Goal: Task Accomplishment & Management: Use online tool/utility

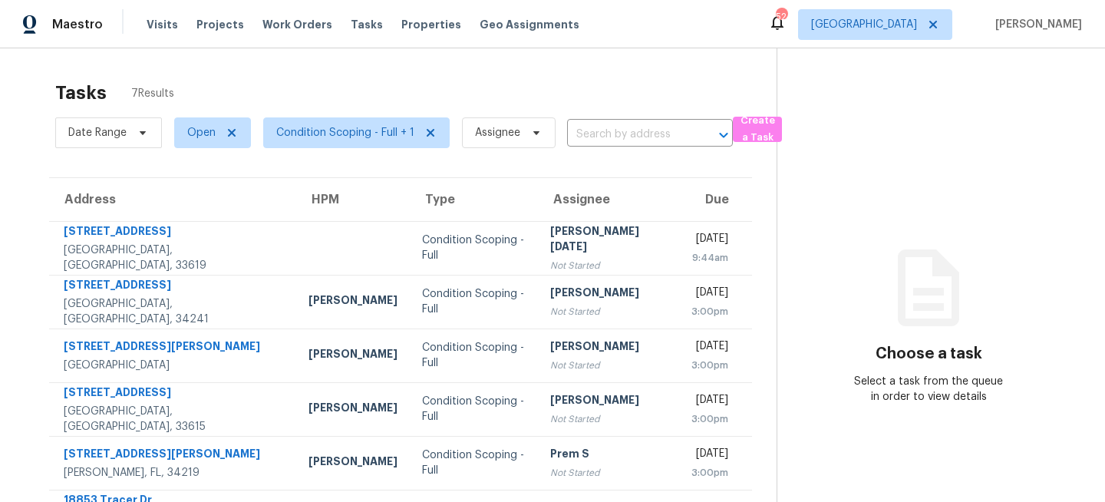
click at [484, 76] on div "Tasks 7 Results" at bounding box center [415, 93] width 721 height 40
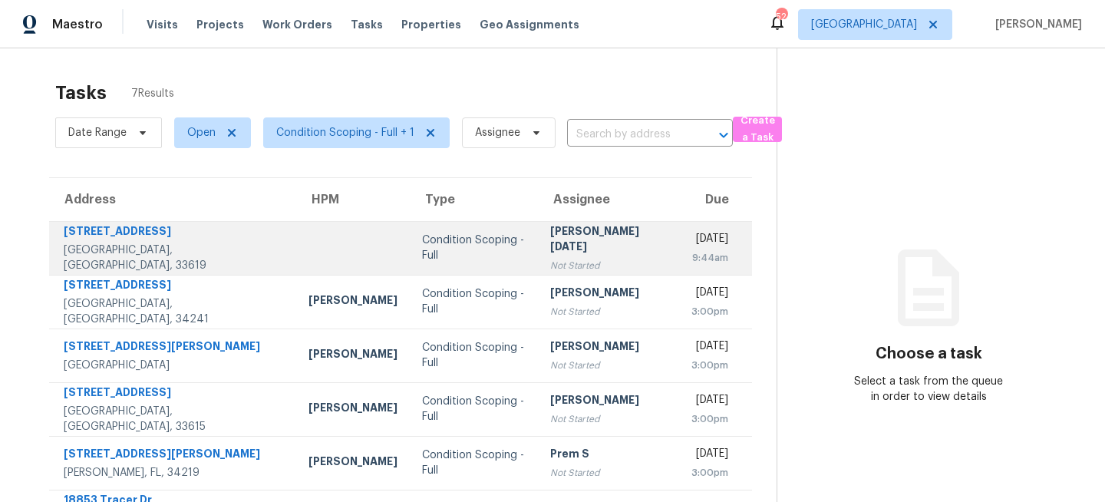
click at [296, 254] on td at bounding box center [353, 248] width 114 height 54
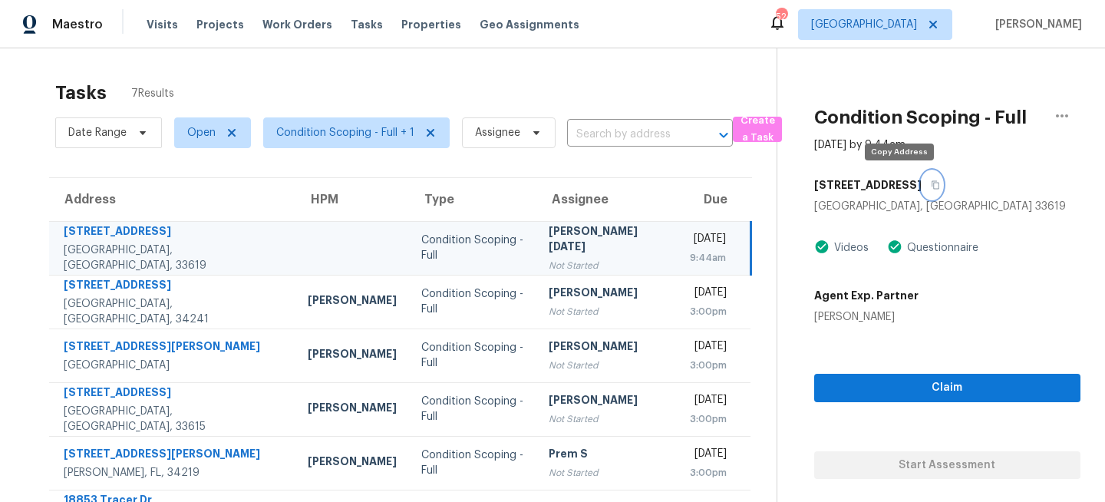
click at [931, 183] on icon "button" at bounding box center [935, 184] width 9 height 9
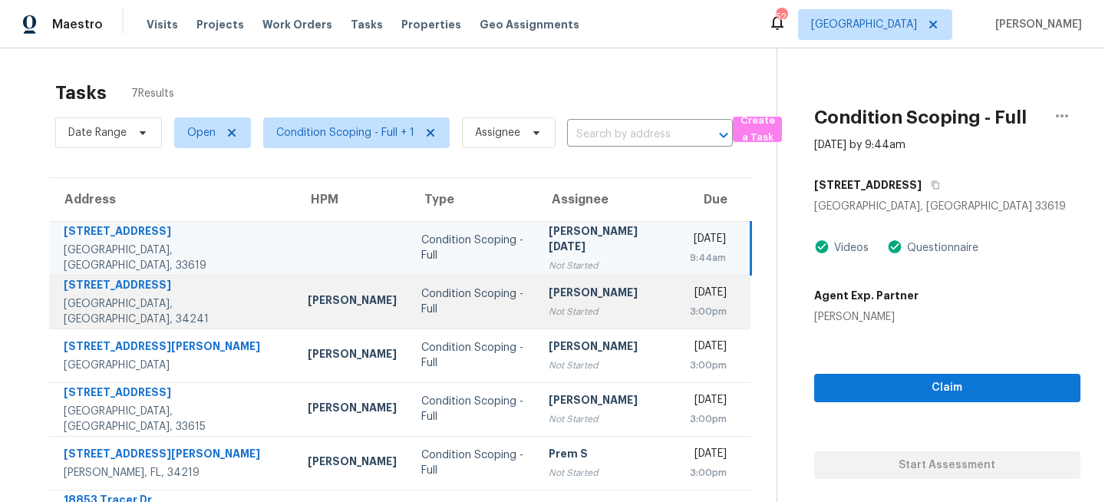
click at [447, 319] on td "Condition Scoping - Full" at bounding box center [472, 302] width 127 height 54
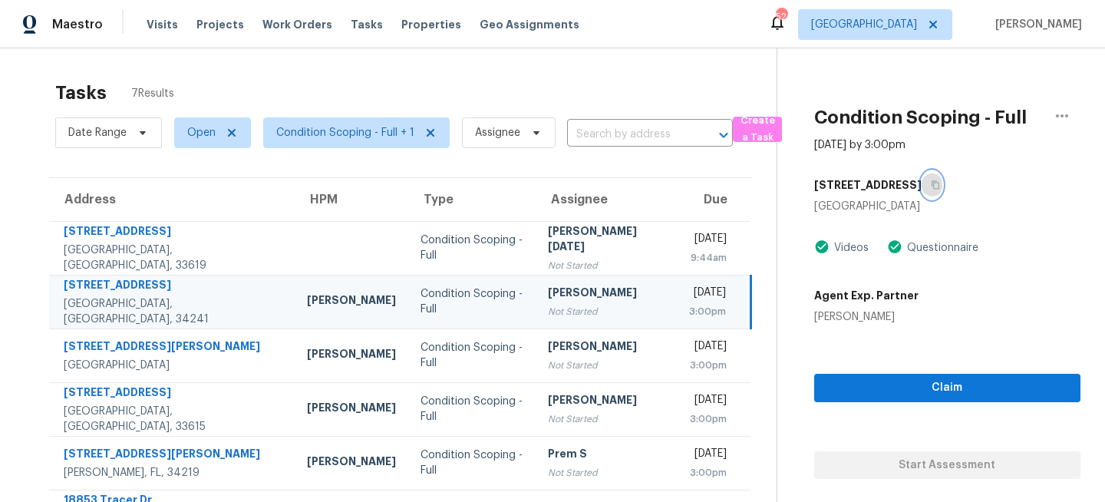
click at [932, 183] on icon "button" at bounding box center [936, 185] width 8 height 8
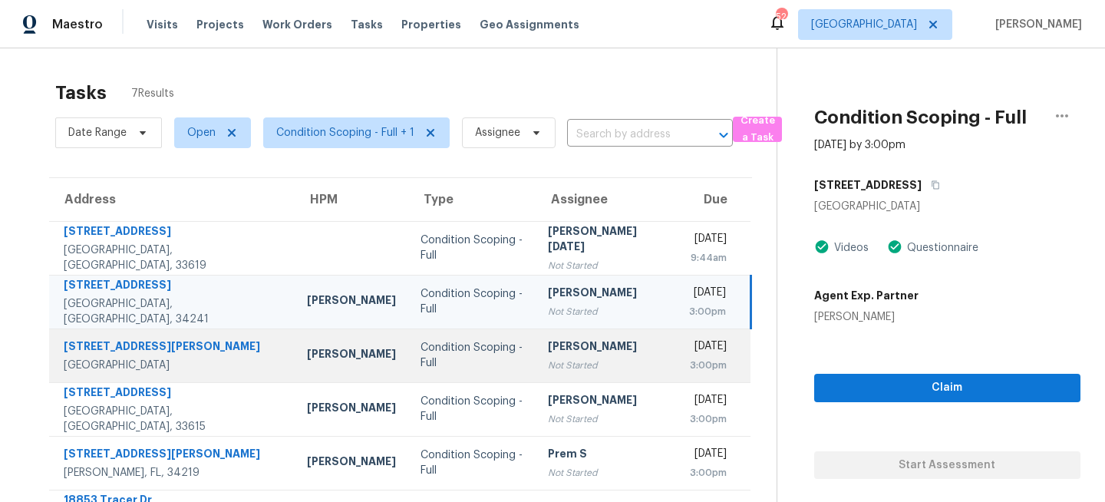
click at [548, 352] on div "[PERSON_NAME]" at bounding box center [606, 347] width 117 height 19
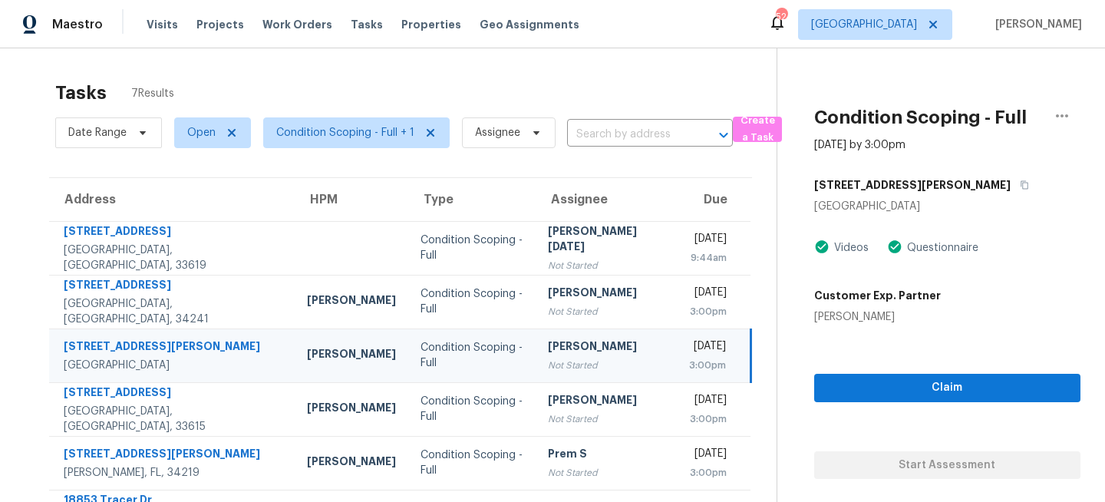
click at [937, 185] on div "2812 Tom Brewer Ln" at bounding box center [947, 185] width 266 height 28
click at [1020, 185] on icon "button" at bounding box center [1024, 184] width 9 height 9
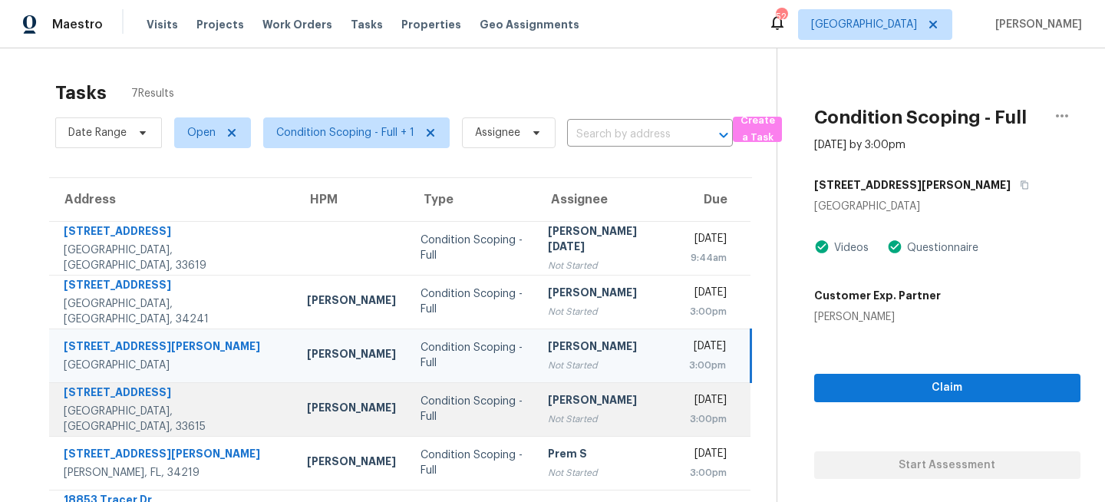
click at [548, 416] on div "Not Started" at bounding box center [606, 418] width 117 height 15
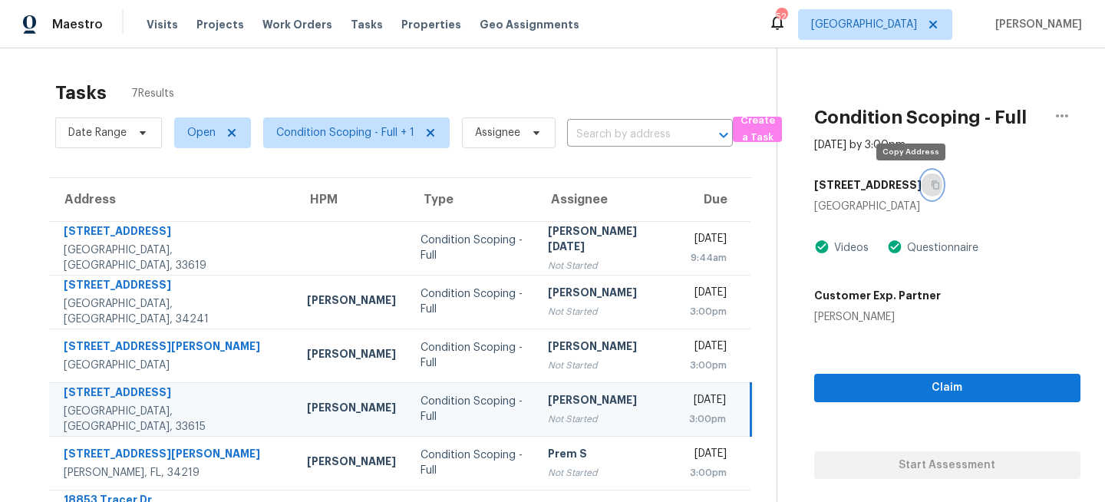
click at [931, 185] on icon "button" at bounding box center [935, 184] width 9 height 9
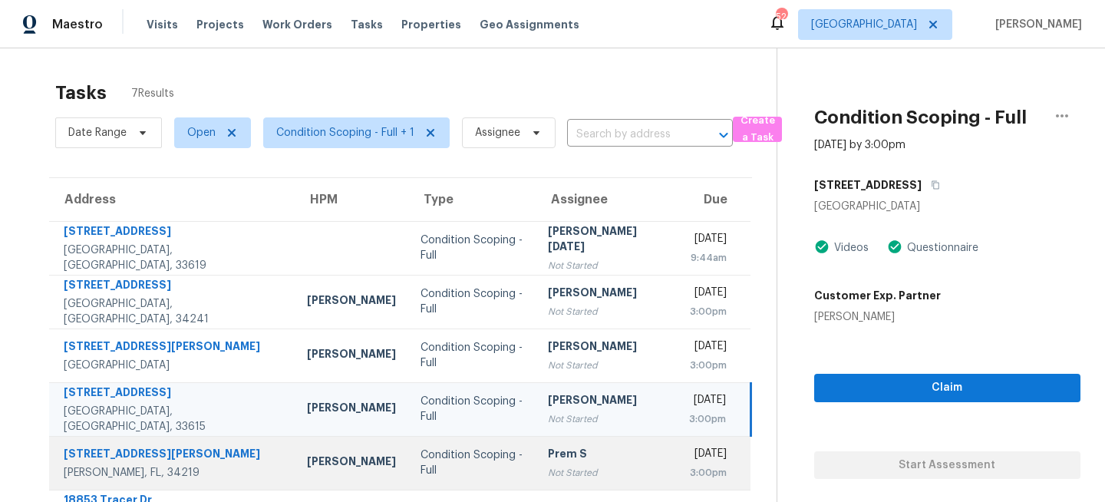
click at [536, 457] on td "Prem S Not Started" at bounding box center [606, 463] width 141 height 54
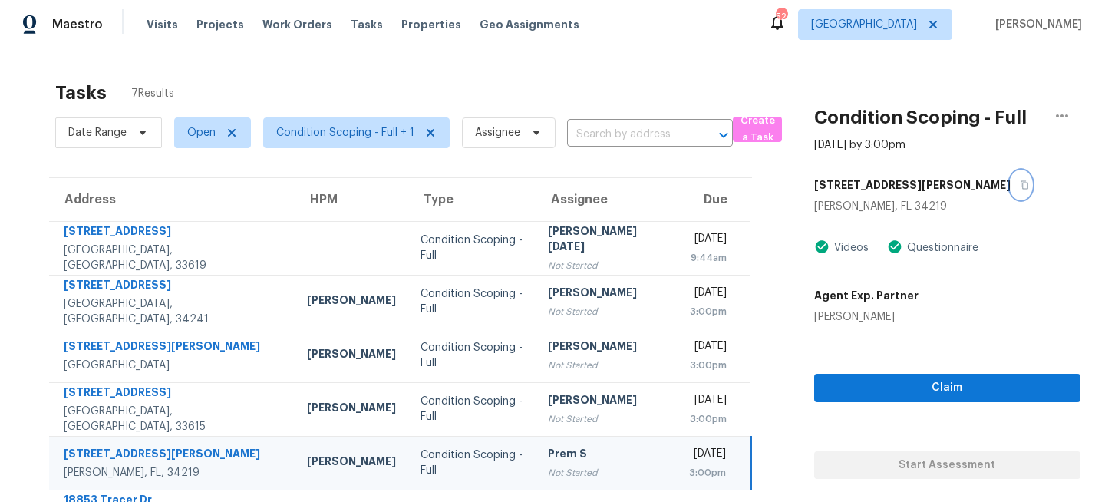
click at [1020, 186] on icon "button" at bounding box center [1024, 184] width 9 height 9
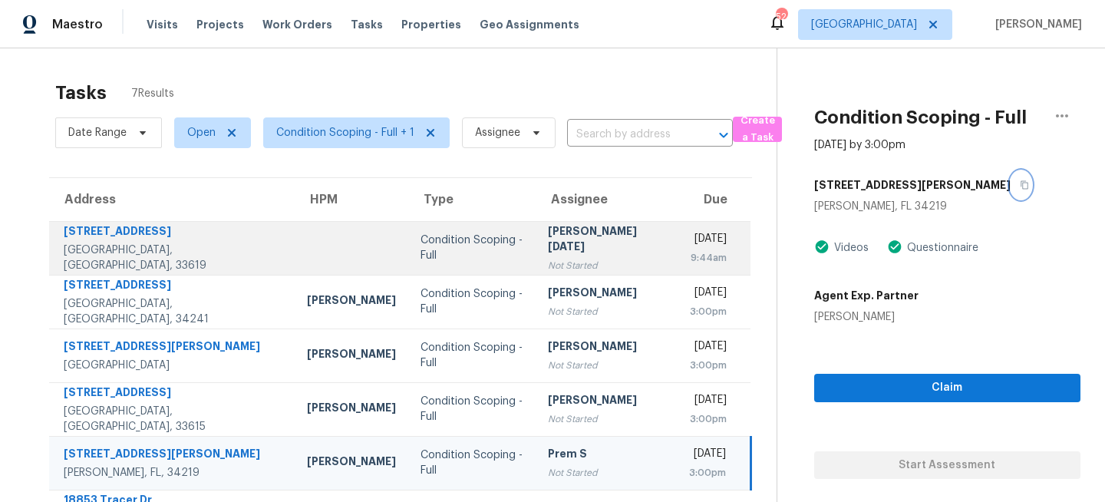
scroll to position [107, 0]
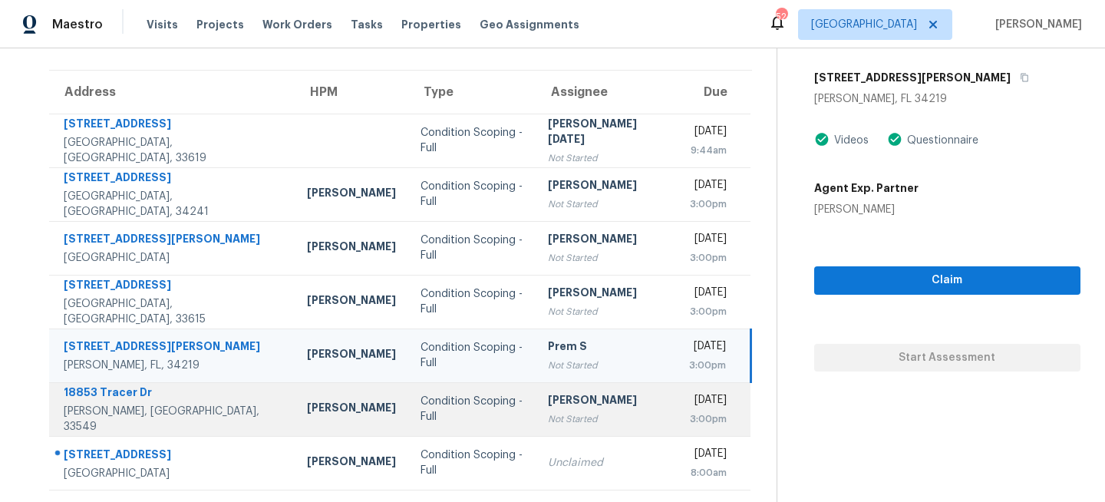
click at [479, 411] on td "Condition Scoping - Full" at bounding box center [471, 409] width 127 height 54
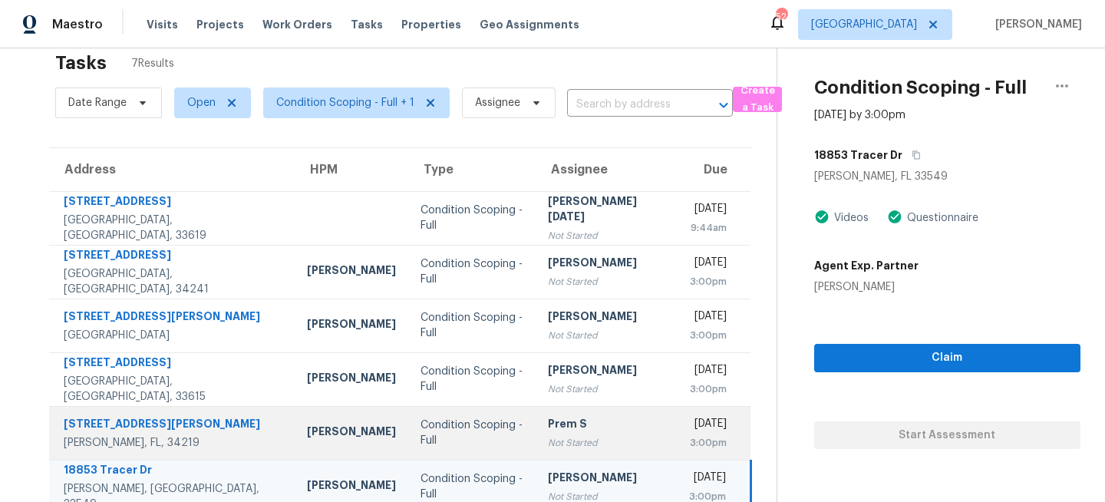
scroll to position [0, 0]
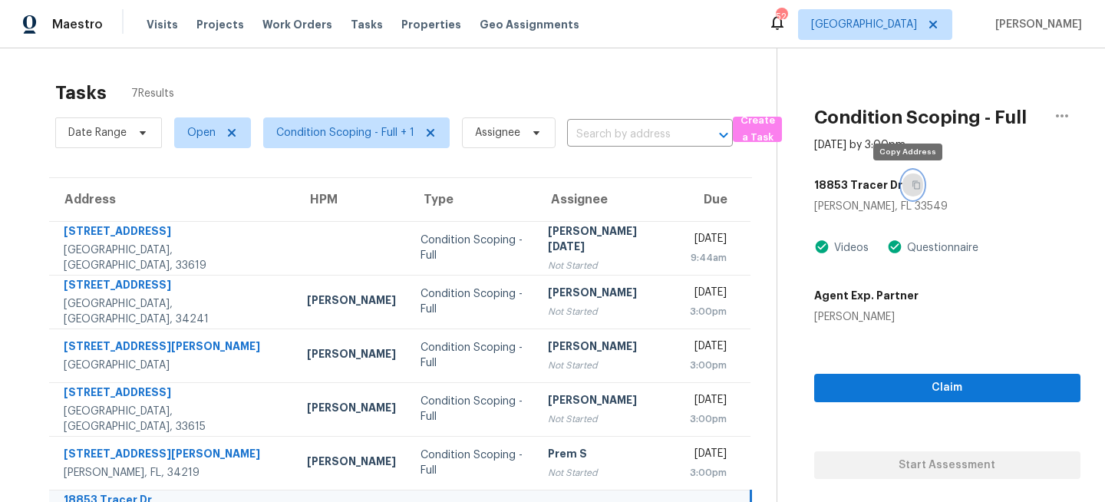
click at [912, 183] on icon "button" at bounding box center [916, 184] width 9 height 9
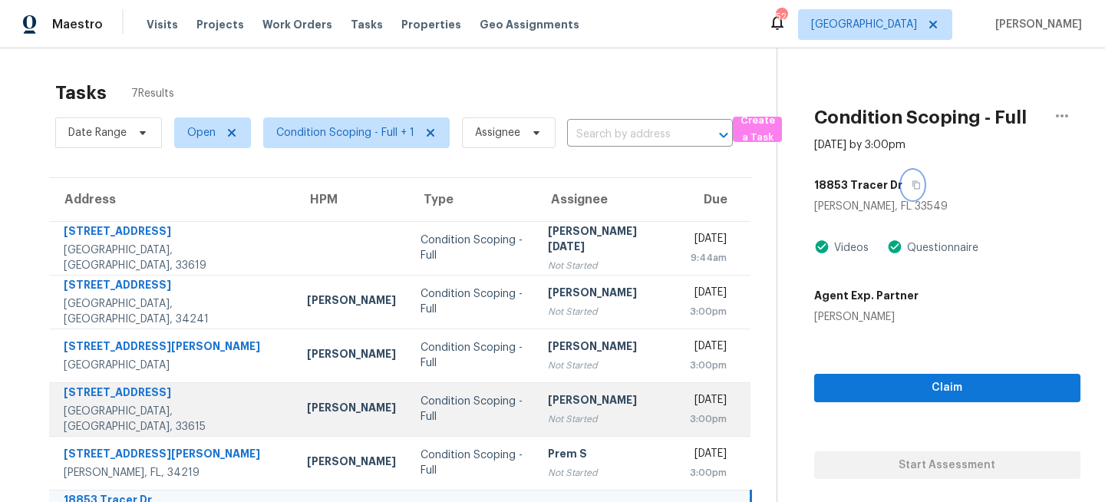
scroll to position [107, 0]
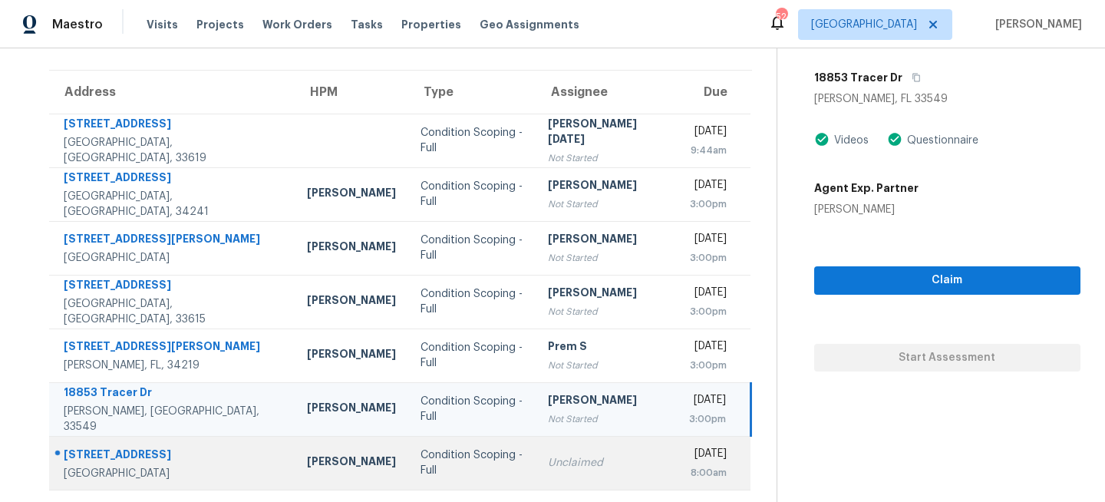
click at [548, 457] on div "Unclaimed" at bounding box center [606, 462] width 117 height 15
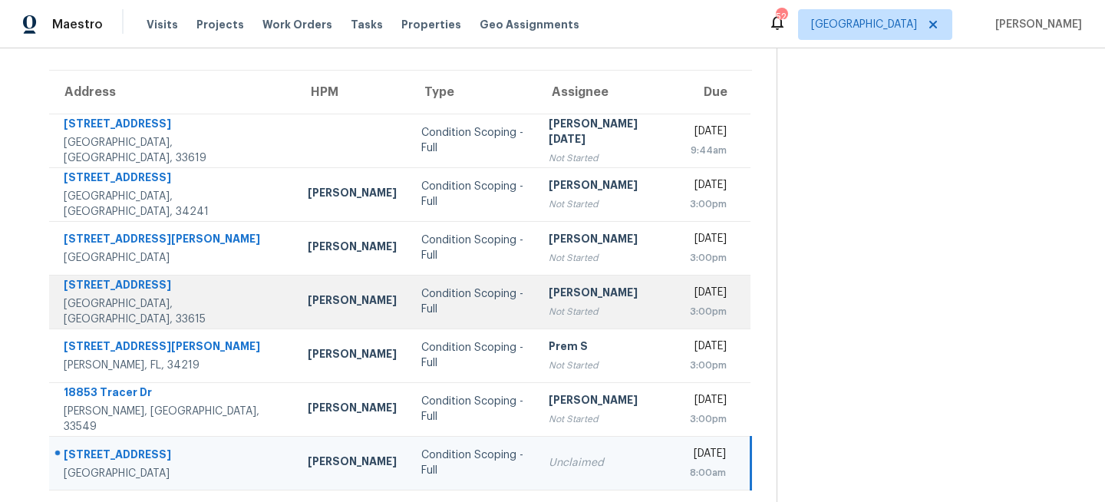
scroll to position [0, 0]
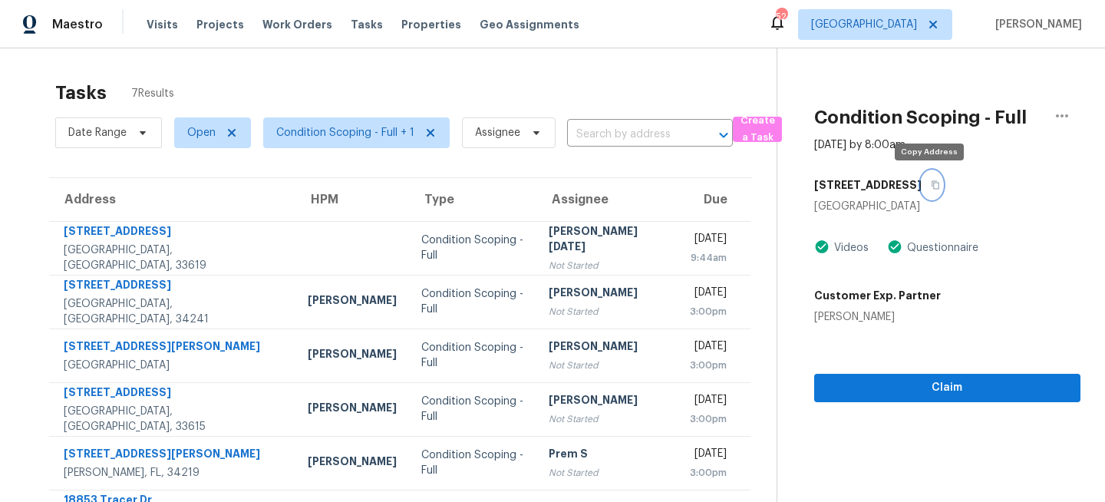
click at [931, 186] on icon "button" at bounding box center [935, 184] width 9 height 9
click at [917, 21] on span "[GEOGRAPHIC_DATA]" at bounding box center [864, 24] width 106 height 15
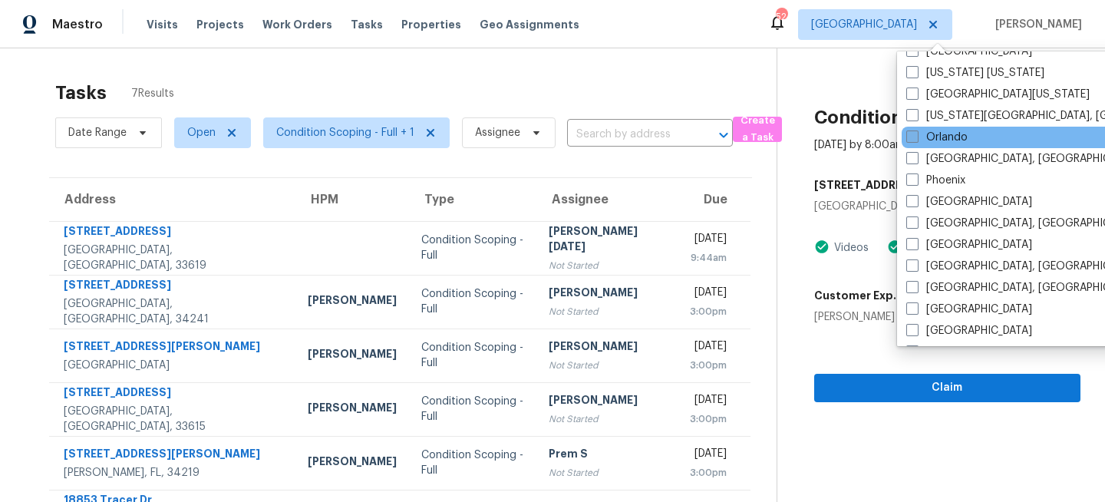
click at [933, 135] on label "Orlando" at bounding box center [936, 137] width 61 height 15
click at [916, 135] on input "Orlando" at bounding box center [911, 135] width 10 height 10
checkbox input "true"
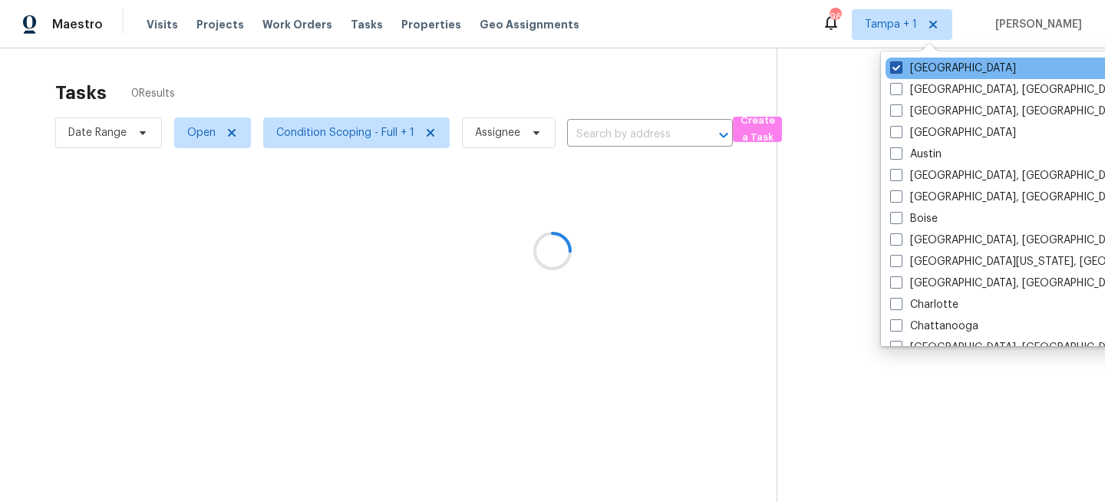
click at [922, 71] on label "[GEOGRAPHIC_DATA]" at bounding box center [953, 68] width 126 height 15
click at [900, 71] on input "Tampa" at bounding box center [895, 66] width 10 height 10
checkbox input "false"
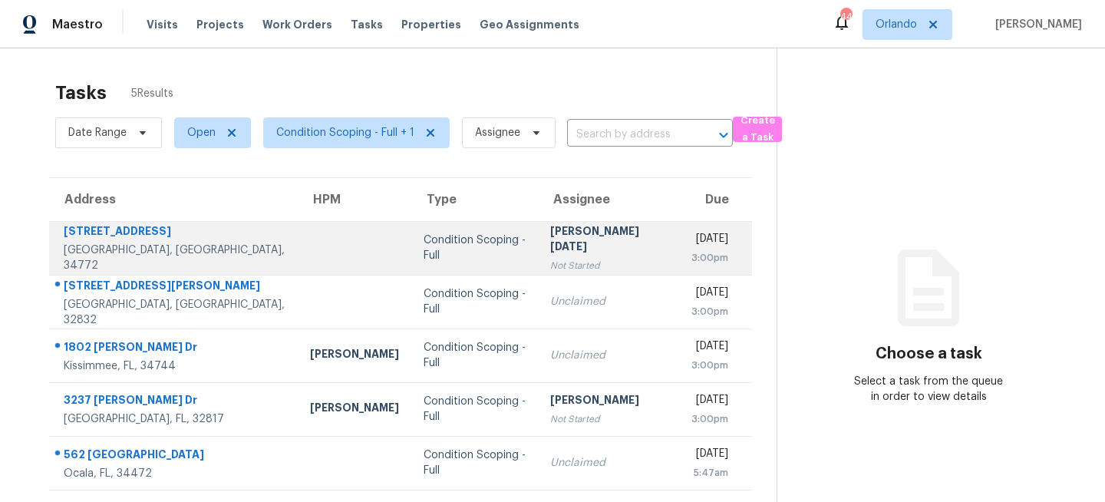
click at [411, 259] on td "Condition Scoping - Full" at bounding box center [474, 248] width 127 height 54
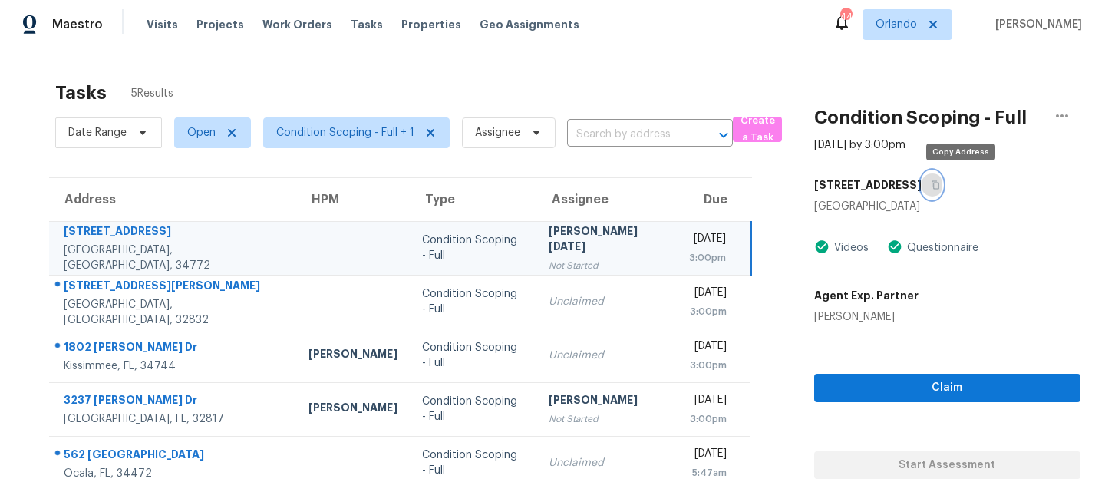
click at [940, 184] on icon "button" at bounding box center [935, 184] width 9 height 9
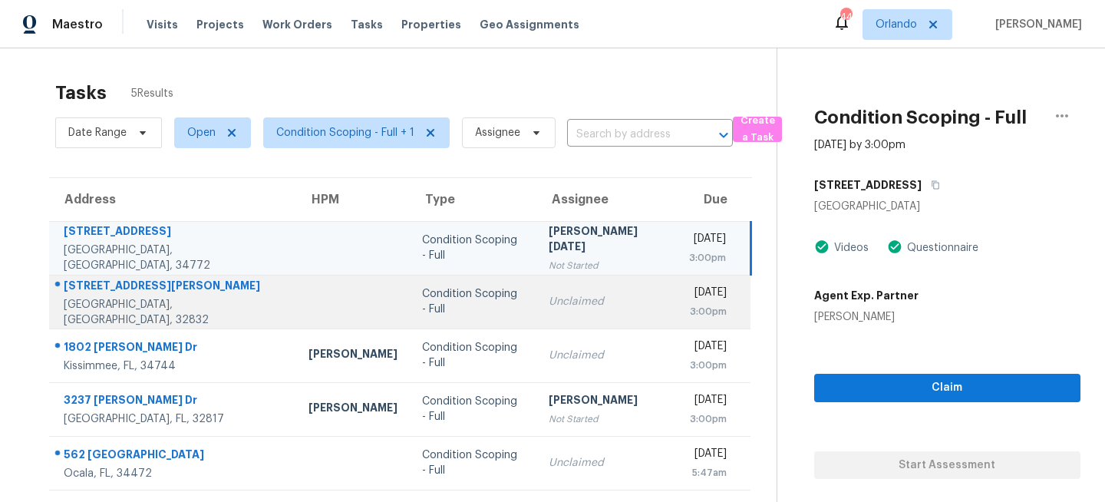
click at [539, 288] on td "Unclaimed" at bounding box center [606, 302] width 140 height 54
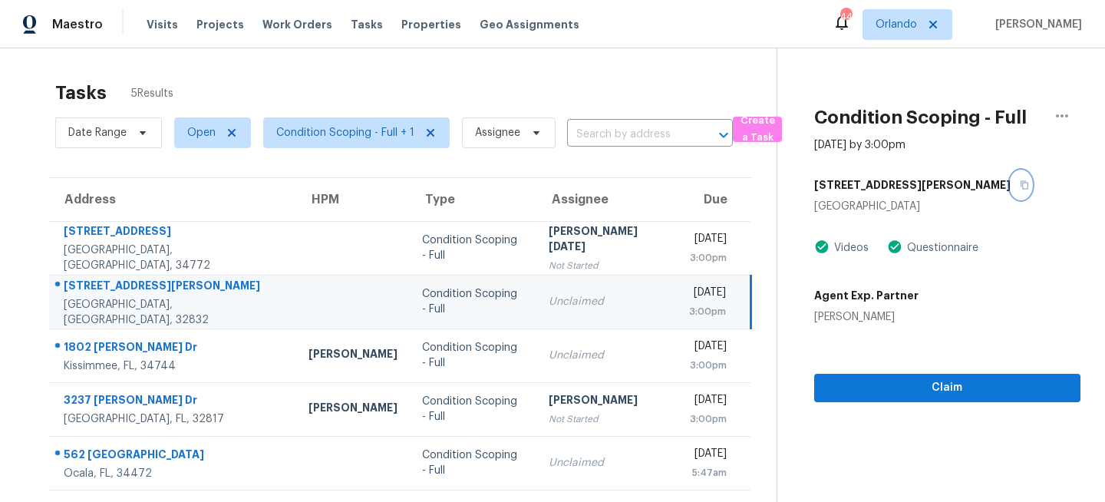
click at [1021, 182] on icon "button" at bounding box center [1025, 185] width 8 height 8
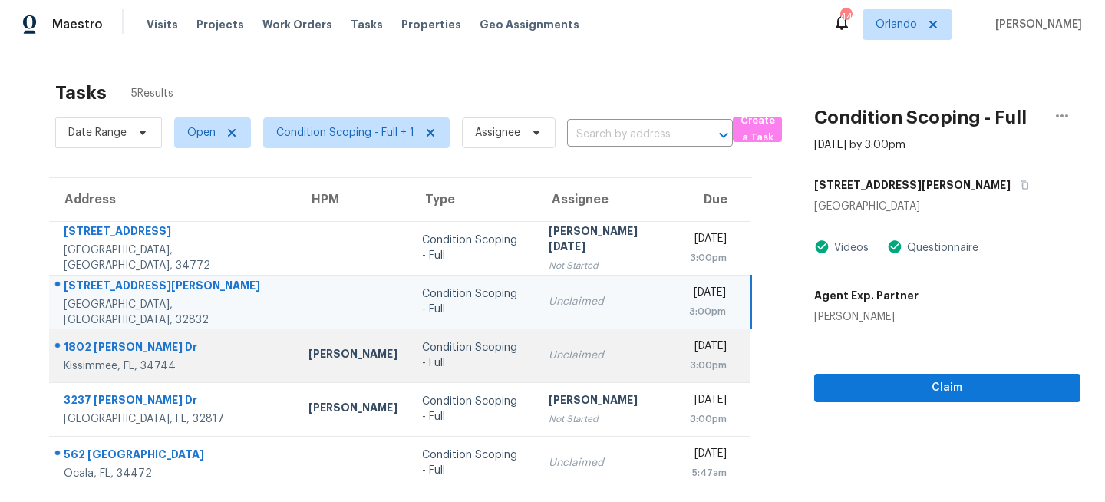
click at [476, 354] on div "Condition Scoping - Full" at bounding box center [473, 355] width 102 height 31
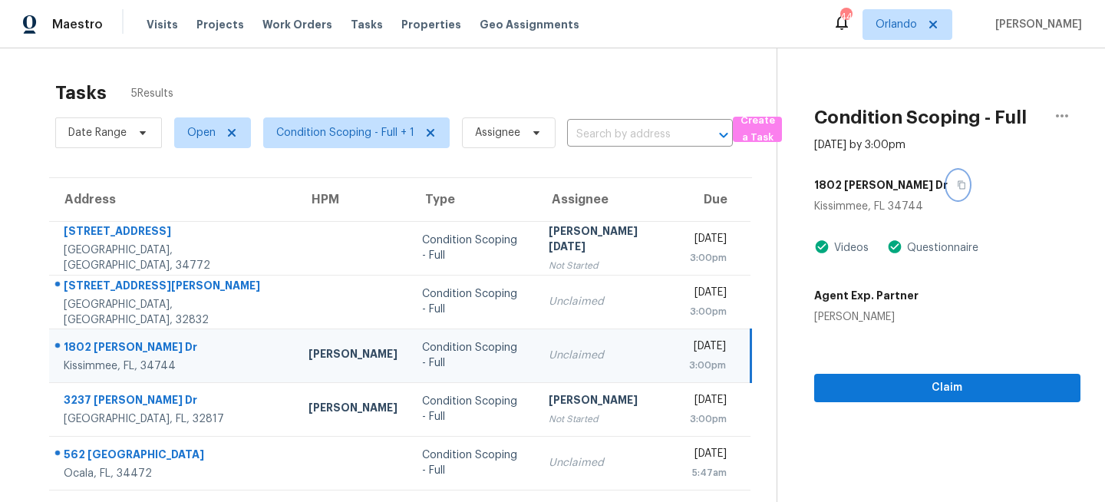
click at [957, 185] on icon "button" at bounding box center [961, 184] width 9 height 9
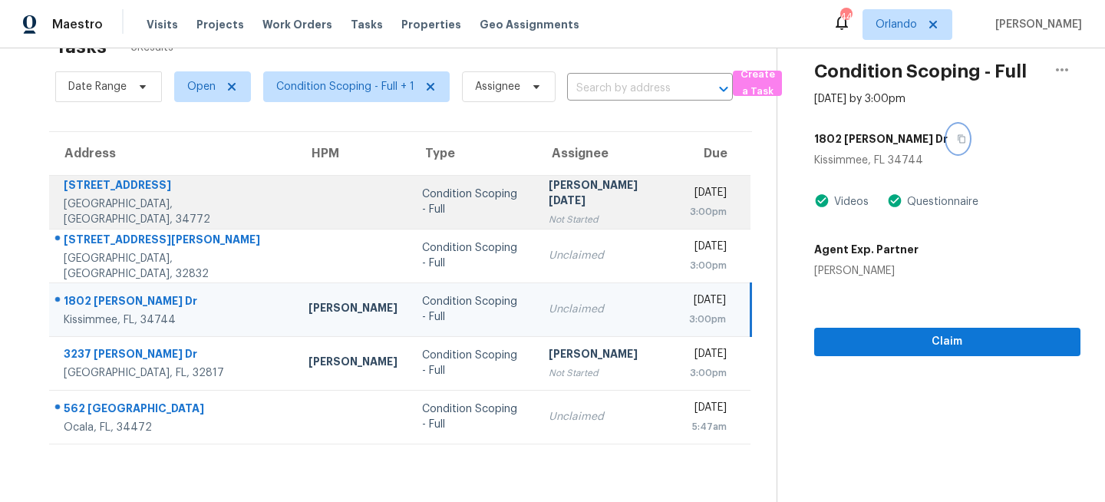
scroll to position [48, 0]
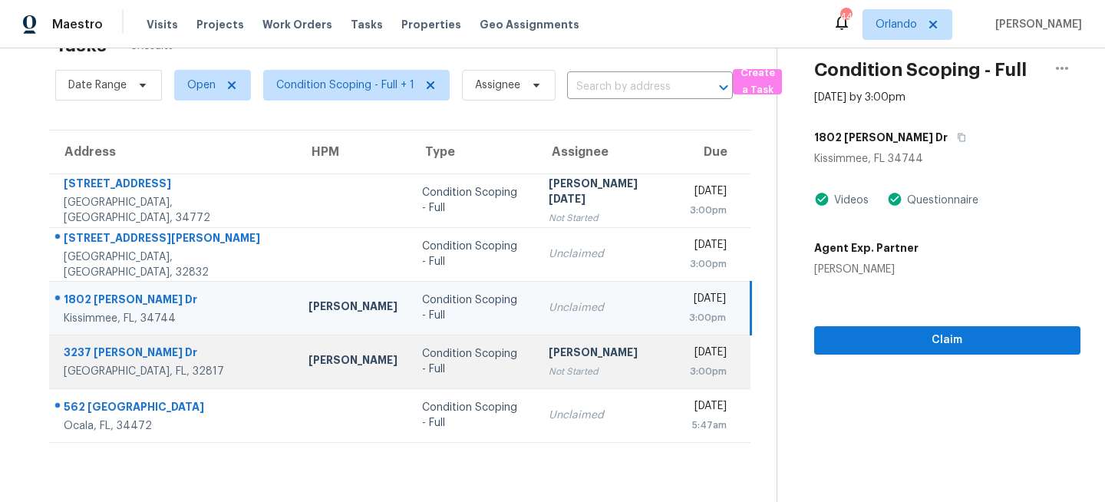
click at [483, 368] on div "Condition Scoping - Full" at bounding box center [473, 361] width 102 height 31
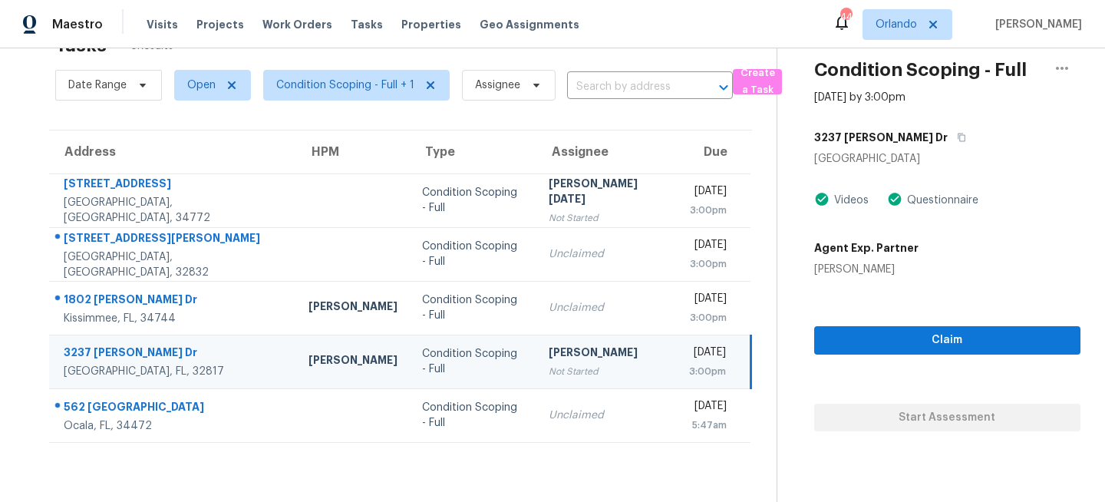
scroll to position [0, 0]
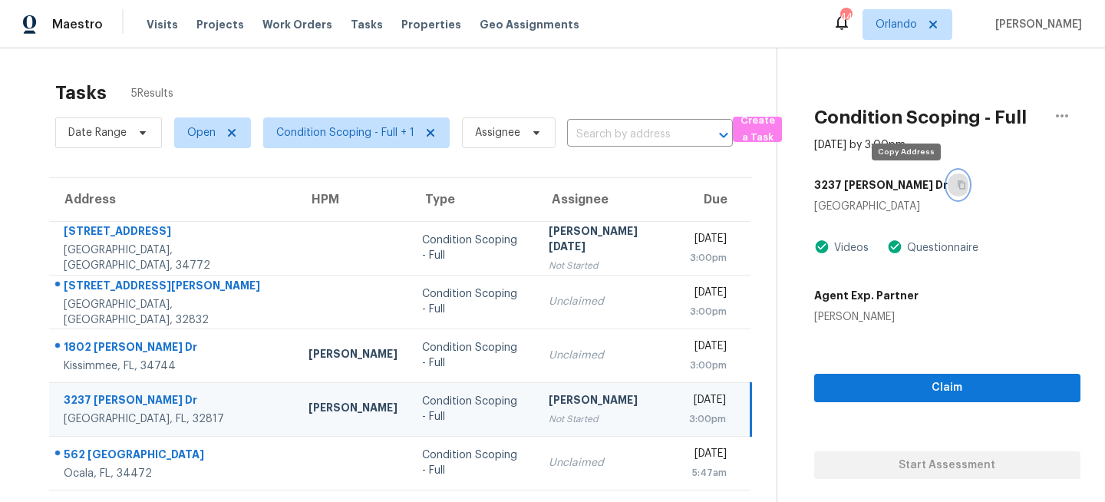
click at [957, 183] on icon "button" at bounding box center [961, 184] width 9 height 9
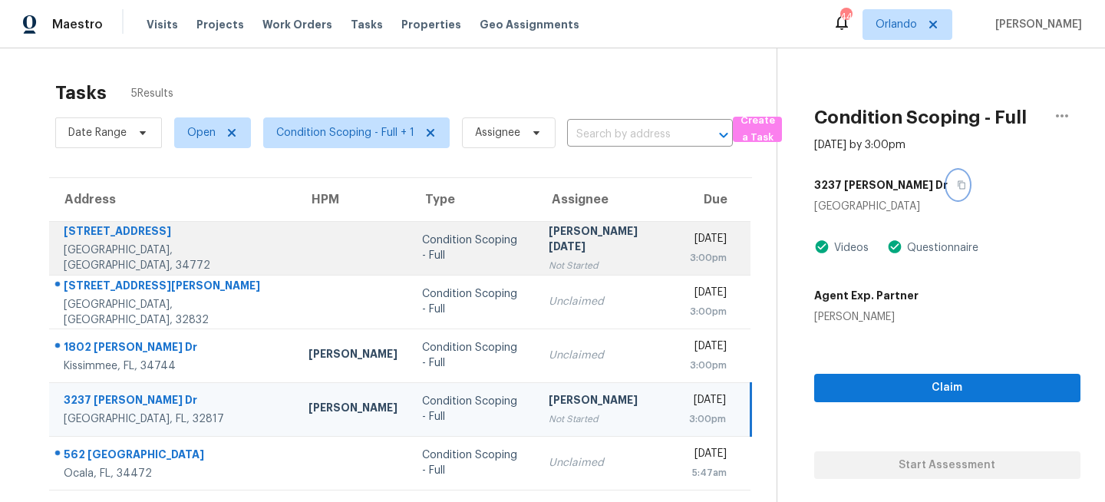
scroll to position [48, 0]
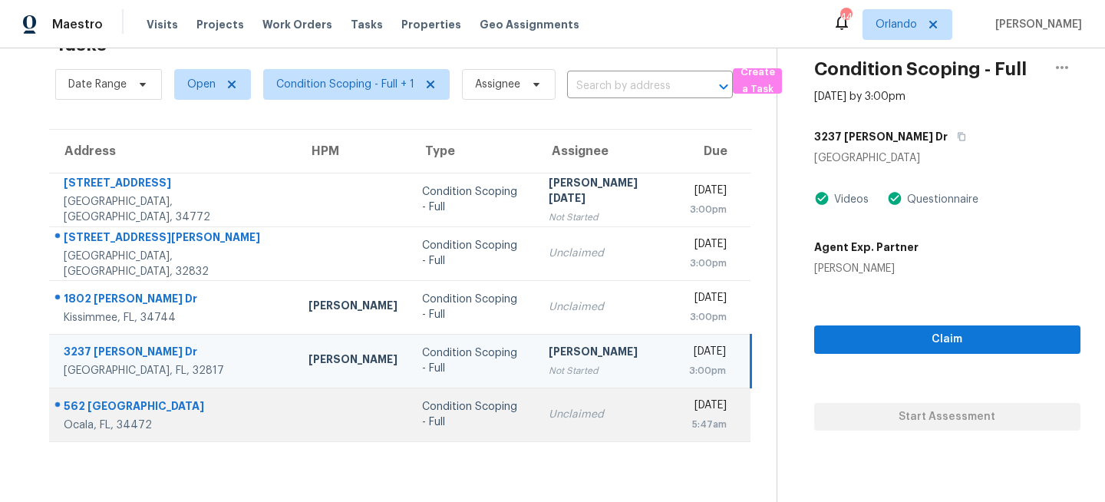
click at [536, 419] on td "Unclaimed" at bounding box center [606, 414] width 140 height 54
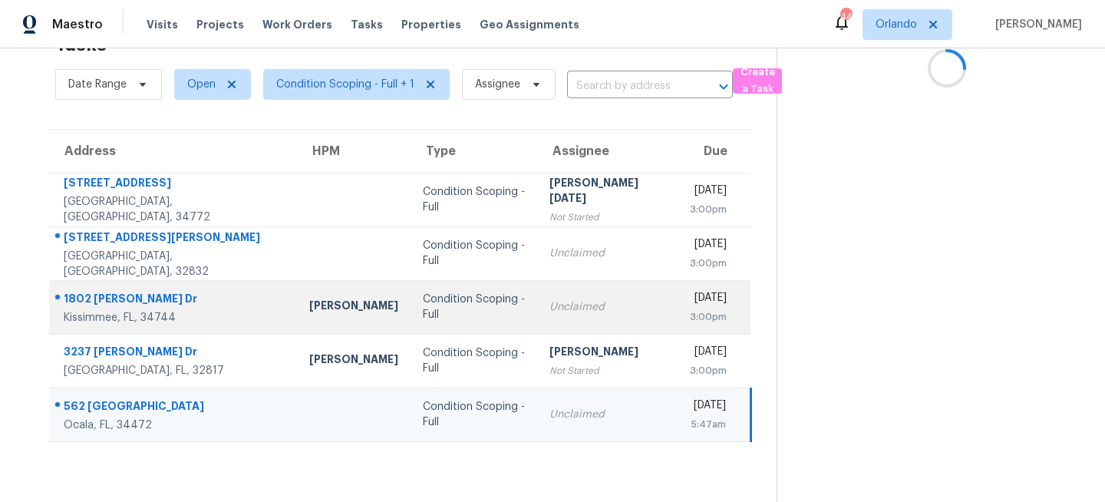
scroll to position [0, 0]
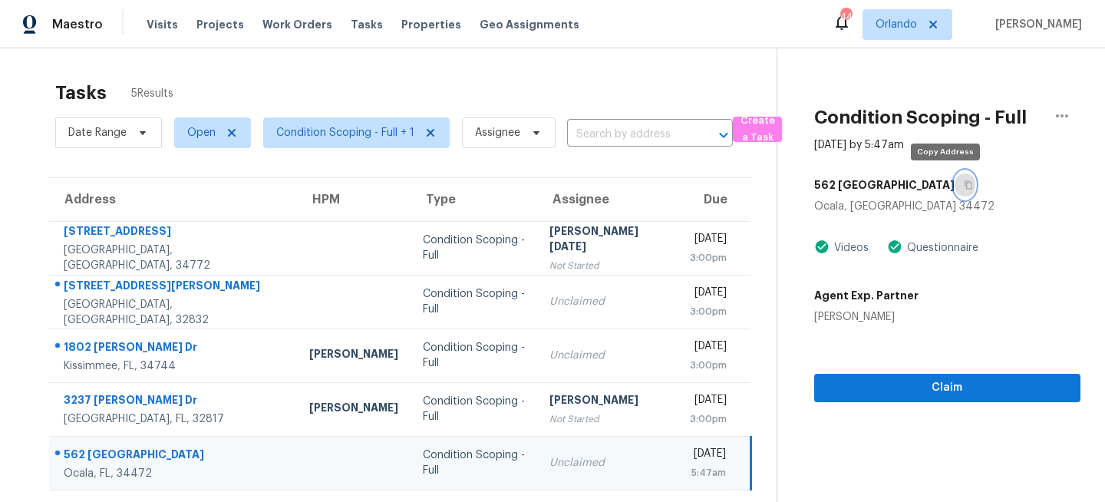
click at [964, 186] on icon "button" at bounding box center [968, 184] width 9 height 9
click at [893, 28] on span "Orlando" at bounding box center [907, 24] width 90 height 31
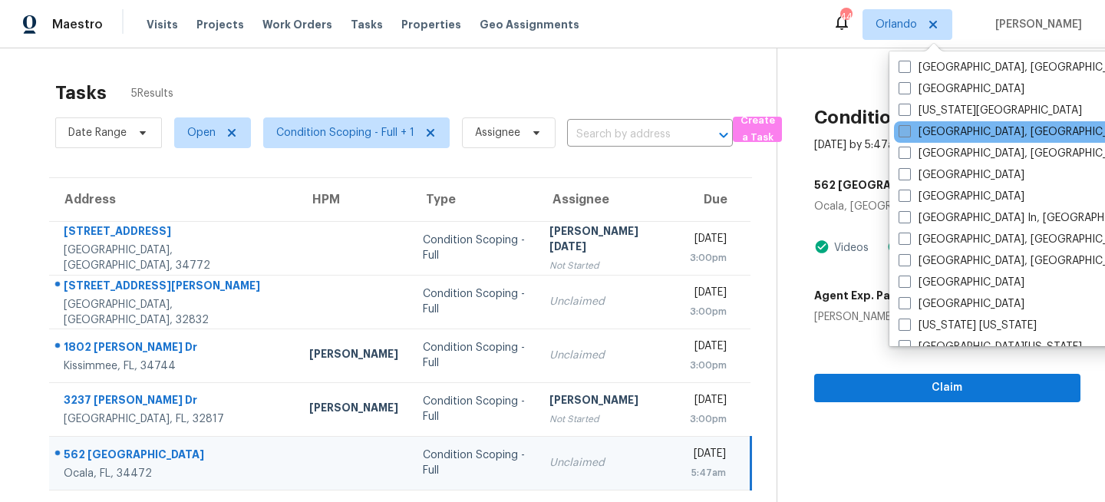
scroll to position [585, 0]
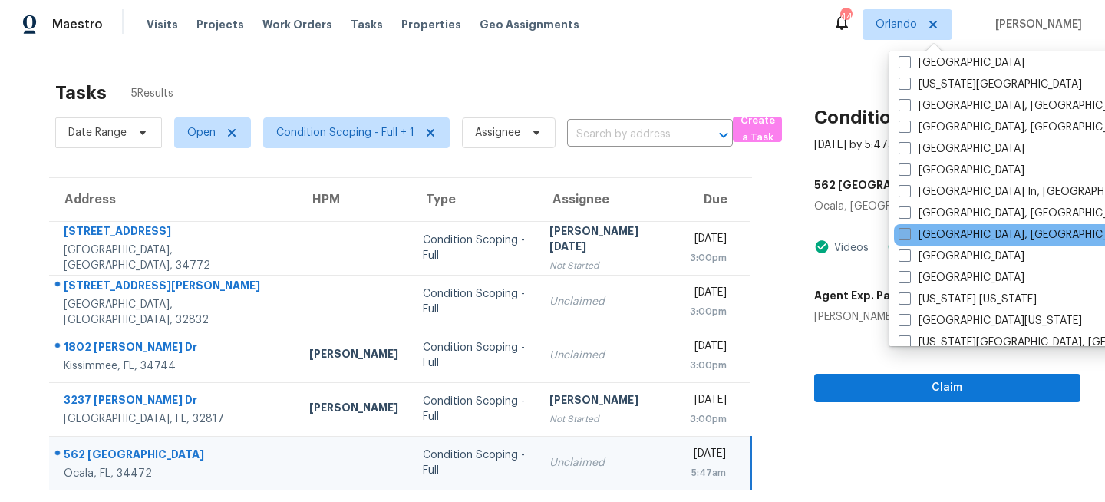
click at [919, 232] on label "[GEOGRAPHIC_DATA], [GEOGRAPHIC_DATA]" at bounding box center [1018, 234] width 238 height 15
click at [908, 232] on input "[GEOGRAPHIC_DATA], [GEOGRAPHIC_DATA]" at bounding box center [904, 232] width 10 height 10
checkbox input "true"
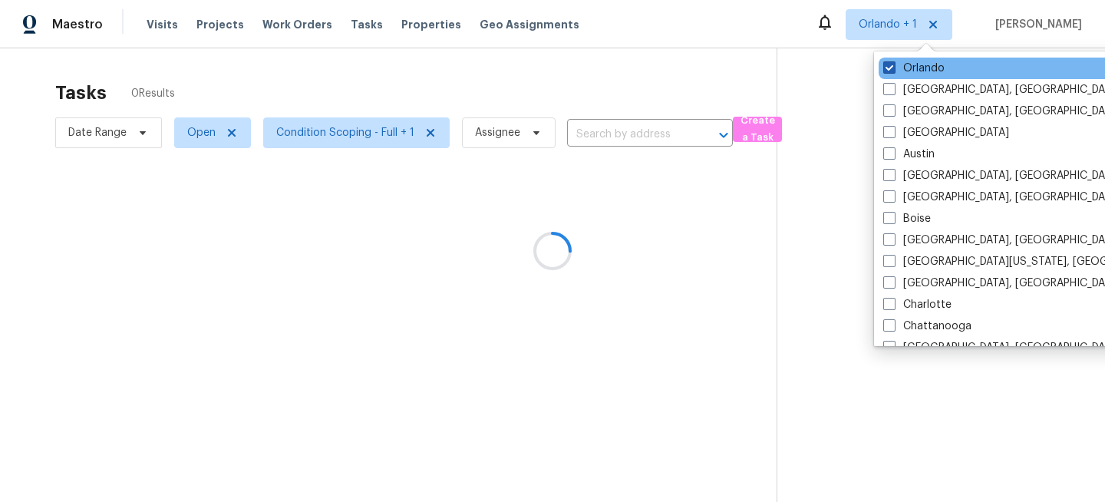
click at [906, 68] on label "Orlando" at bounding box center [913, 68] width 61 height 15
click at [893, 68] on input "Orlando" at bounding box center [888, 66] width 10 height 10
checkbox input "false"
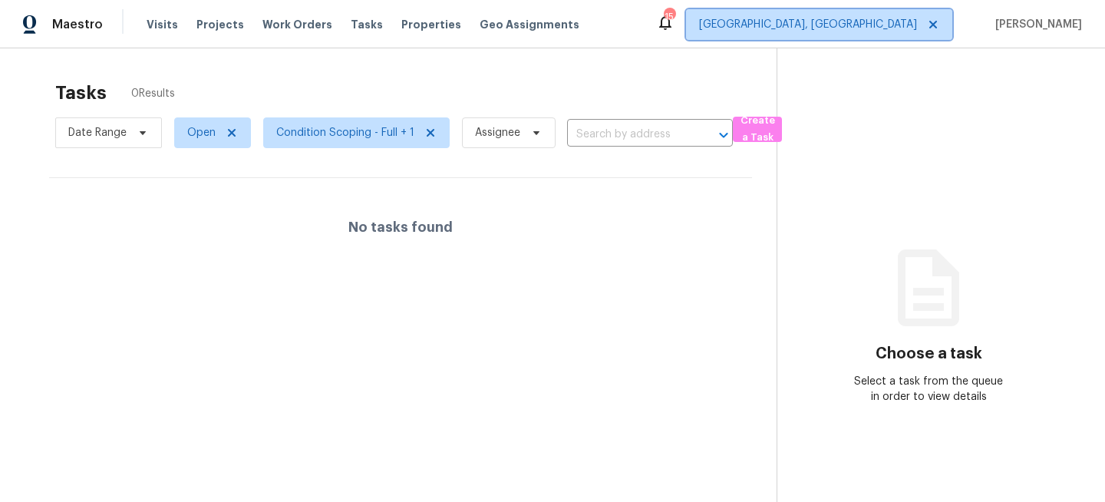
click at [905, 25] on span "[GEOGRAPHIC_DATA], [GEOGRAPHIC_DATA]" at bounding box center [808, 24] width 218 height 15
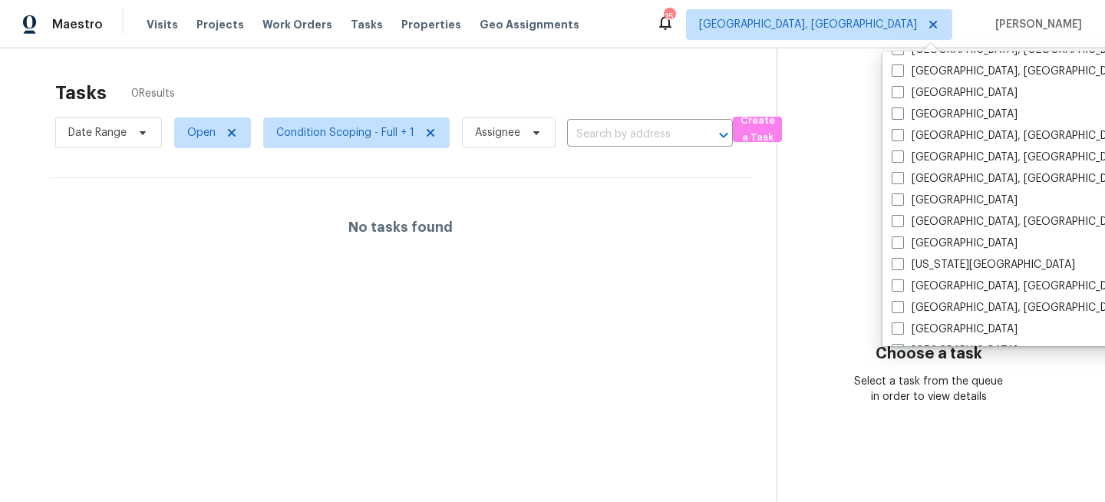
scroll to position [418, 0]
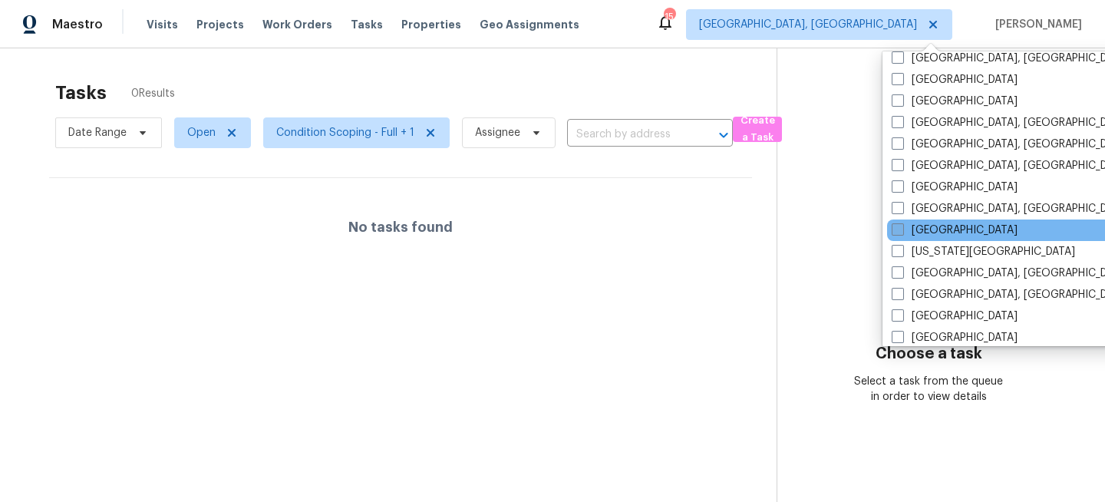
click at [902, 228] on span at bounding box center [898, 229] width 12 height 12
click at [902, 228] on input "[GEOGRAPHIC_DATA]" at bounding box center [897, 228] width 10 height 10
checkbox input "true"
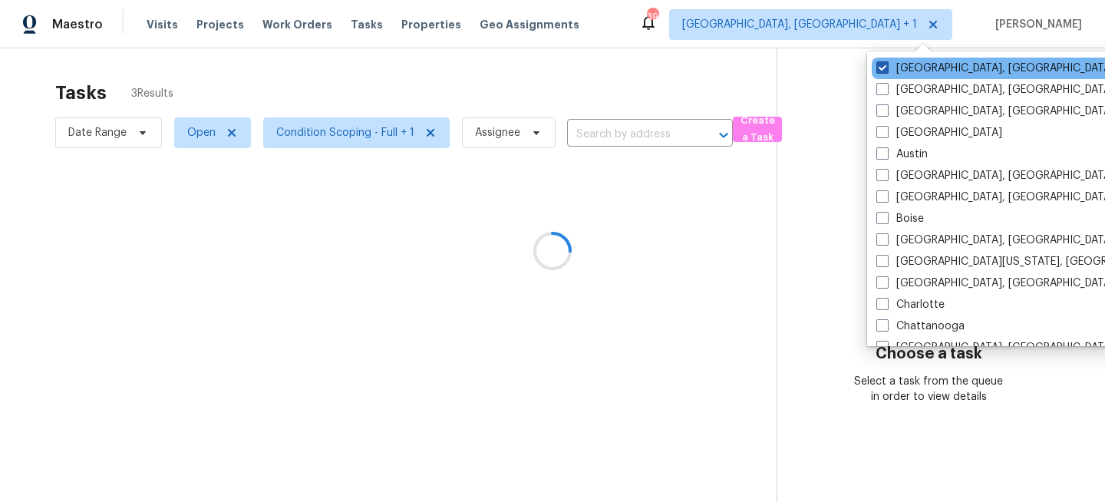
click at [900, 63] on label "Miami, FL" at bounding box center [995, 68] width 238 height 15
click at [886, 63] on input "Miami, FL" at bounding box center [881, 66] width 10 height 10
checkbox input "false"
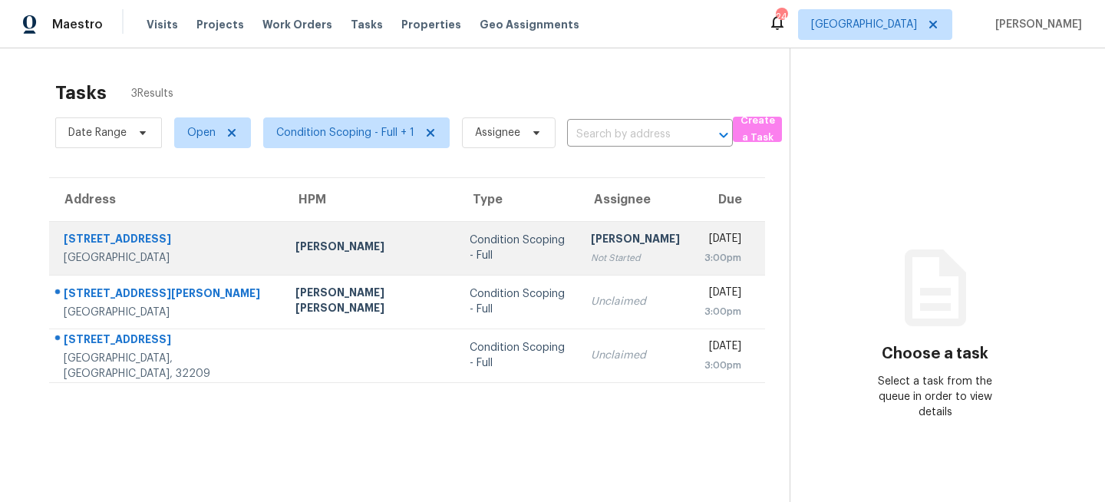
click at [470, 246] on div "Condition Scoping - Full" at bounding box center [518, 247] width 97 height 31
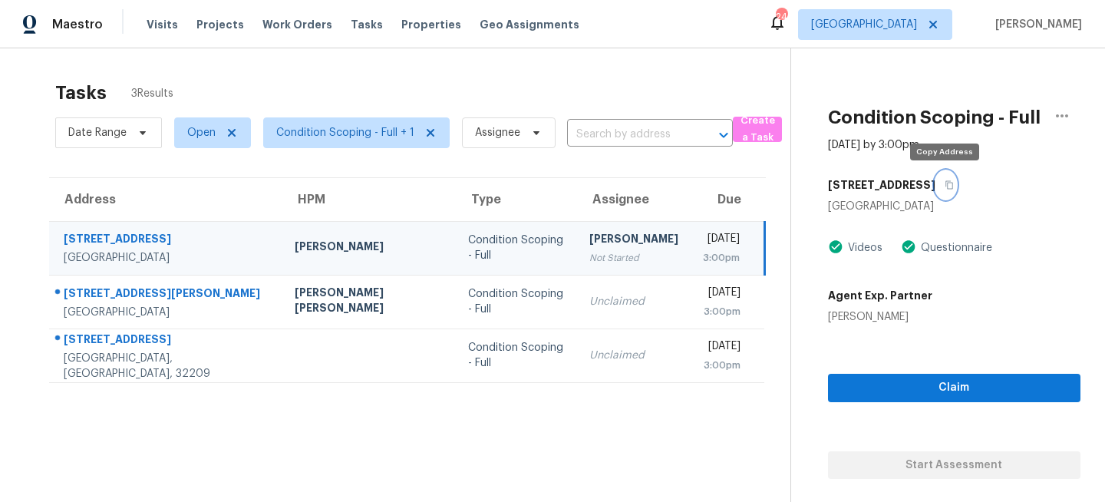
click at [945, 186] on icon "button" at bounding box center [949, 184] width 9 height 9
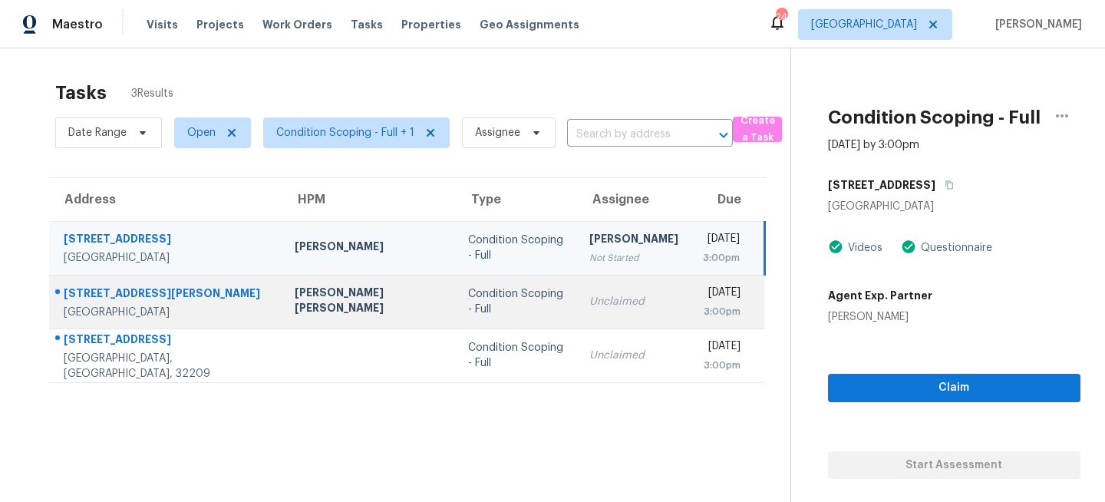
click at [500, 311] on td "Condition Scoping - Full" at bounding box center [516, 302] width 121 height 54
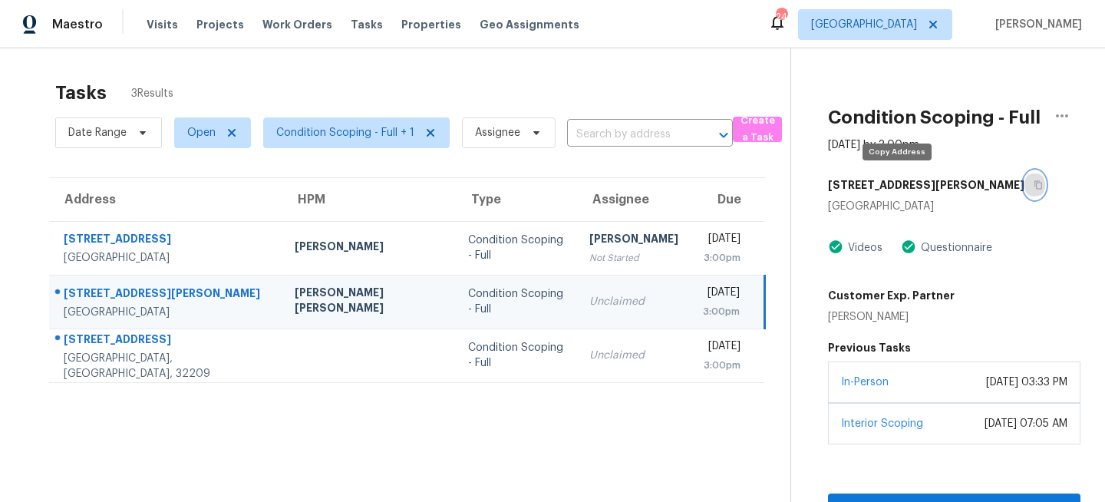
click at [1024, 185] on button "button" at bounding box center [1034, 185] width 21 height 28
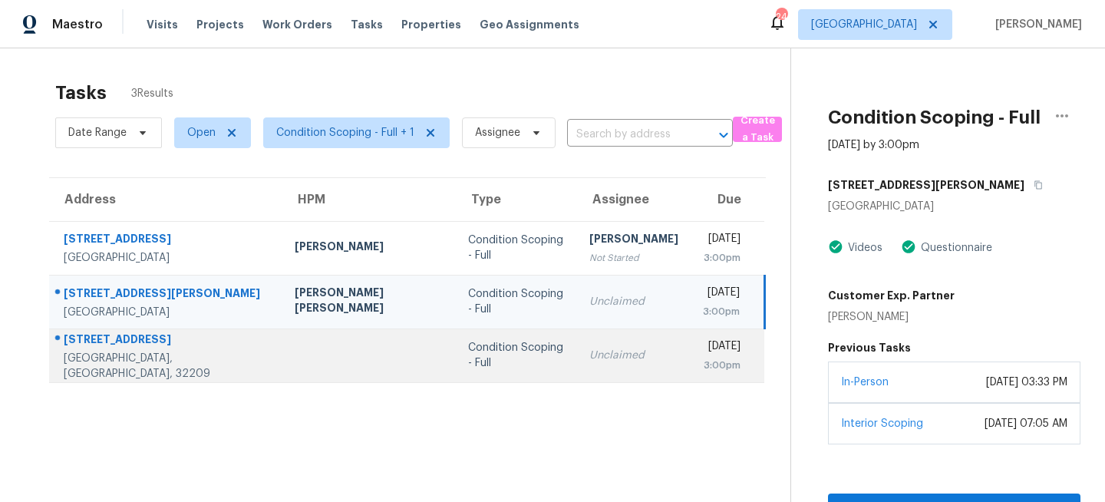
click at [470, 349] on div "Condition Scoping - Full" at bounding box center [516, 355] width 97 height 31
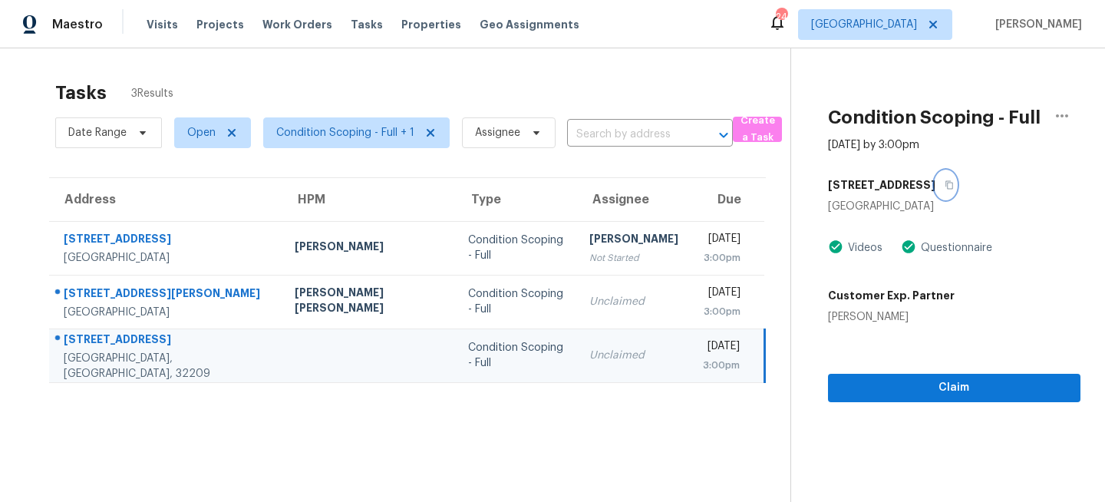
click at [945, 185] on icon "button" at bounding box center [949, 184] width 9 height 9
click at [153, 19] on span "Visits" at bounding box center [162, 24] width 31 height 15
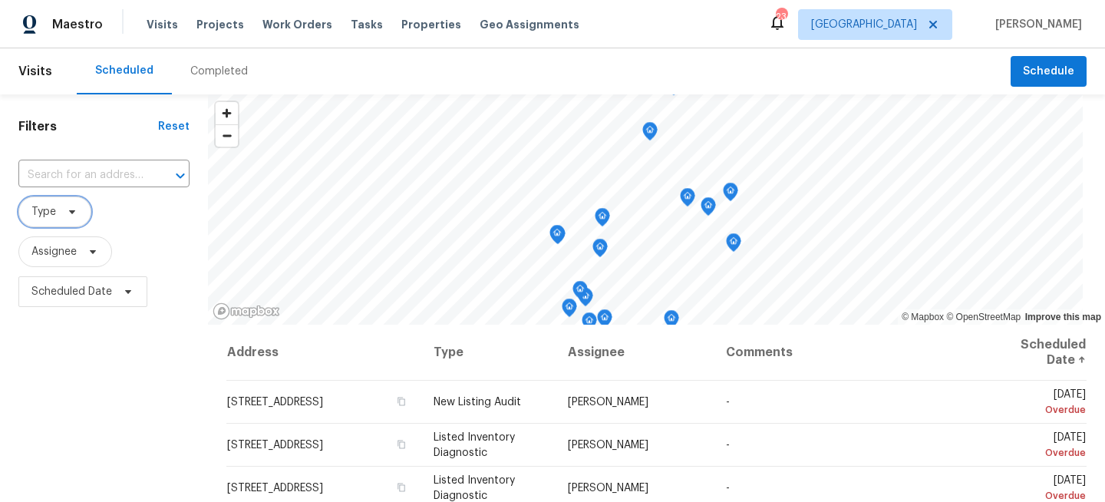
click at [79, 203] on span "Type" at bounding box center [54, 211] width 73 height 31
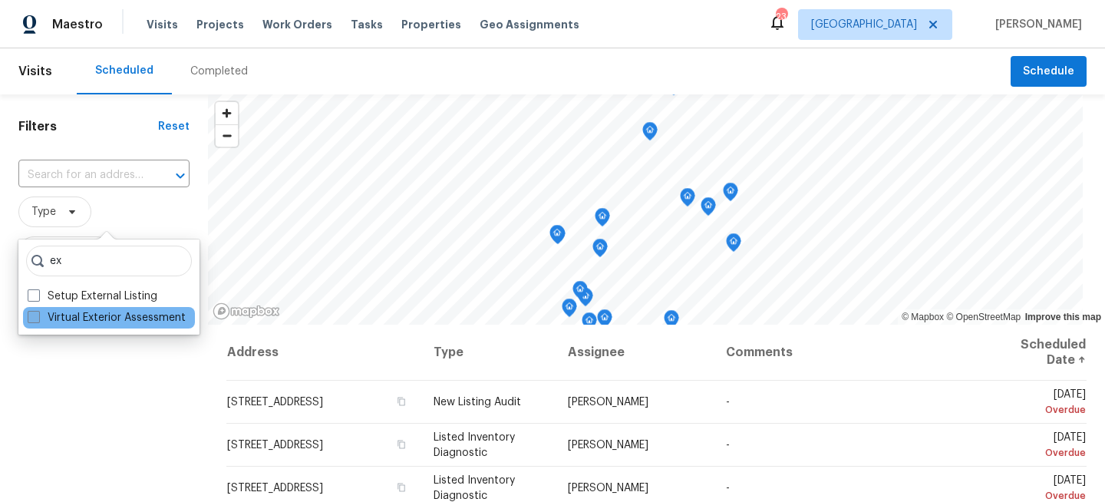
type input "ex"
click at [85, 318] on label "Virtual Exterior Assessment" at bounding box center [107, 317] width 158 height 15
click at [38, 318] on input "Virtual Exterior Assessment" at bounding box center [33, 315] width 10 height 10
checkbox input "true"
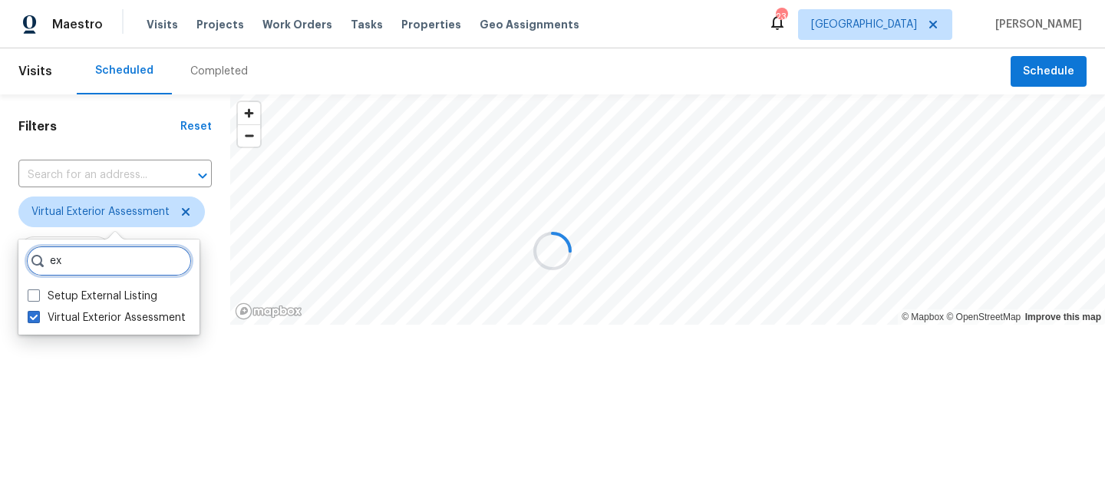
click at [106, 254] on input "ex" at bounding box center [109, 261] width 166 height 31
type input "e"
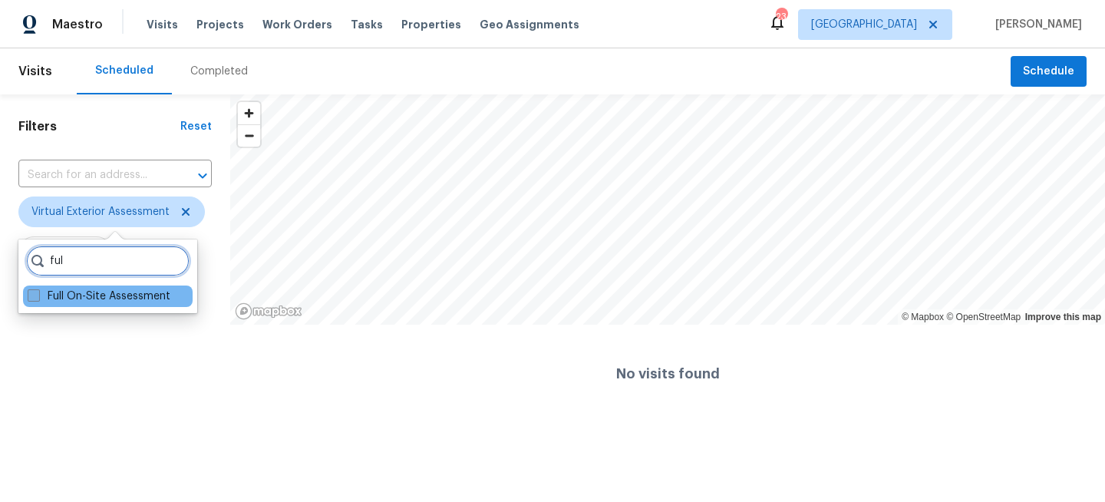
type input "ful"
click at [78, 293] on label "Full On-Site Assessment" at bounding box center [99, 296] width 143 height 15
click at [38, 293] on input "Full On-Site Assessment" at bounding box center [33, 294] width 10 height 10
checkbox input "true"
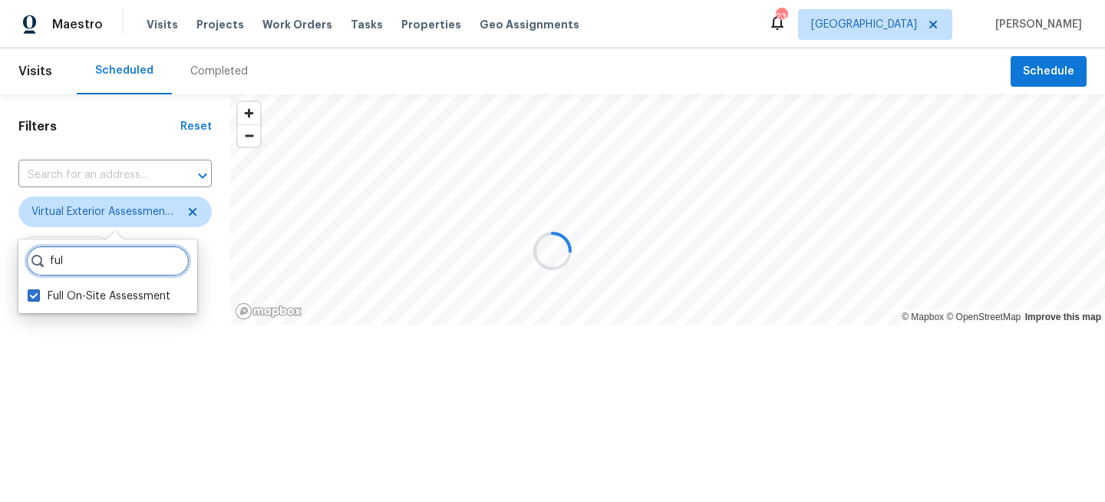
click at [85, 262] on input "ful" at bounding box center [107, 261] width 163 height 31
type input "f"
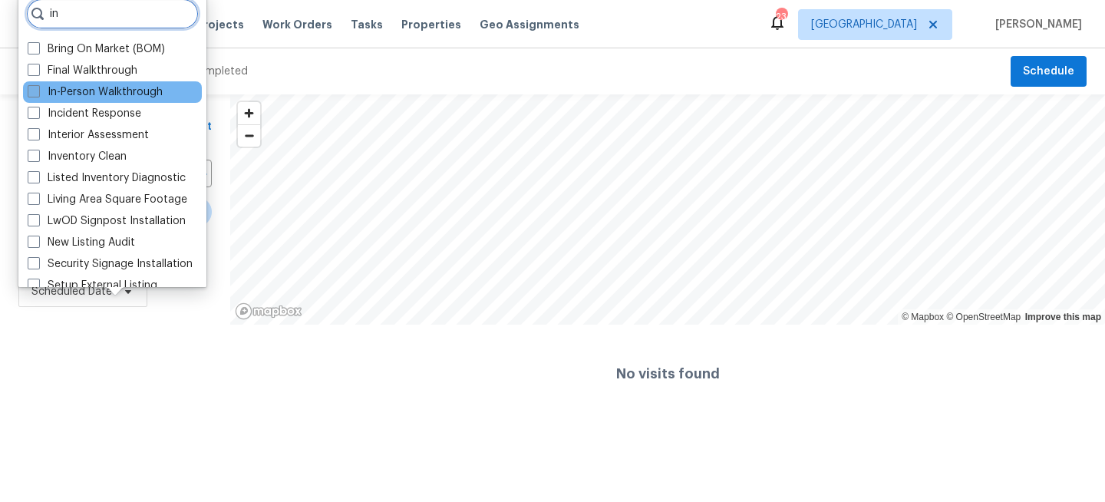
type input "in"
click at [59, 87] on label "In-Person Walkthrough" at bounding box center [95, 91] width 135 height 15
click at [38, 87] on input "In-Person Walkthrough" at bounding box center [33, 89] width 10 height 10
checkbox input "true"
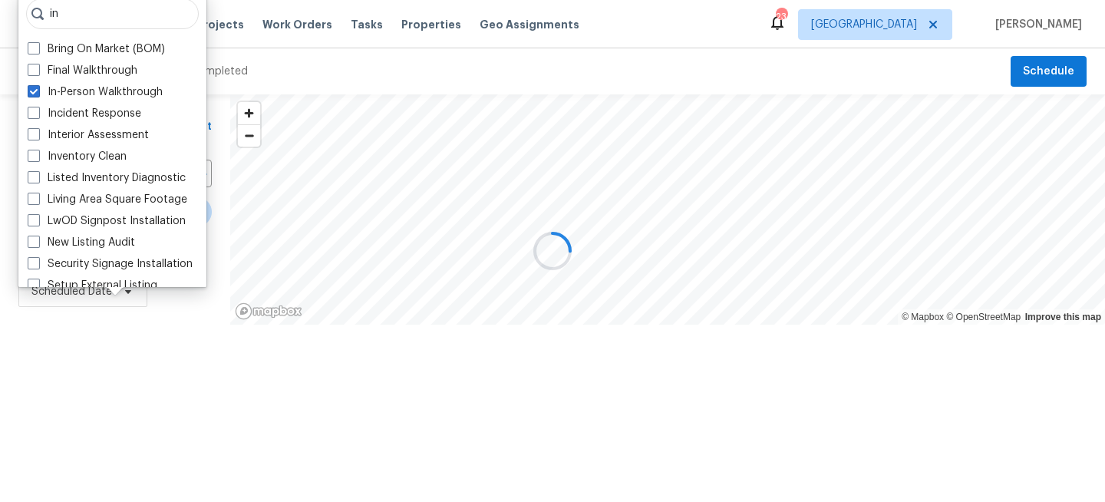
click at [104, 343] on div at bounding box center [552, 251] width 1105 height 502
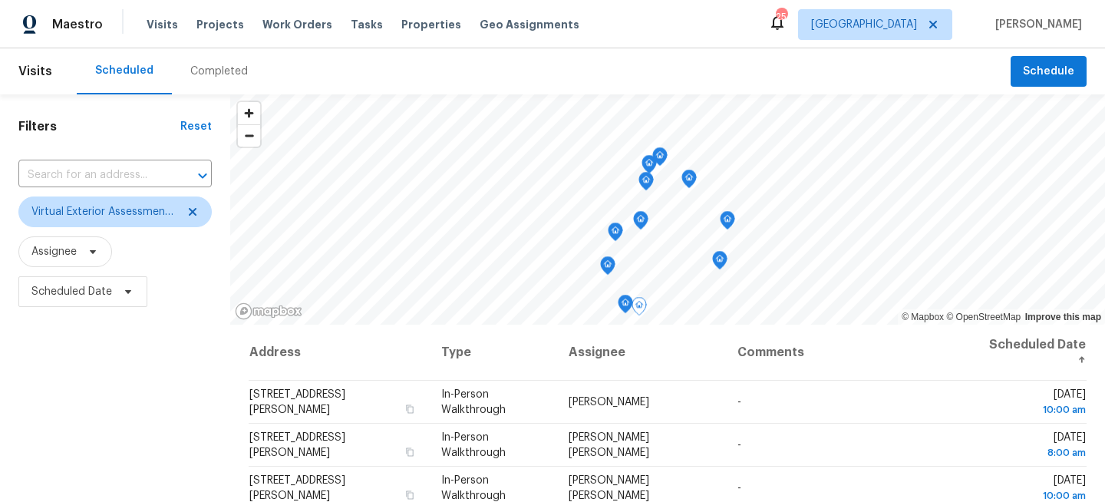
click at [141, 413] on div "Filters Reset ​ Virtual Exterior Assessment + 2 Assignee Scheduled Date" at bounding box center [115, 409] width 230 height 631
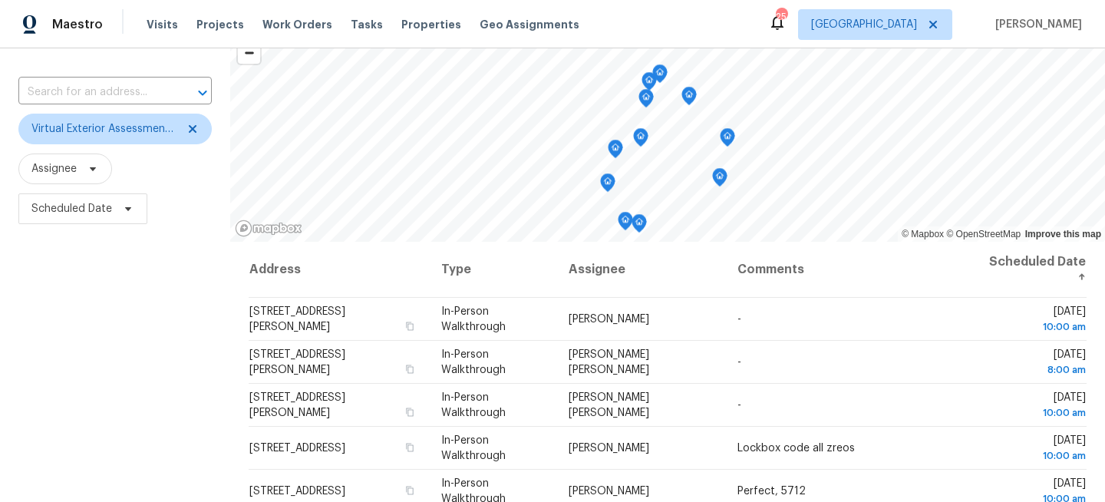
scroll to position [224, 0]
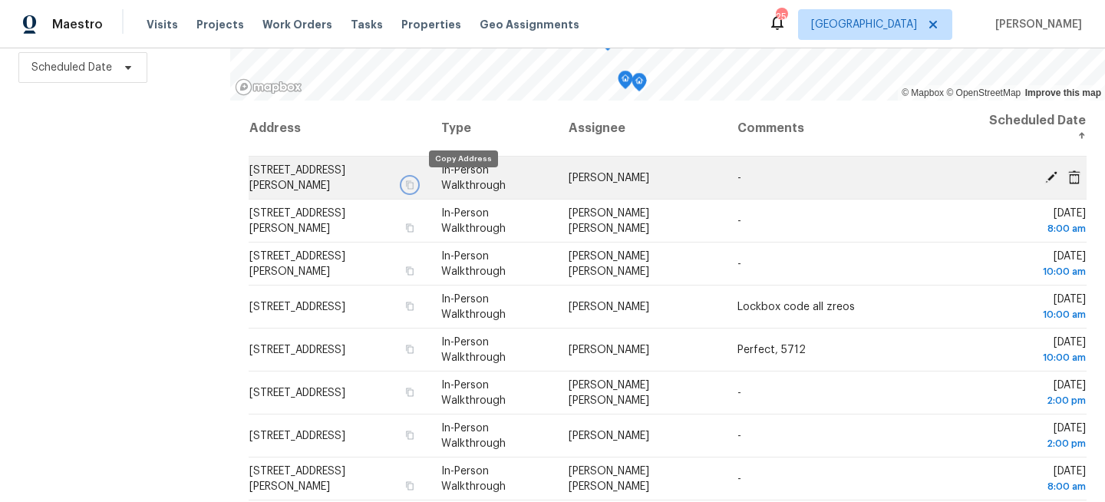
click at [417, 183] on button "button" at bounding box center [410, 185] width 14 height 14
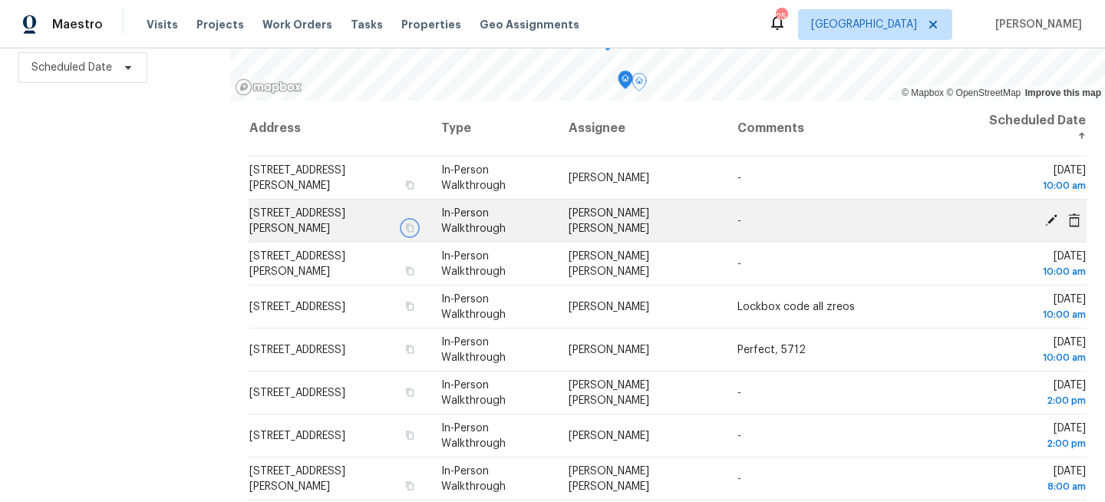
click at [417, 232] on button "button" at bounding box center [410, 228] width 14 height 14
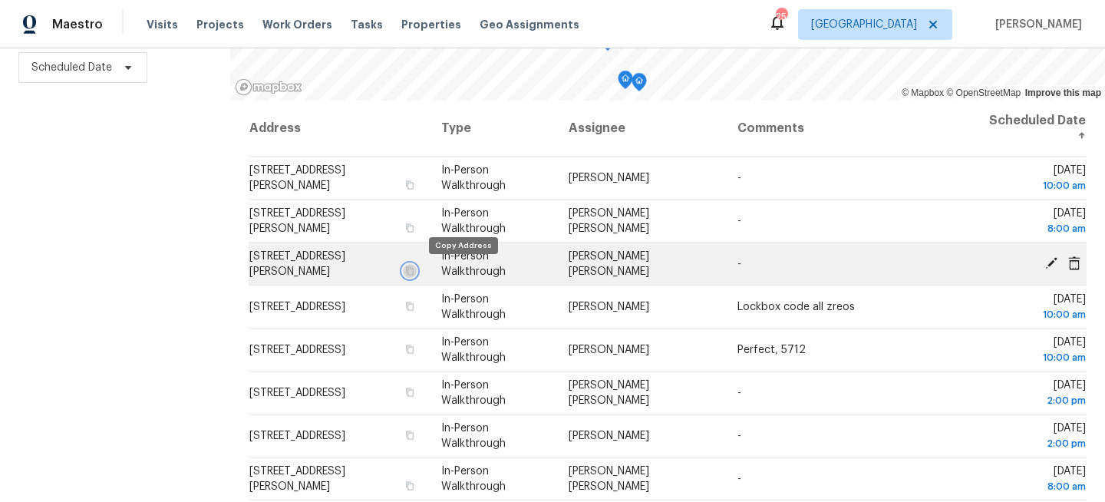
click at [417, 277] on button "button" at bounding box center [410, 271] width 14 height 14
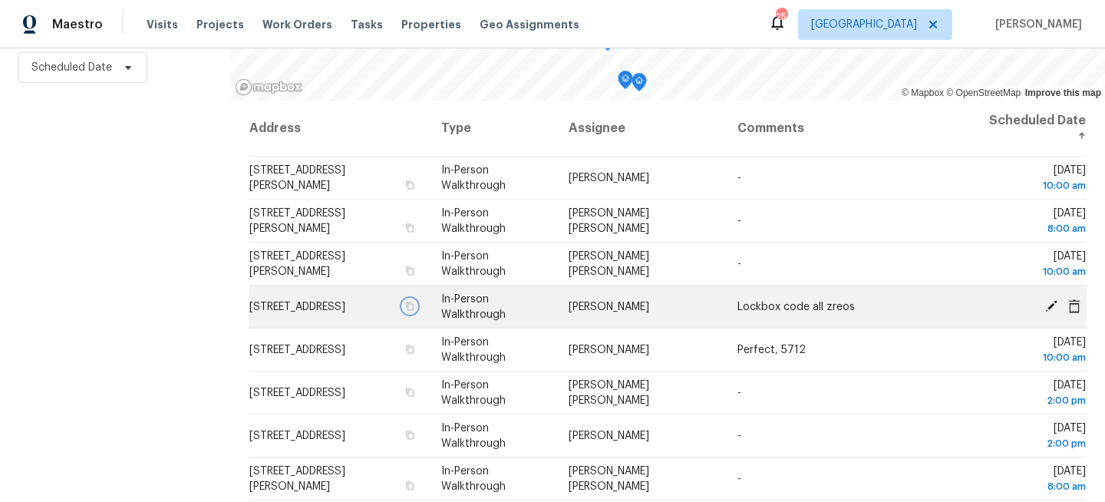
click at [414, 303] on icon "button" at bounding box center [410, 306] width 8 height 8
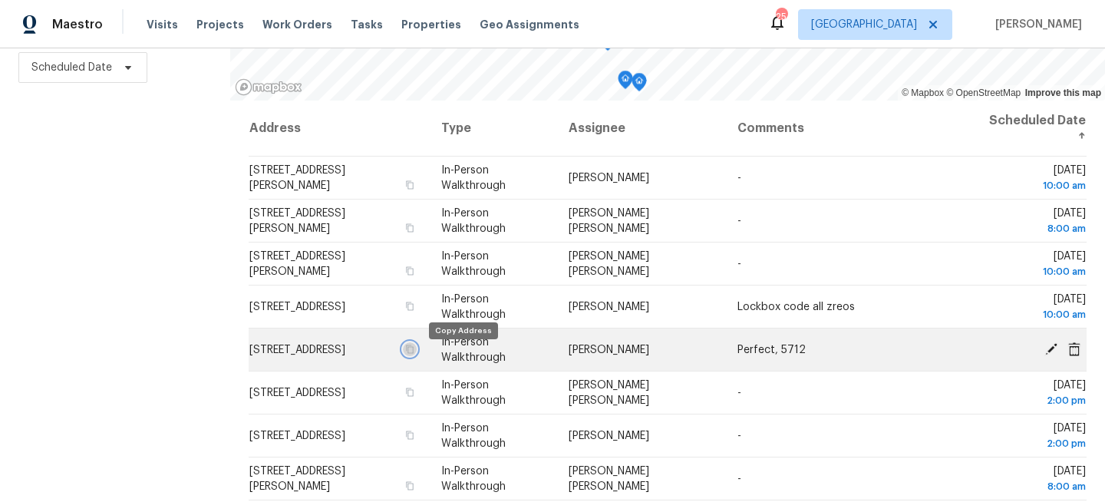
click at [414, 352] on icon "button" at bounding box center [410, 349] width 8 height 8
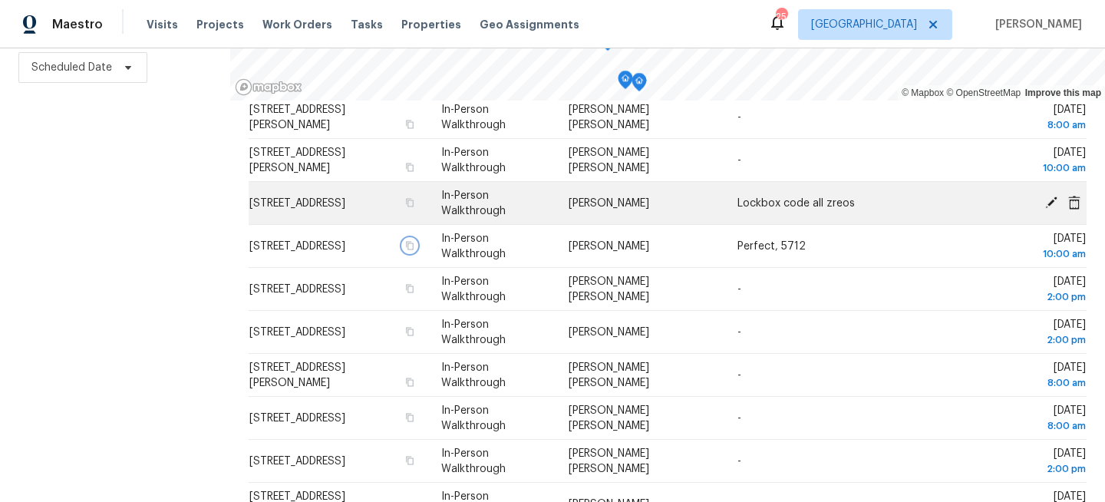
scroll to position [192, 0]
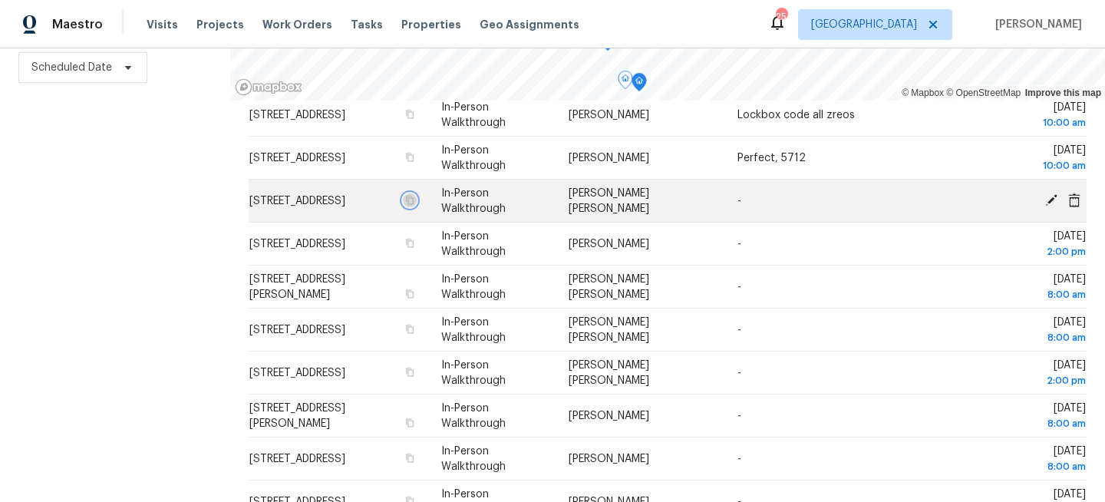
click at [417, 198] on button "button" at bounding box center [410, 200] width 14 height 14
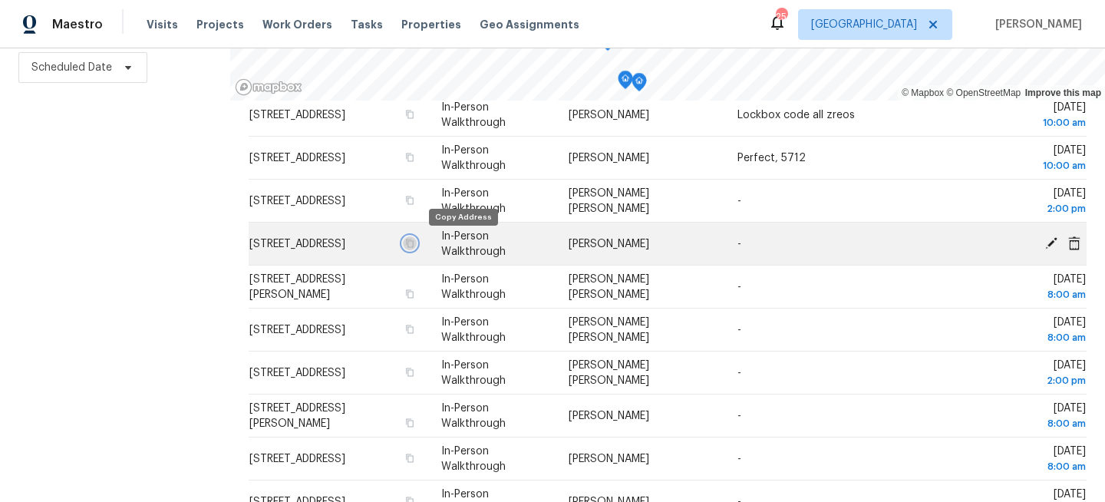
click at [414, 241] on icon "button" at bounding box center [409, 243] width 9 height 9
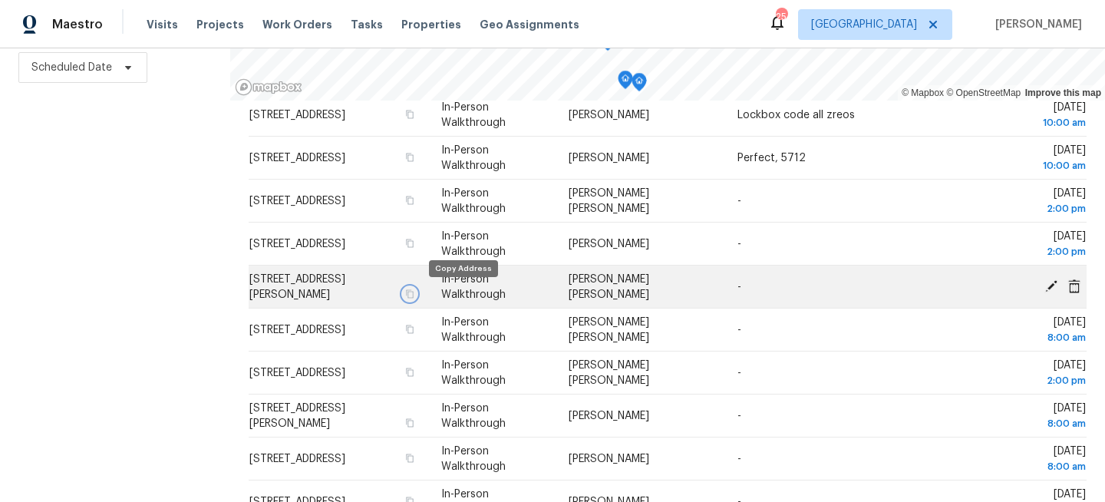
click at [414, 295] on icon "button" at bounding box center [409, 293] width 9 height 9
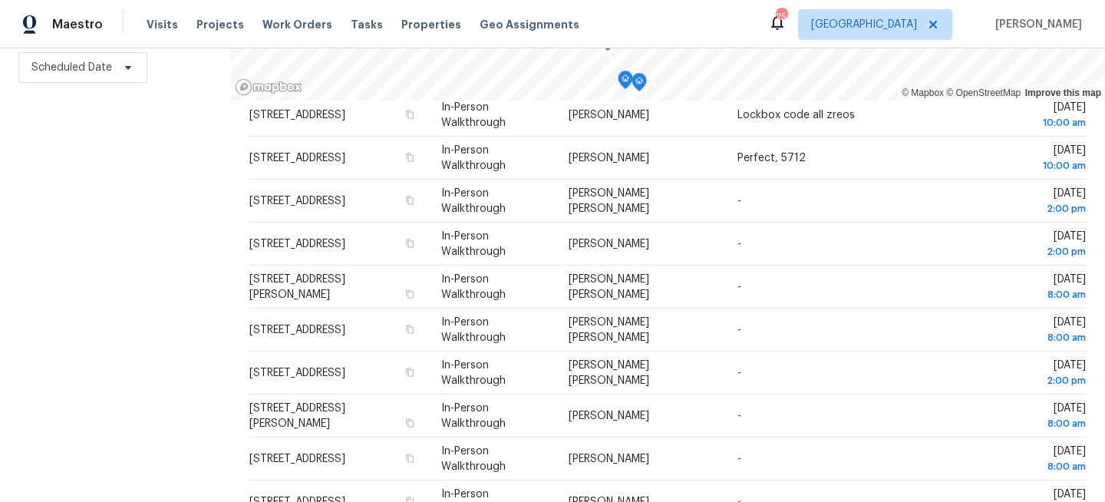
click at [148, 272] on div "Filters Reset ​ Virtual Exterior Assessment + 2 Assignee Scheduled Date" at bounding box center [115, 185] width 230 height 631
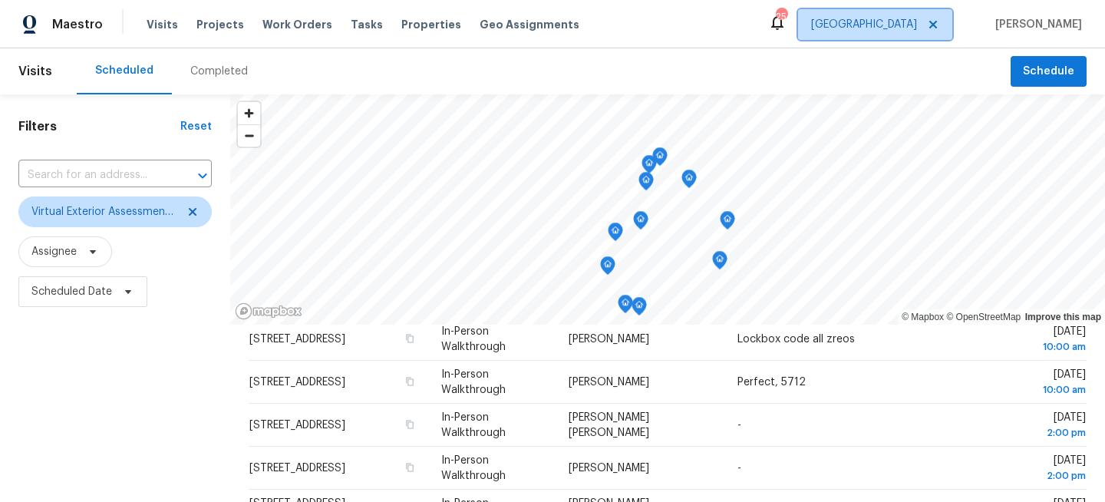
click at [895, 33] on span "Jacksonville" at bounding box center [875, 24] width 154 height 31
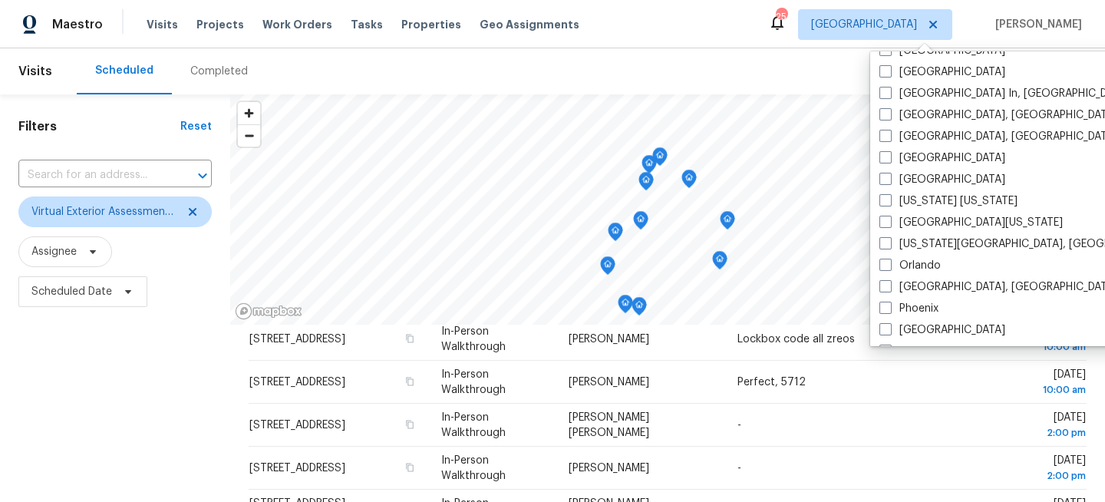
scroll to position [671, 0]
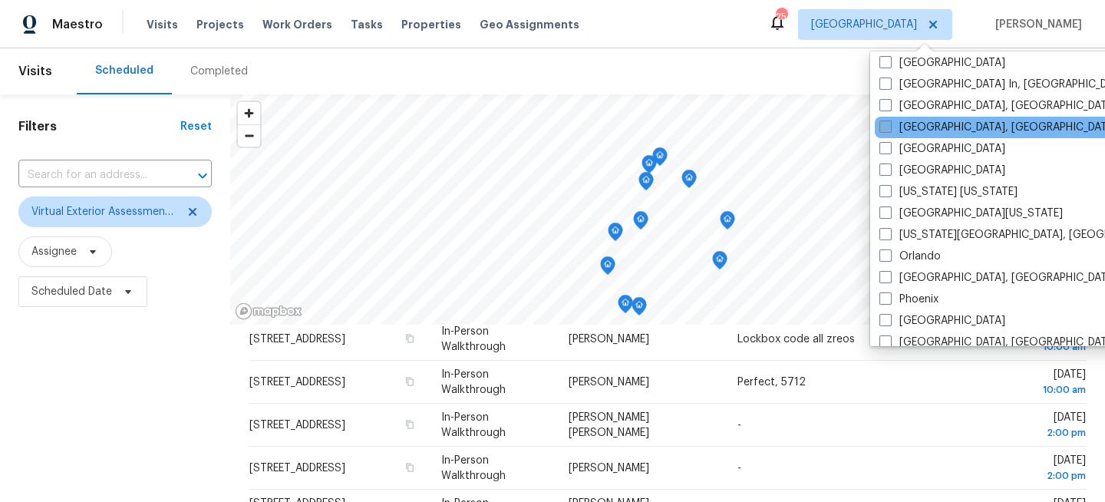
click at [892, 131] on label "[GEOGRAPHIC_DATA], [GEOGRAPHIC_DATA]" at bounding box center [998, 127] width 238 height 15
click at [889, 130] on input "[GEOGRAPHIC_DATA], [GEOGRAPHIC_DATA]" at bounding box center [884, 125] width 10 height 10
checkbox input "true"
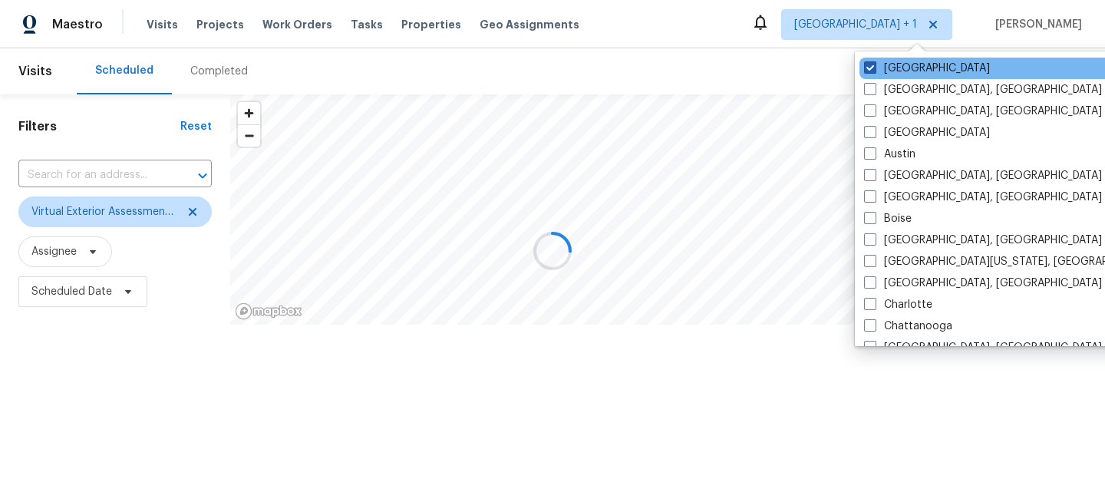
click at [890, 67] on label "[GEOGRAPHIC_DATA]" at bounding box center [927, 68] width 126 height 15
click at [874, 67] on input "[GEOGRAPHIC_DATA]" at bounding box center [869, 66] width 10 height 10
checkbox input "false"
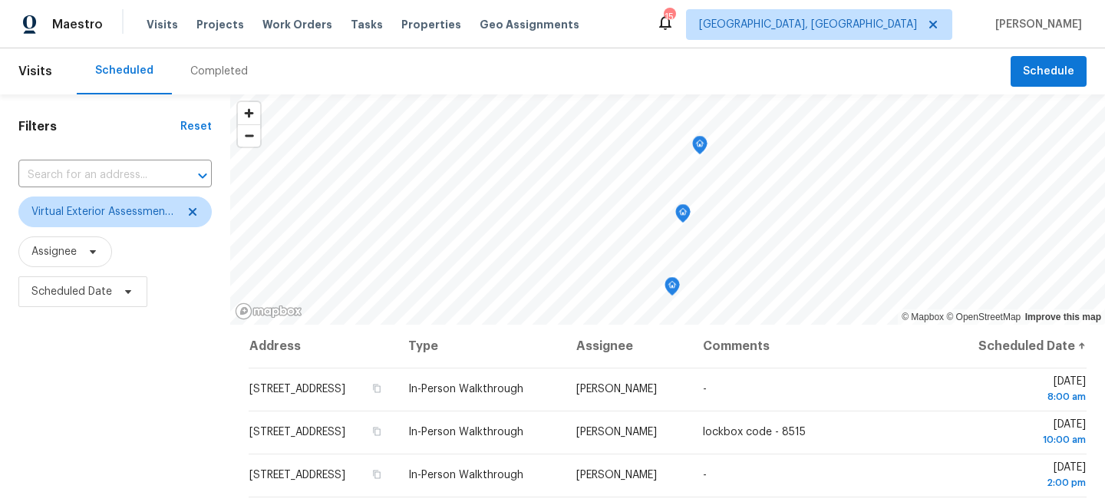
click at [127, 402] on div "Filters Reset ​ Virtual Exterior Assessment + 2 Assignee Scheduled Date" at bounding box center [115, 409] width 230 height 631
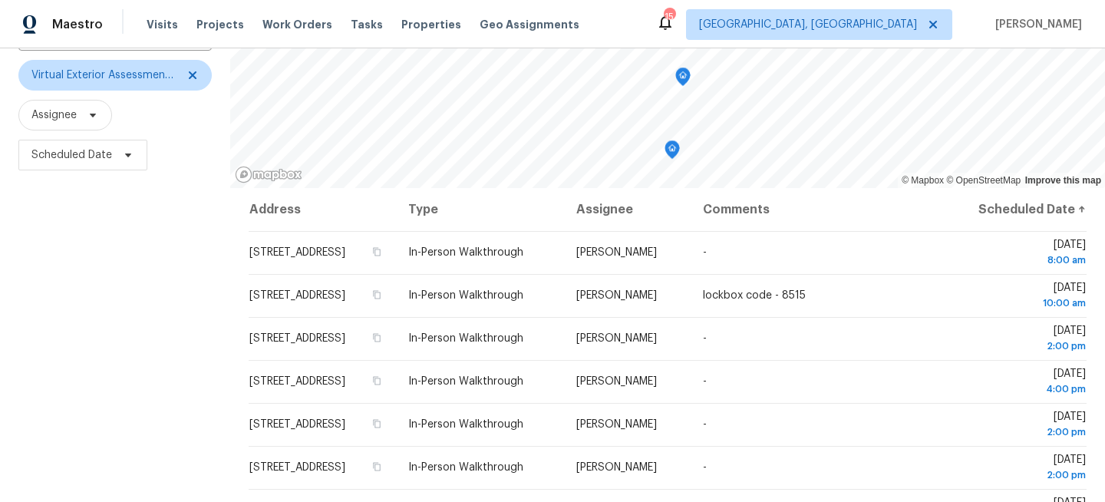
scroll to position [224, 0]
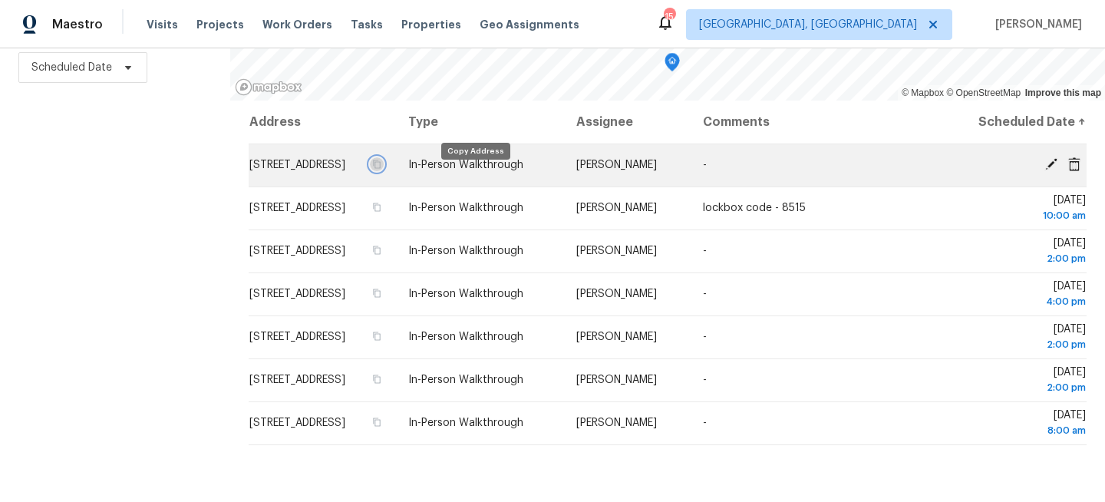
click at [381, 169] on icon "button" at bounding box center [376, 164] width 9 height 9
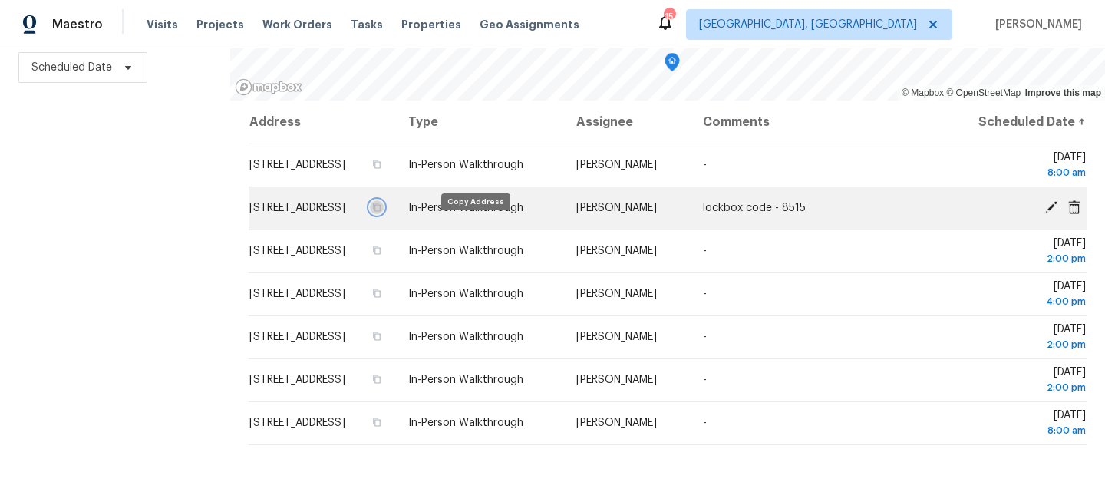
click at [381, 212] on icon "button" at bounding box center [376, 207] width 9 height 9
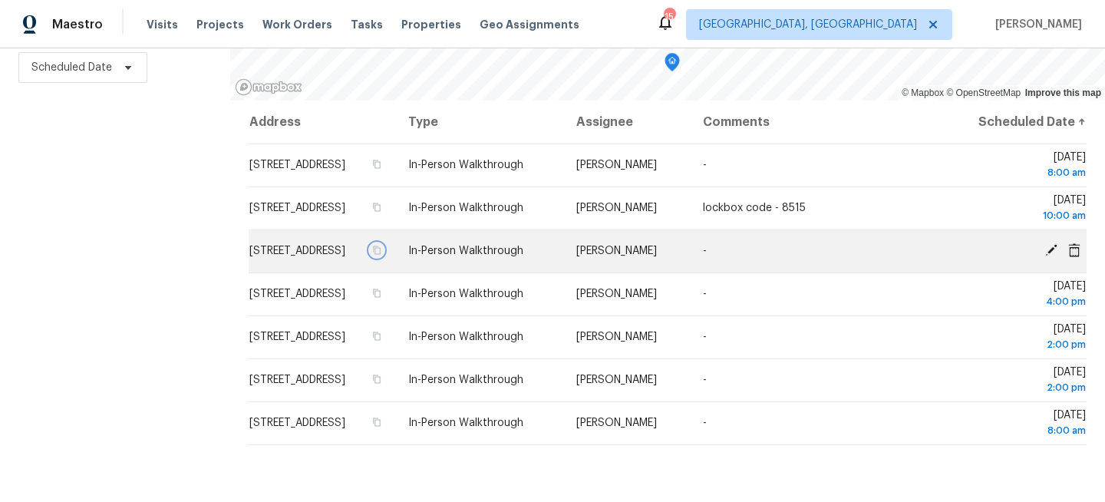
click at [381, 255] on icon "button" at bounding box center [378, 250] width 8 height 8
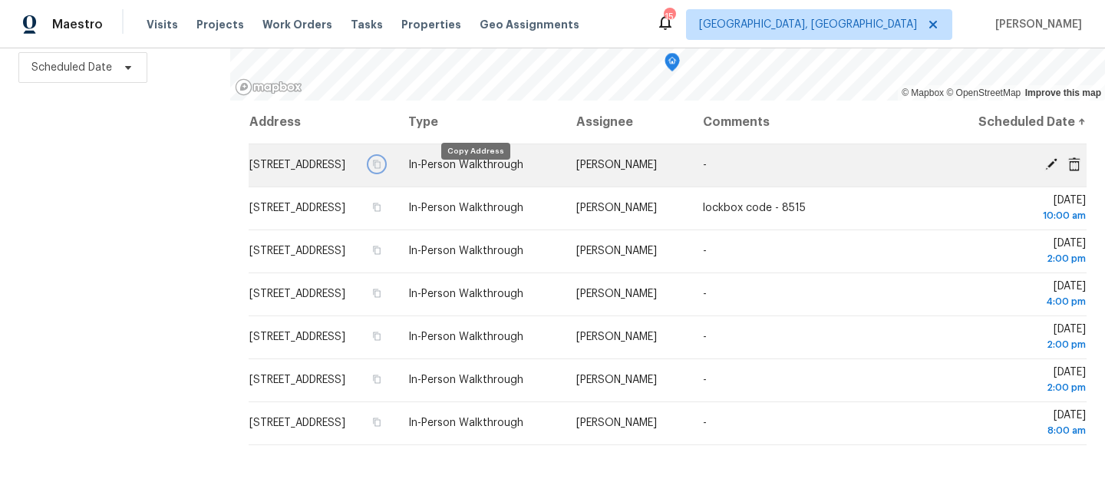
click at [381, 169] on icon "button" at bounding box center [376, 164] width 9 height 9
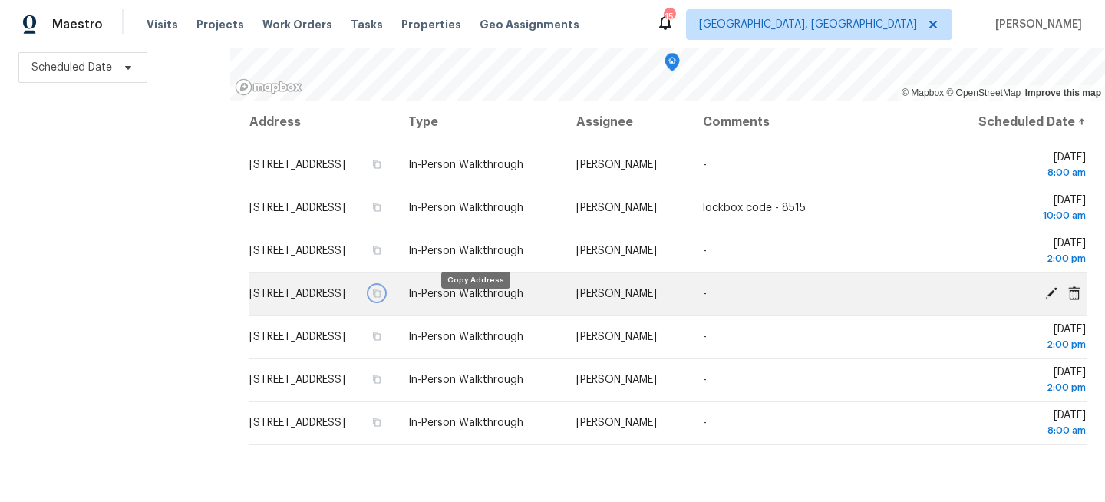
click at [381, 298] on icon "button" at bounding box center [376, 293] width 9 height 9
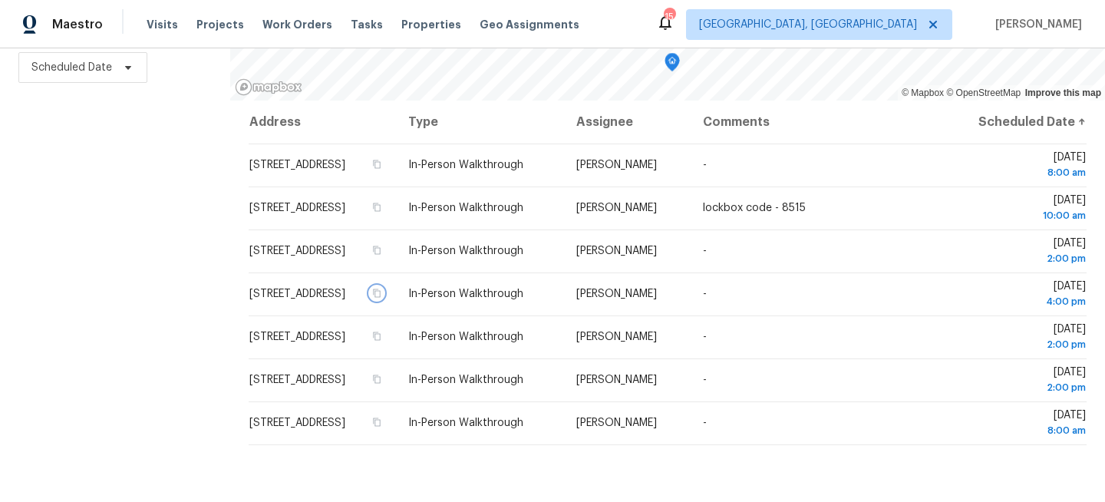
scroll to position [0, 0]
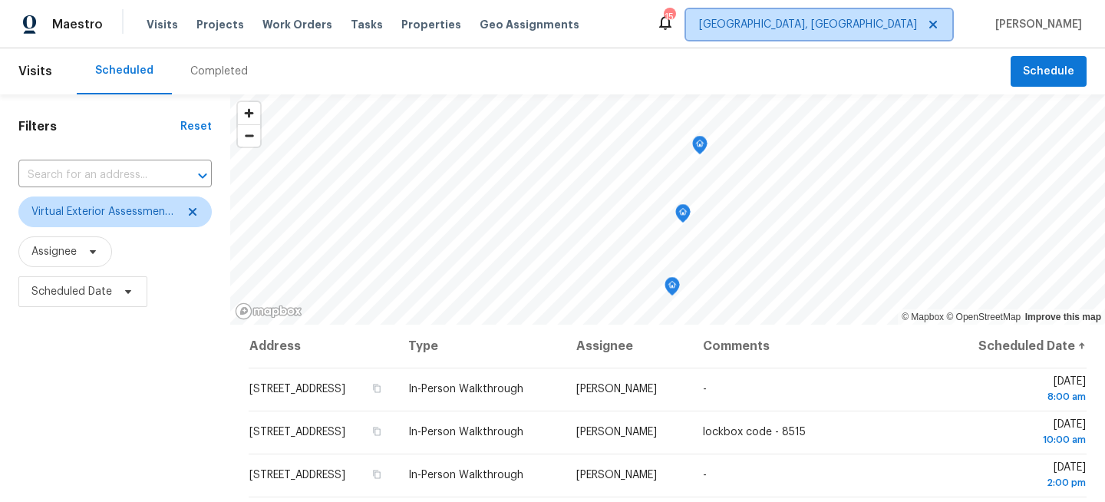
click at [890, 18] on span "[GEOGRAPHIC_DATA], [GEOGRAPHIC_DATA]" at bounding box center [819, 24] width 266 height 31
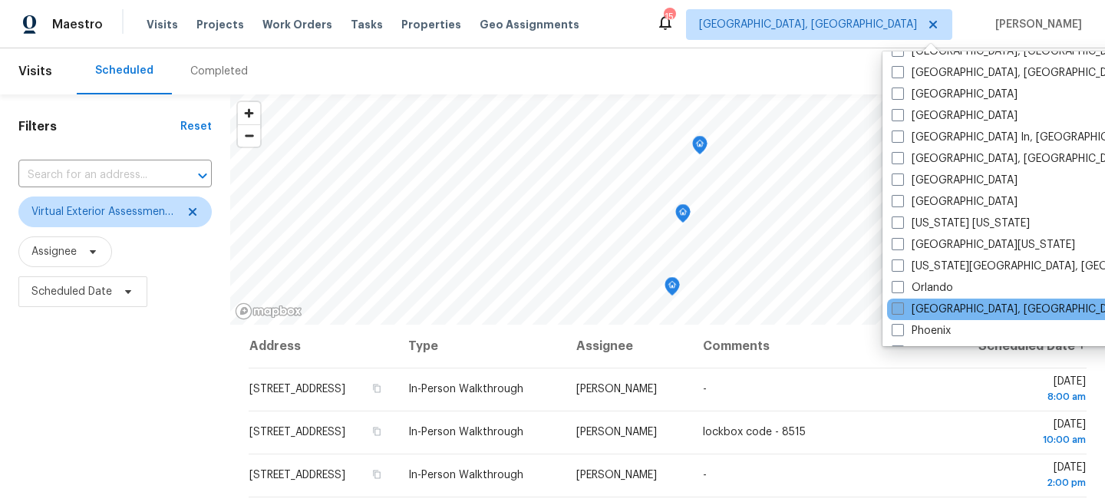
scroll to position [655, 0]
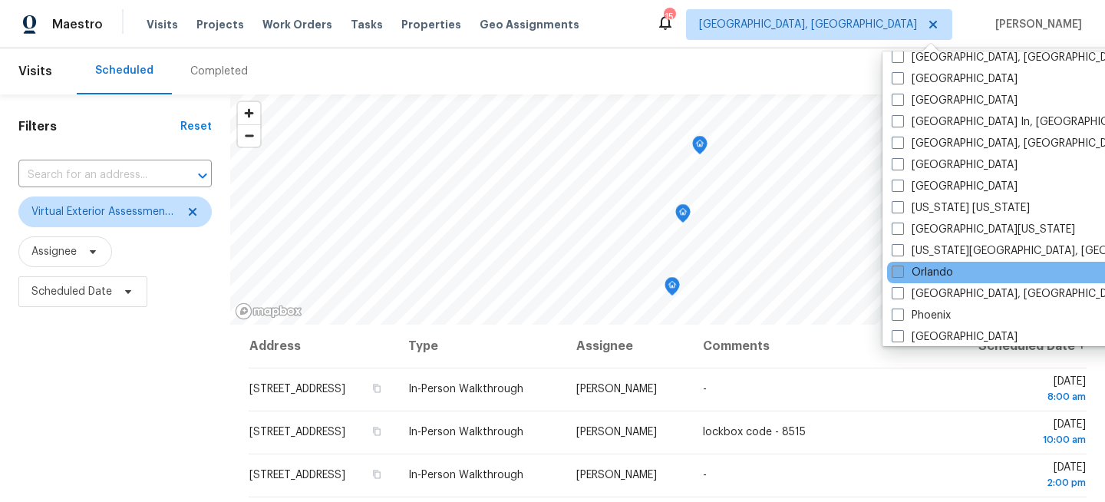
click at [907, 274] on label "Orlando" at bounding box center [922, 272] width 61 height 15
click at [902, 274] on input "Orlando" at bounding box center [897, 270] width 10 height 10
checkbox input "true"
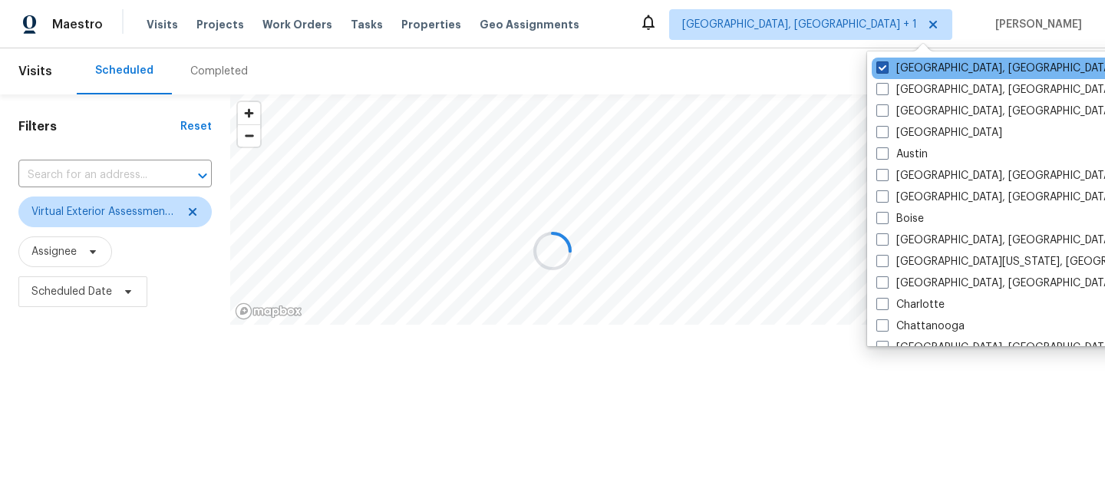
click at [902, 70] on label "[GEOGRAPHIC_DATA], [GEOGRAPHIC_DATA]" at bounding box center [995, 68] width 238 height 15
click at [886, 70] on input "[GEOGRAPHIC_DATA], [GEOGRAPHIC_DATA]" at bounding box center [881, 66] width 10 height 10
checkbox input "false"
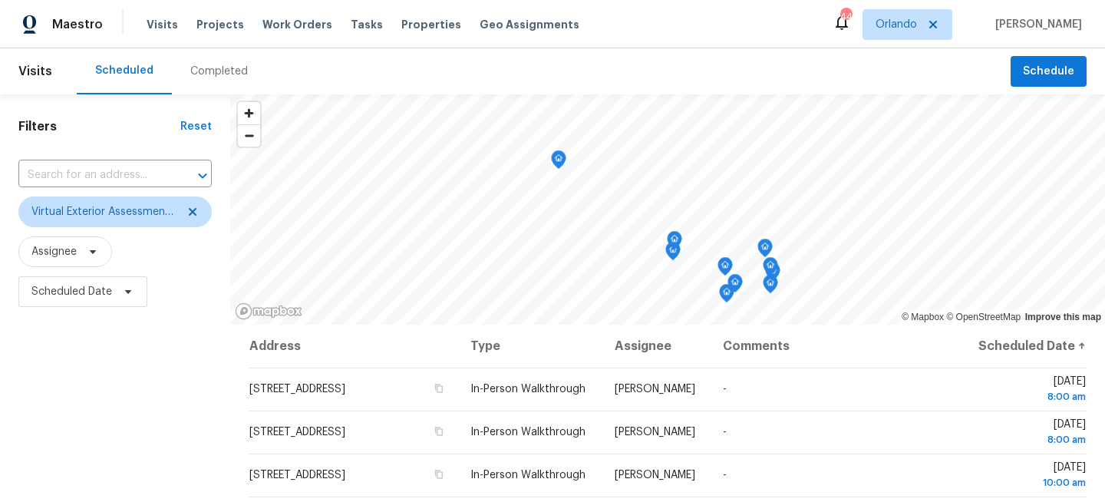
click at [136, 311] on span "Scheduled Date" at bounding box center [114, 292] width 193 height 40
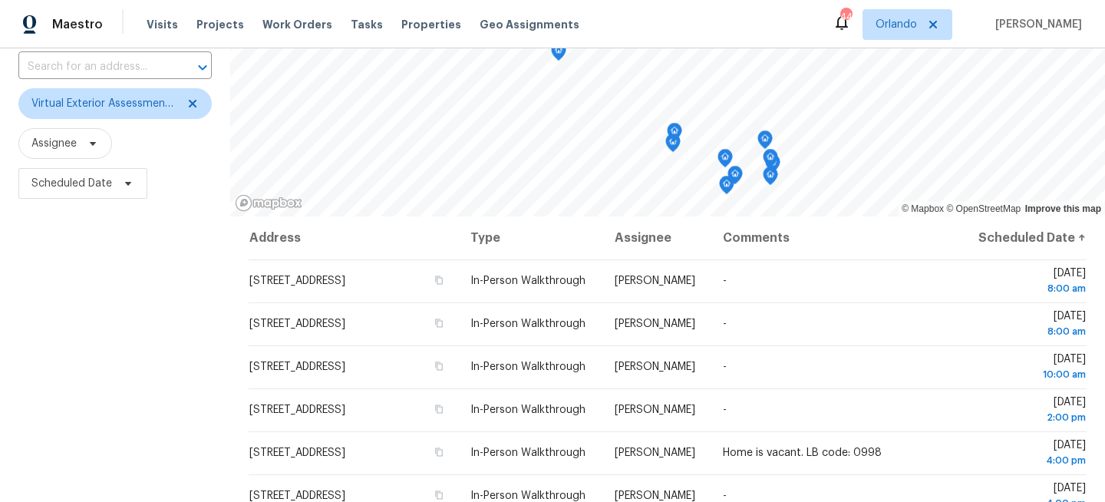
scroll to position [224, 0]
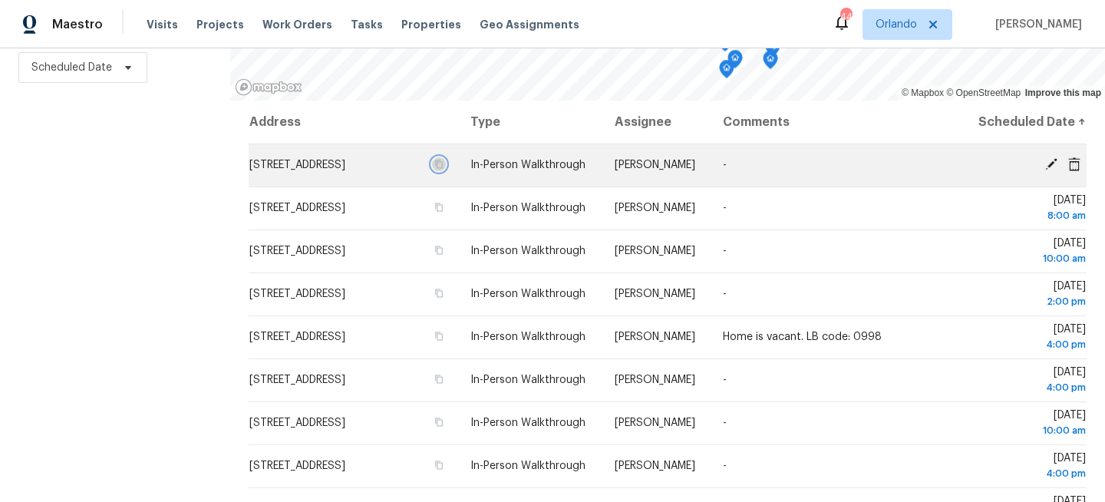
click at [444, 169] on icon "button" at bounding box center [438, 164] width 9 height 9
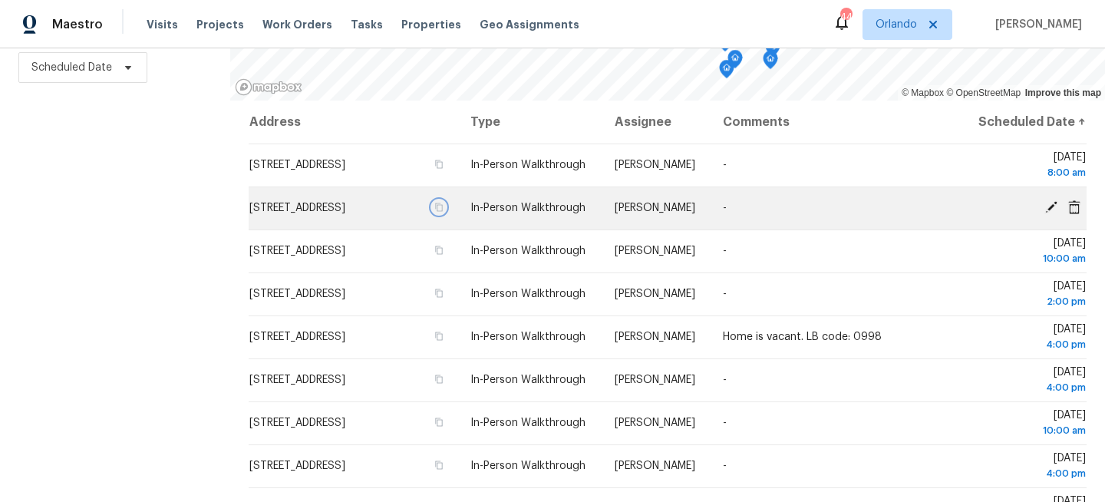
click at [444, 212] on icon "button" at bounding box center [440, 207] width 8 height 8
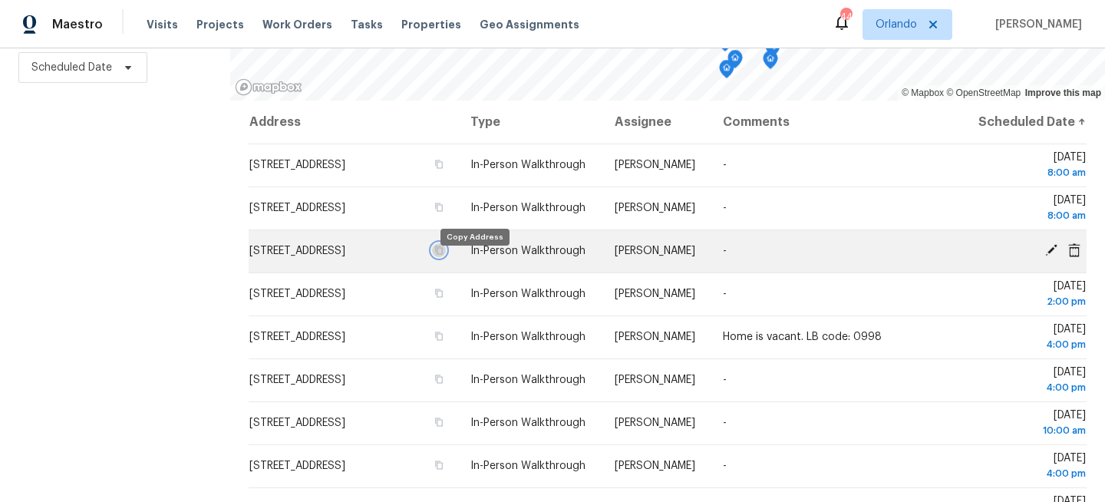
click at [444, 255] on icon "button" at bounding box center [440, 250] width 8 height 8
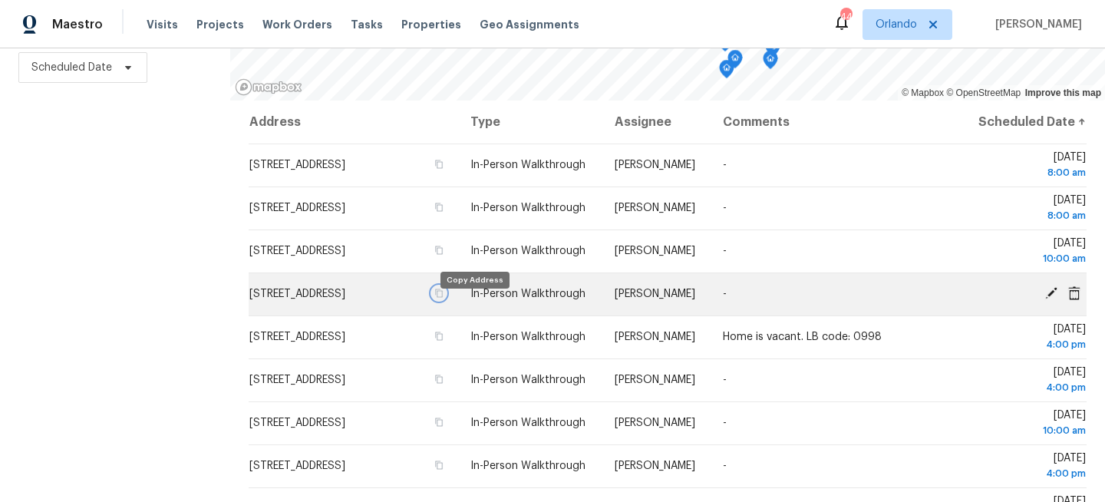
click at [444, 298] on icon "button" at bounding box center [438, 293] width 9 height 9
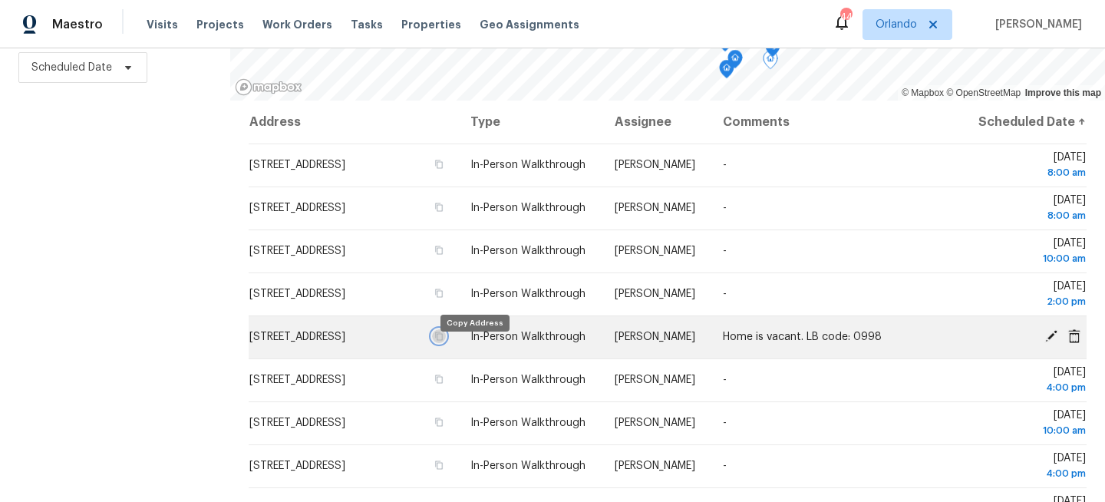
click at [444, 341] on icon "button" at bounding box center [438, 335] width 9 height 9
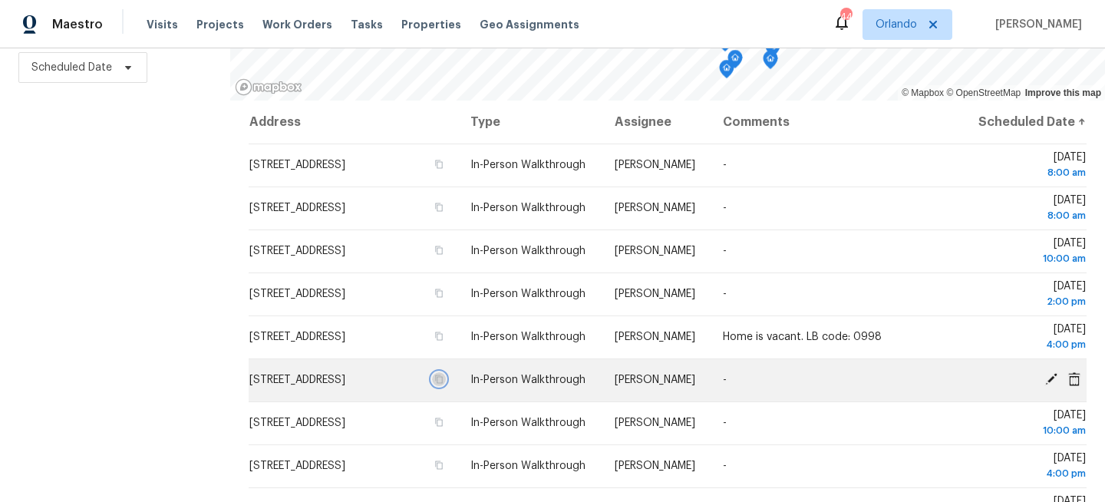
click at [444, 384] on icon "button" at bounding box center [440, 379] width 8 height 8
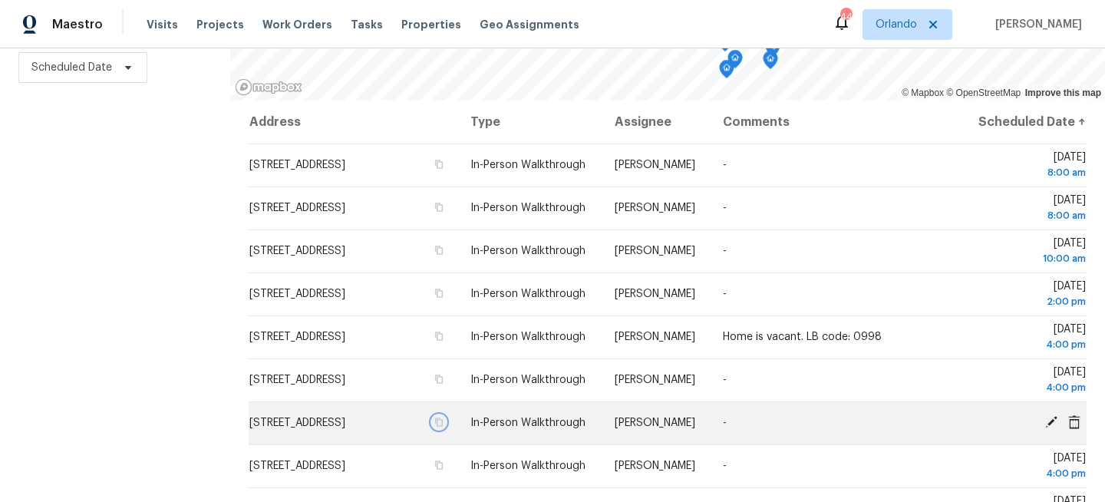
click at [444, 427] on icon "button" at bounding box center [440, 422] width 8 height 8
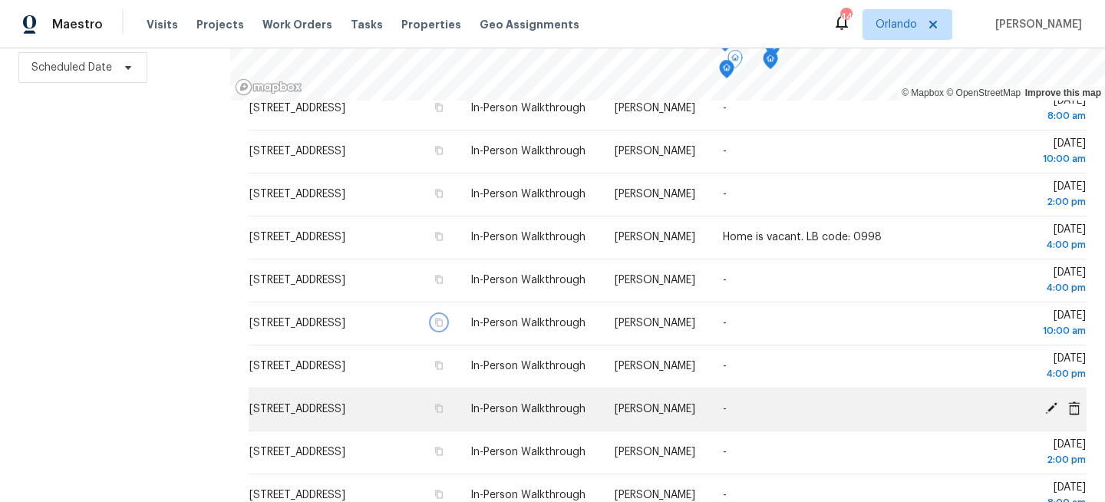
scroll to position [137, 0]
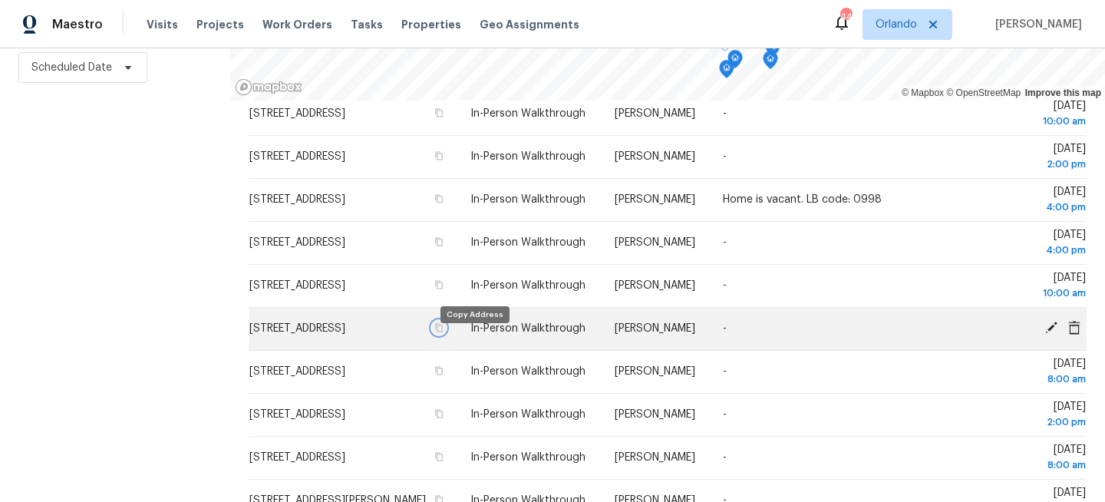
click at [444, 332] on icon "button" at bounding box center [438, 327] width 9 height 9
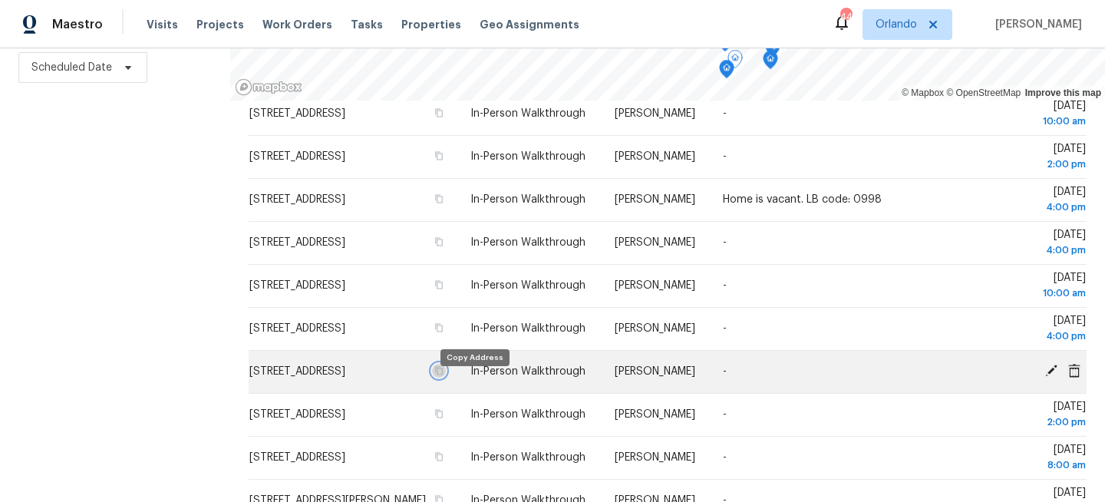
click at [444, 375] on icon "button" at bounding box center [438, 370] width 9 height 9
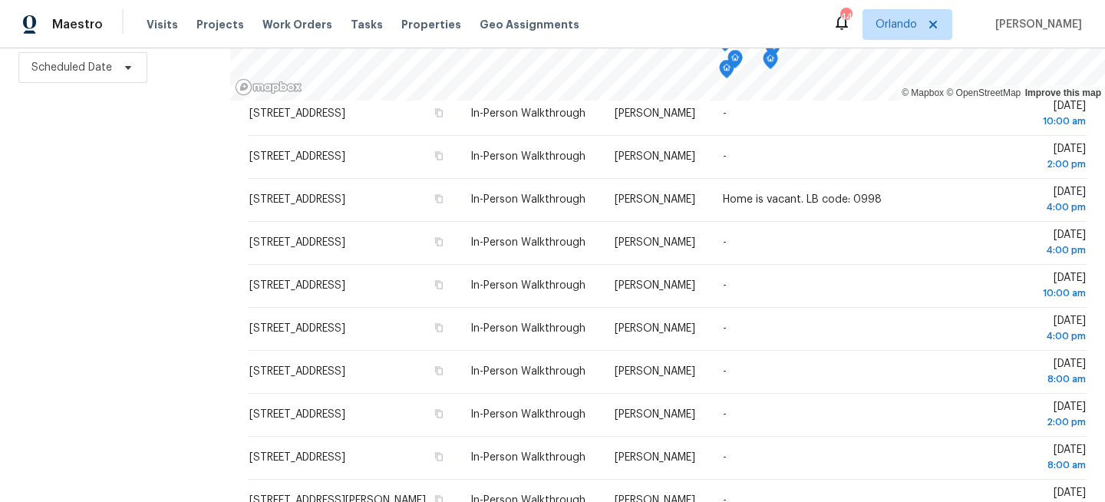
click at [39, 161] on div "Filters Reset ​ Virtual Exterior Assessment + 2 Assignee Scheduled Date" at bounding box center [115, 185] width 230 height 631
click at [136, 224] on div "Filters Reset ​ Virtual Exterior Assessment + 2 Assignee Scheduled Date" at bounding box center [115, 185] width 230 height 631
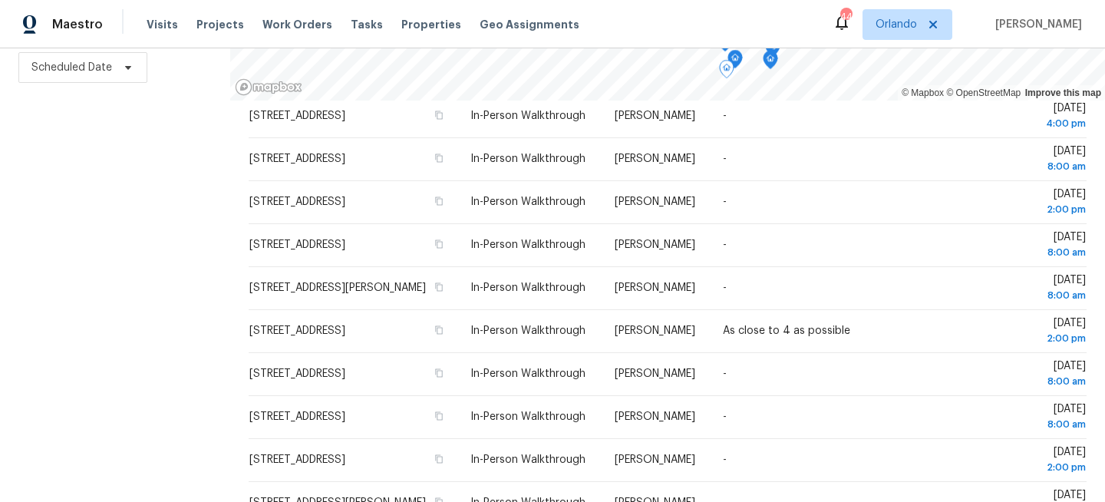
scroll to position [356, 0]
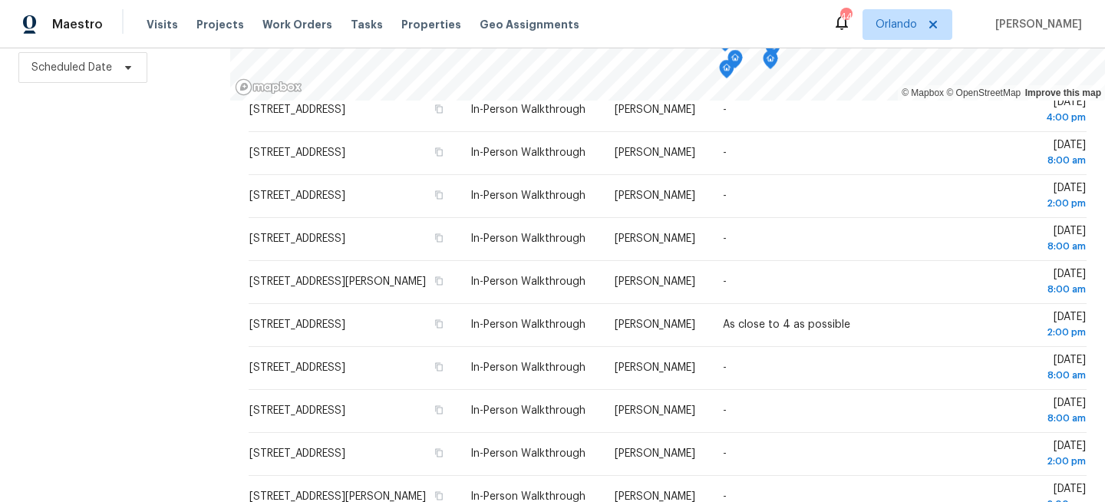
click at [134, 264] on div "Filters Reset ​ Virtual Exterior Assessment + 2 Assignee Scheduled Date" at bounding box center [115, 185] width 230 height 631
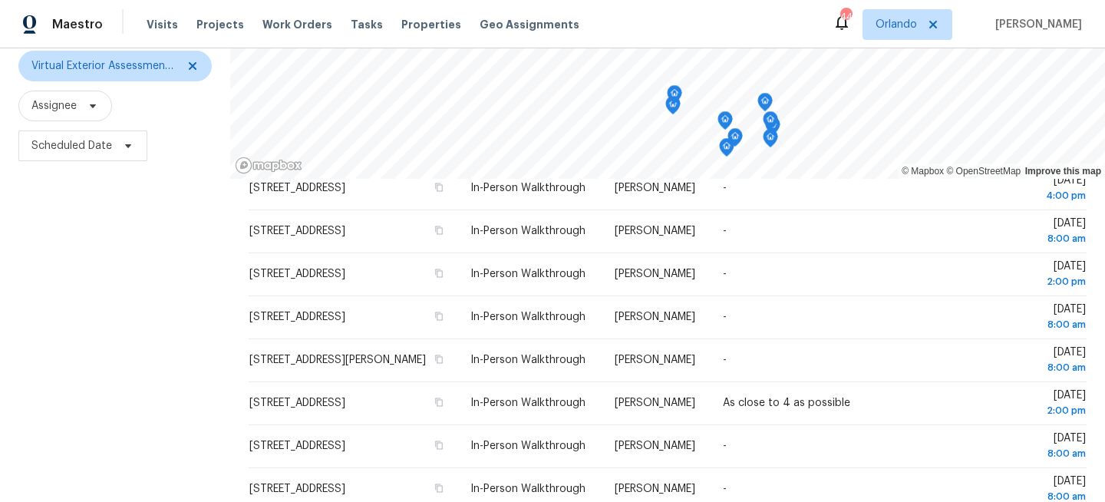
scroll to position [0, 0]
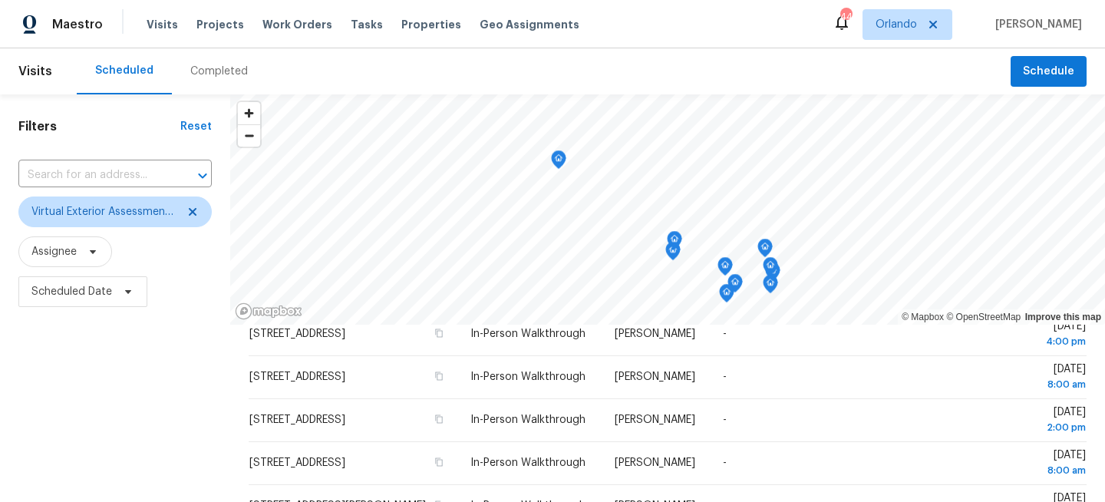
click at [928, 8] on div "Maestro Visits Projects Work Orders Tasks Properties Geo Assignments 44 [PERSON…" at bounding box center [552, 24] width 1105 height 48
click at [918, 38] on span "Orlando" at bounding box center [907, 24] width 90 height 31
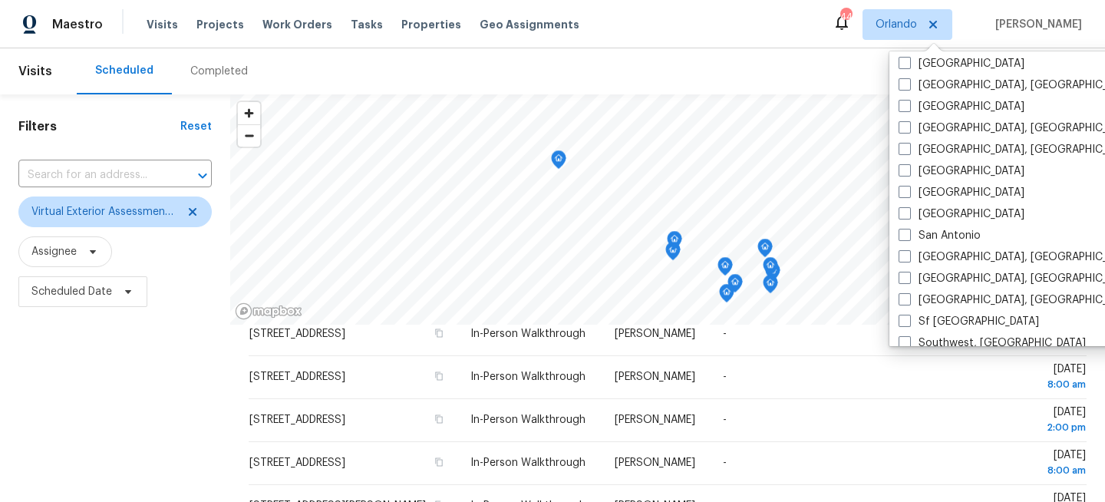
scroll to position [1028, 0]
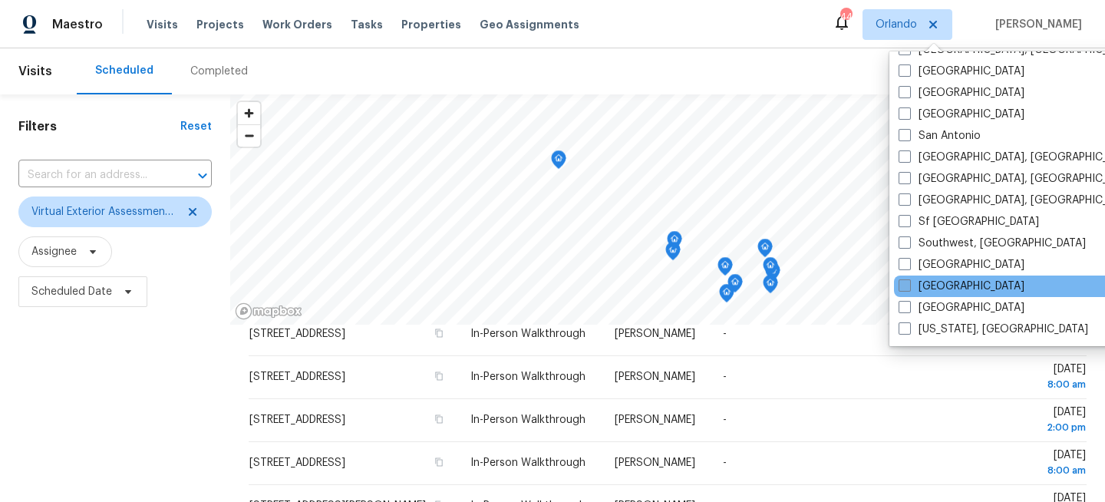
click at [928, 288] on label "[GEOGRAPHIC_DATA]" at bounding box center [962, 286] width 126 height 15
click at [908, 288] on input "[GEOGRAPHIC_DATA]" at bounding box center [904, 284] width 10 height 10
checkbox input "true"
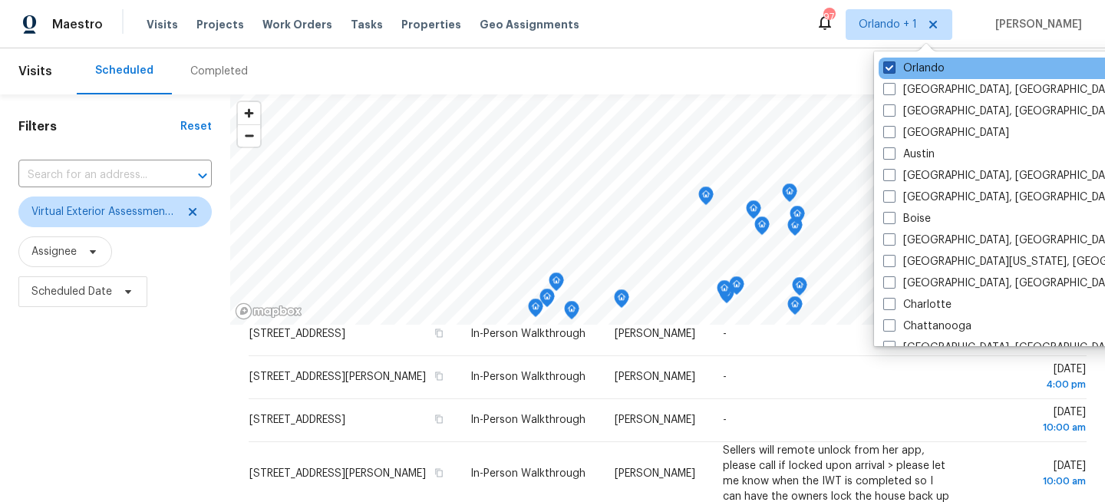
click at [917, 71] on label "Orlando" at bounding box center [913, 68] width 61 height 15
click at [893, 71] on input "Orlando" at bounding box center [888, 66] width 10 height 10
checkbox input "false"
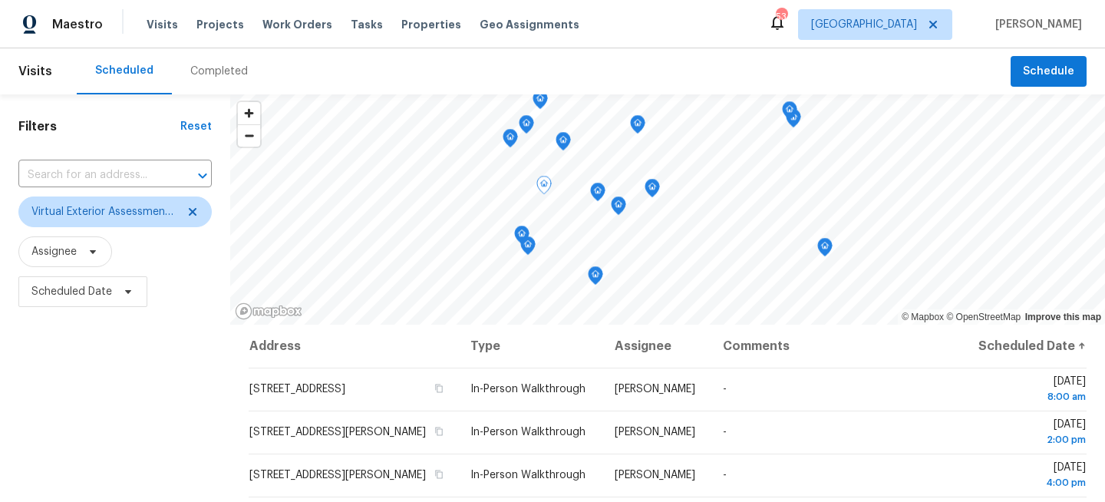
click at [86, 381] on div "Filters Reset ​ Virtual Exterior Assessment + 2 Assignee Scheduled Date" at bounding box center [115, 409] width 230 height 631
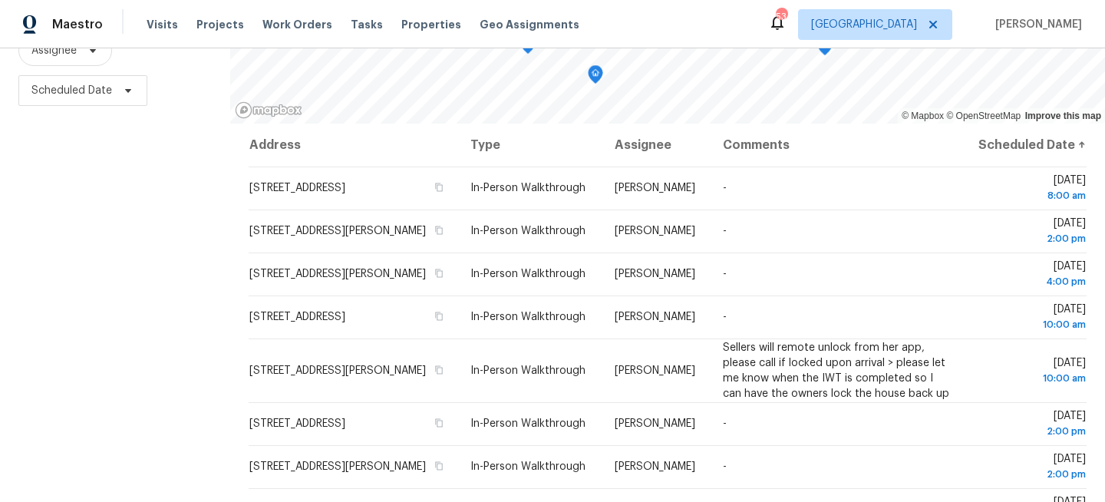
scroll to position [224, 0]
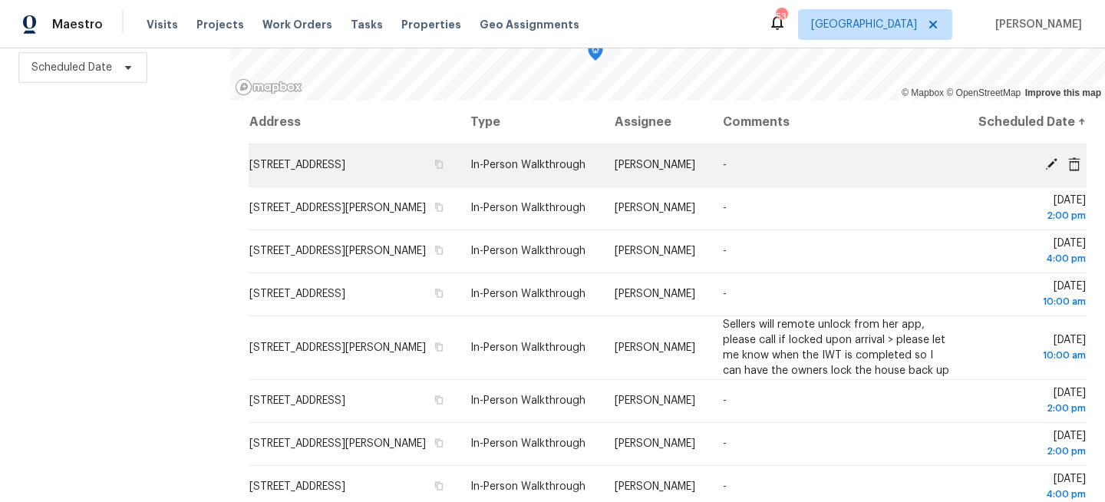
click at [458, 175] on td "11321 Clayridge Dr, Tampa, FL 33635" at bounding box center [353, 164] width 209 height 43
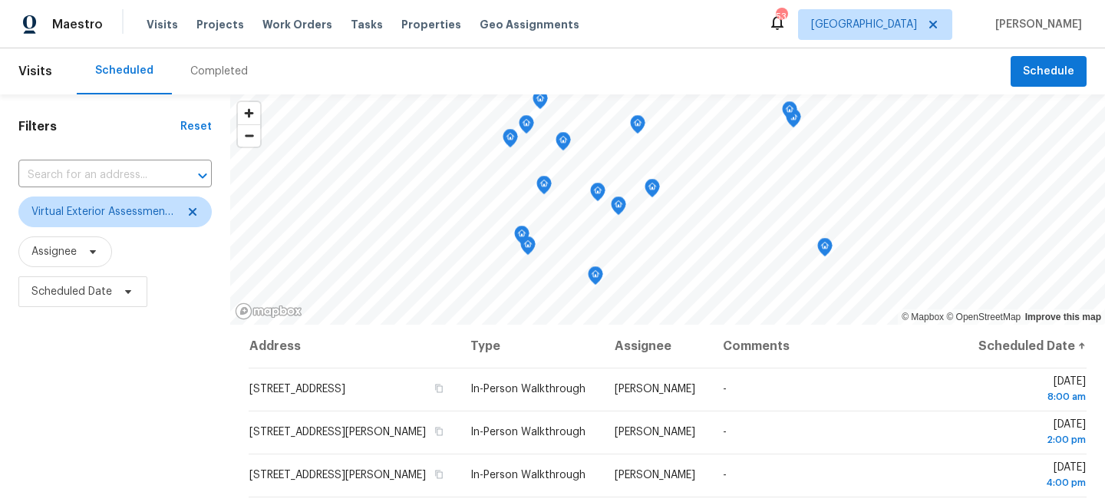
click at [96, 418] on div "Filters Reset ​ Virtual Exterior Assessment + 2 Assignee Scheduled Date" at bounding box center [115, 409] width 230 height 631
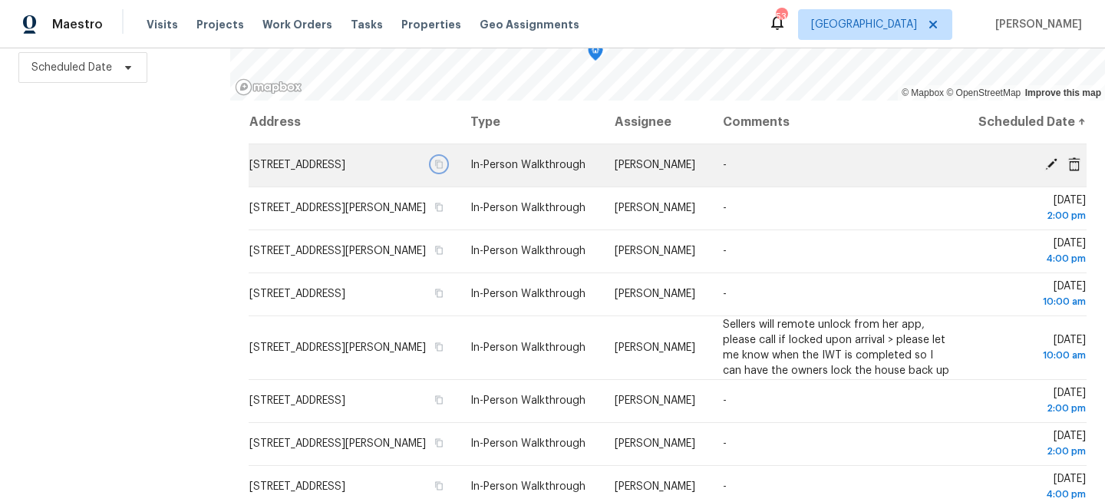
click at [444, 169] on icon "button" at bounding box center [438, 164] width 9 height 9
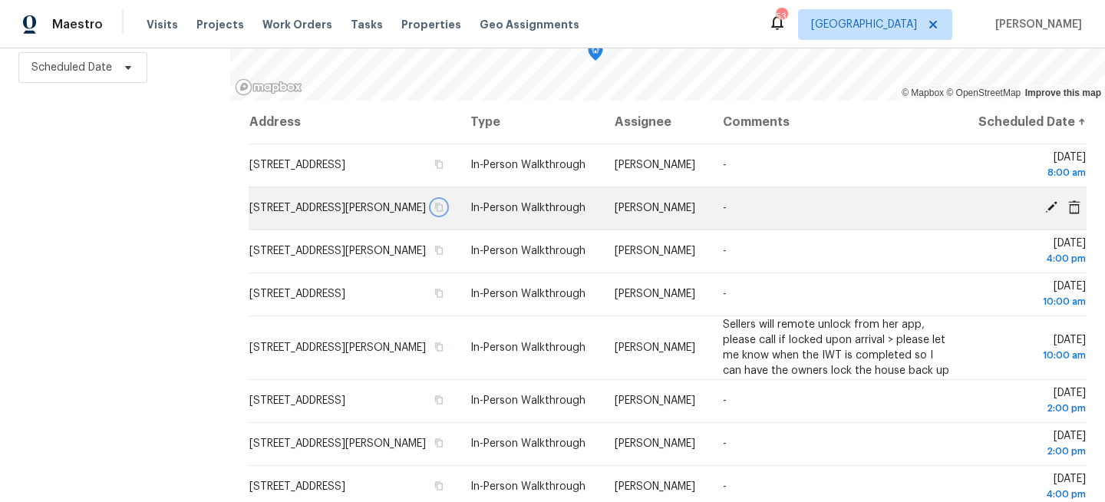
click at [444, 212] on icon "button" at bounding box center [438, 207] width 9 height 9
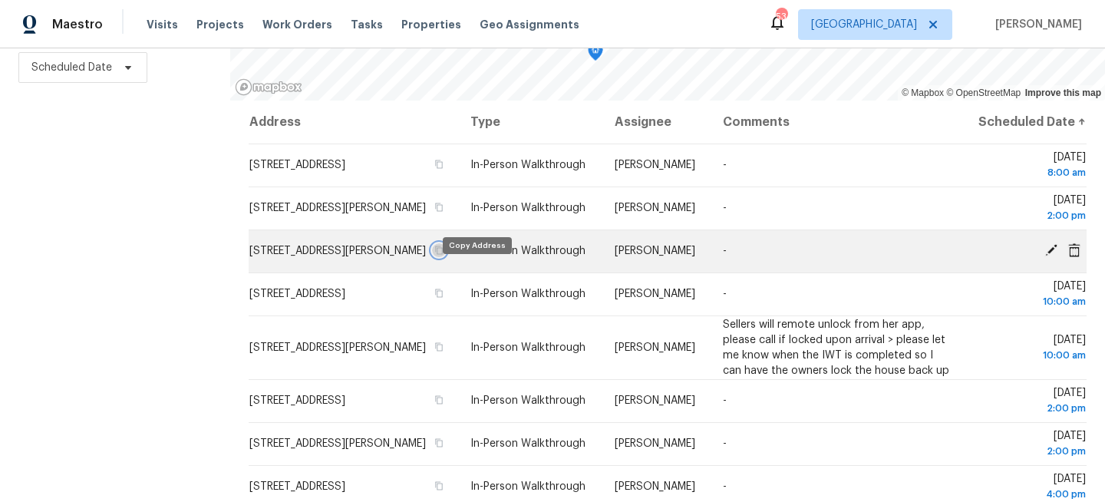
click at [444, 255] on icon "button" at bounding box center [438, 250] width 9 height 9
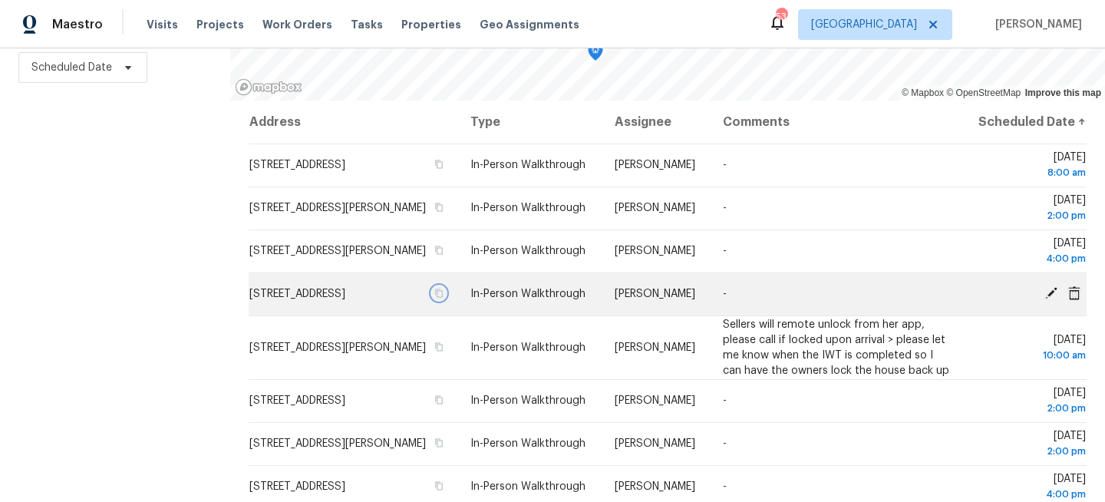
click at [444, 298] on icon "button" at bounding box center [440, 293] width 8 height 8
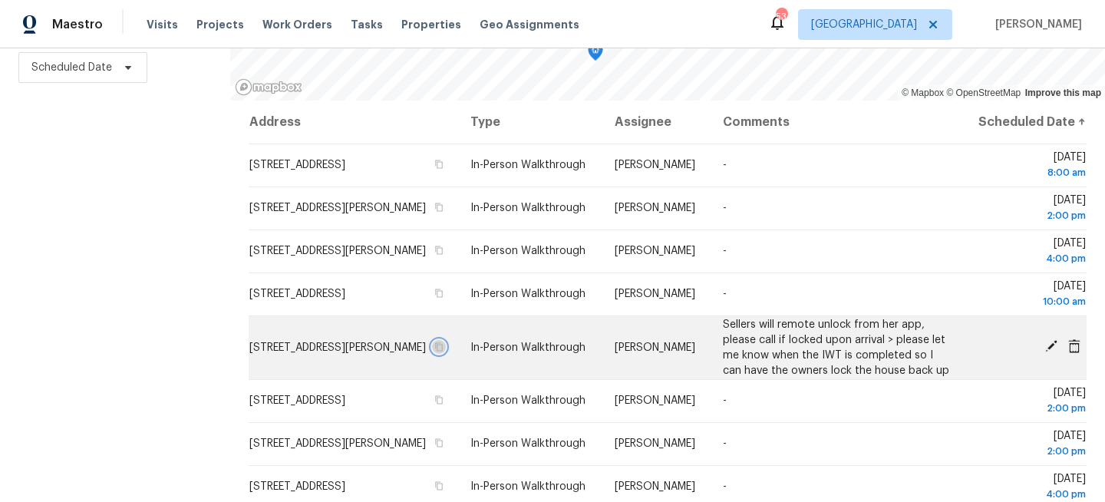
click at [444, 351] on icon "button" at bounding box center [440, 346] width 8 height 8
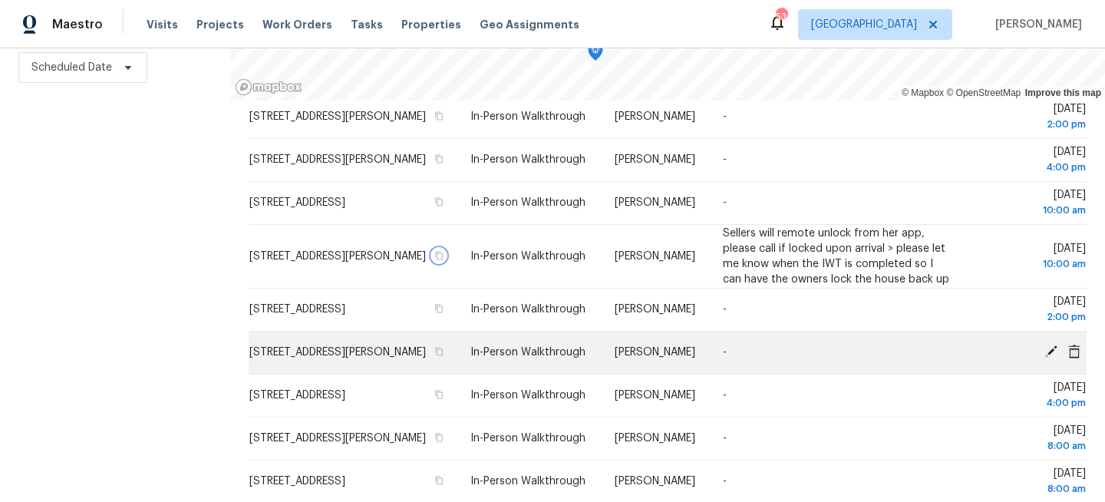
scroll to position [106, 0]
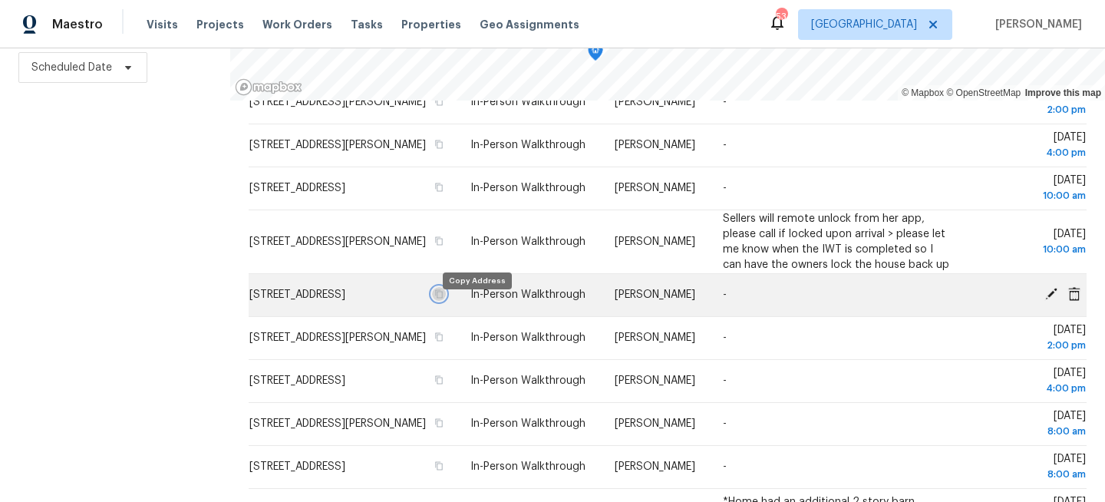
click at [446, 301] on button "button" at bounding box center [439, 294] width 14 height 14
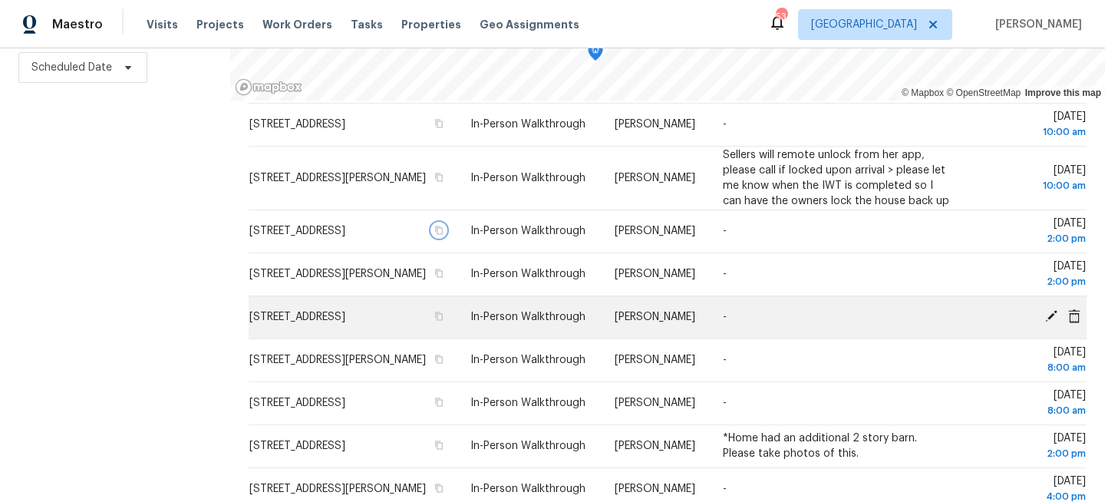
scroll to position [183, 0]
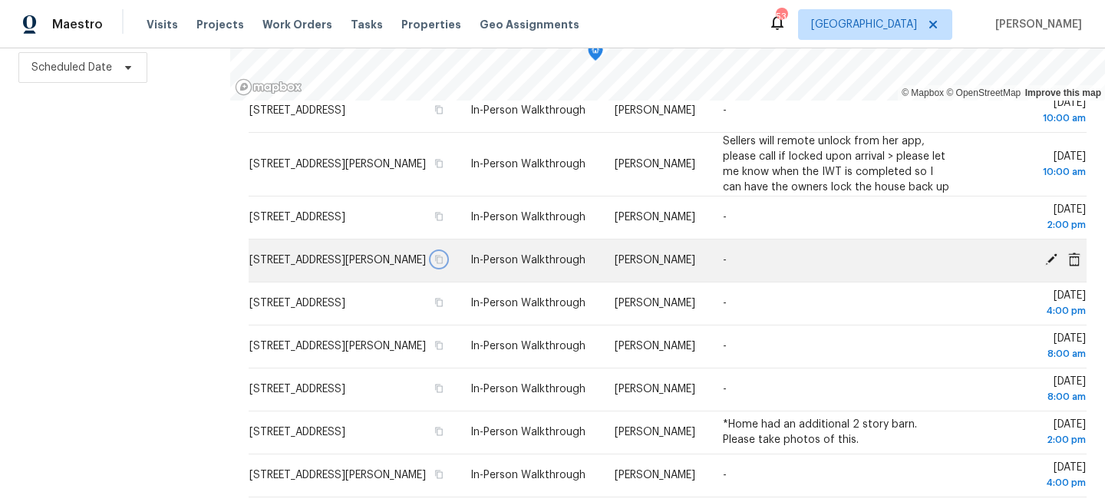
click at [444, 264] on icon "button" at bounding box center [440, 260] width 8 height 8
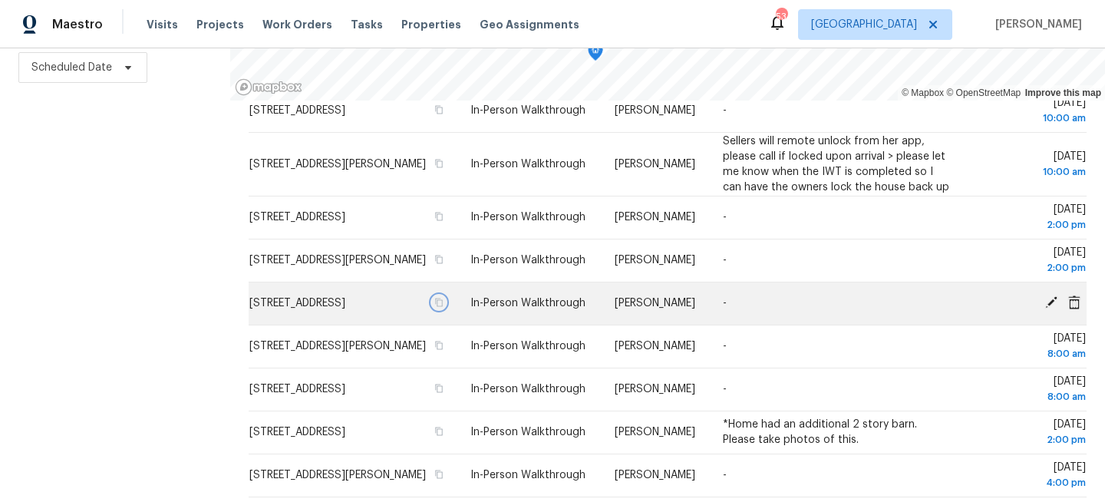
click at [444, 307] on icon "button" at bounding box center [438, 302] width 9 height 9
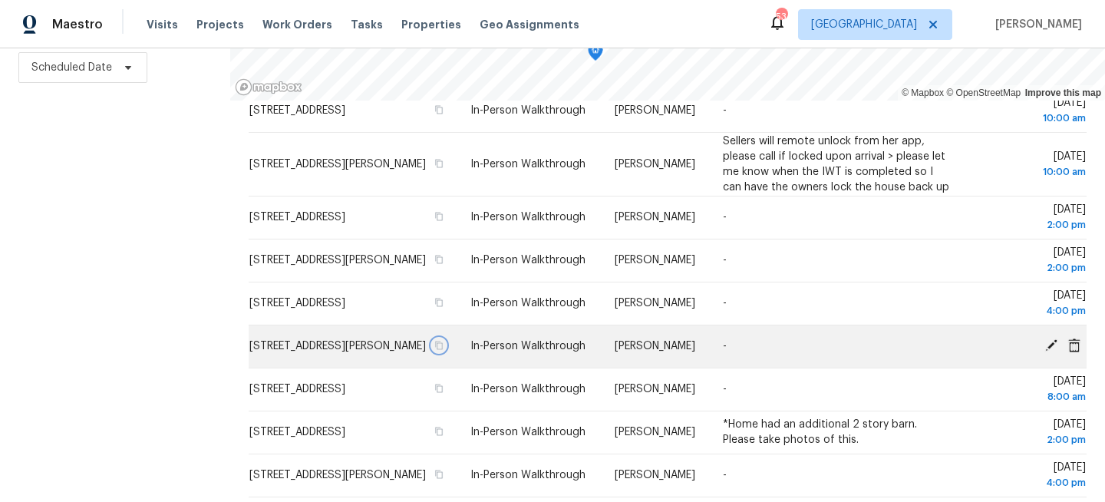
click at [444, 350] on icon "button" at bounding box center [438, 345] width 9 height 9
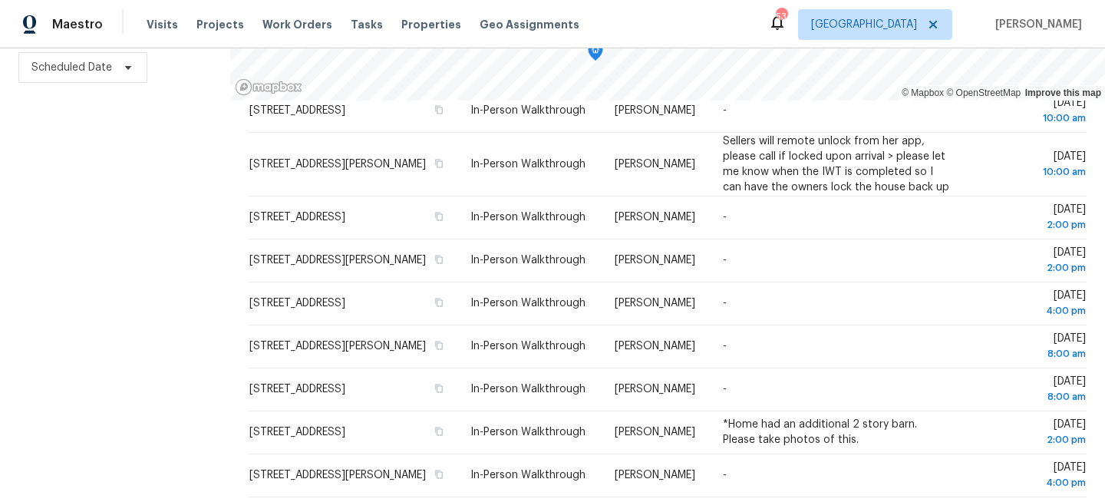
click at [108, 205] on div "Filters Reset ​ Virtual Exterior Assessment + 2 Assignee Scheduled Date" at bounding box center [115, 185] width 230 height 631
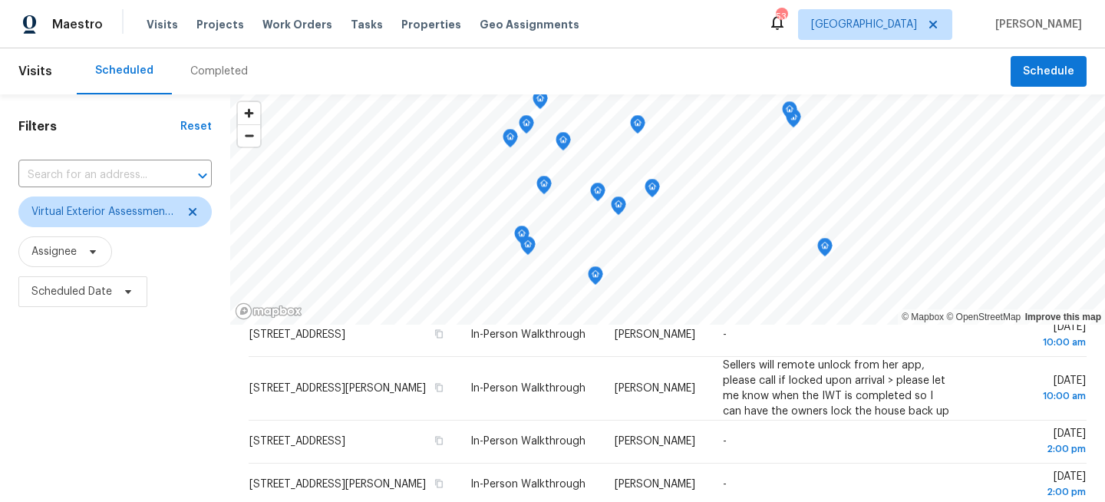
click at [325, 31] on div "Visits Projects Work Orders Tasks Properties Geo Assignments" at bounding box center [372, 24] width 451 height 31
click at [351, 31] on div "Tasks" at bounding box center [367, 25] width 32 height 16
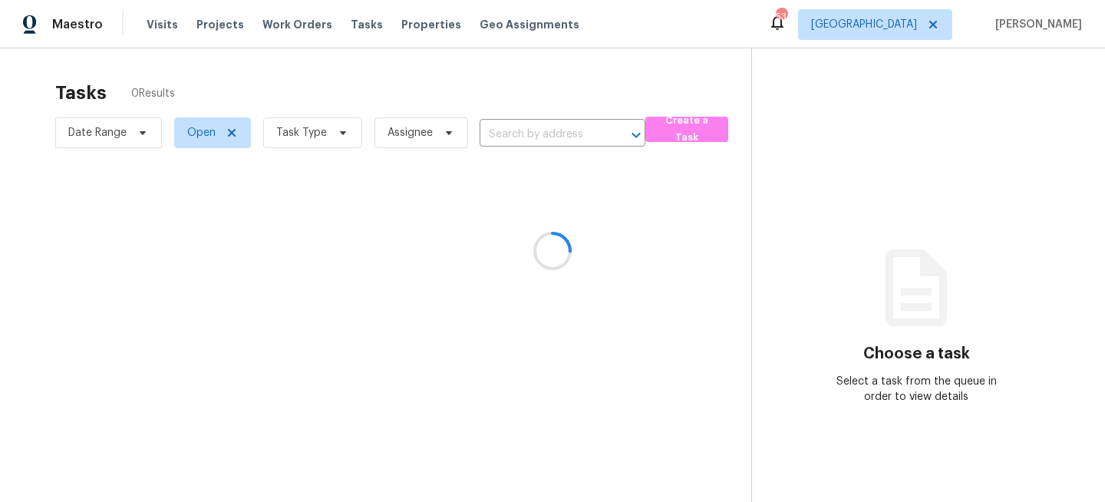
click at [327, 136] on div at bounding box center [552, 251] width 1105 height 502
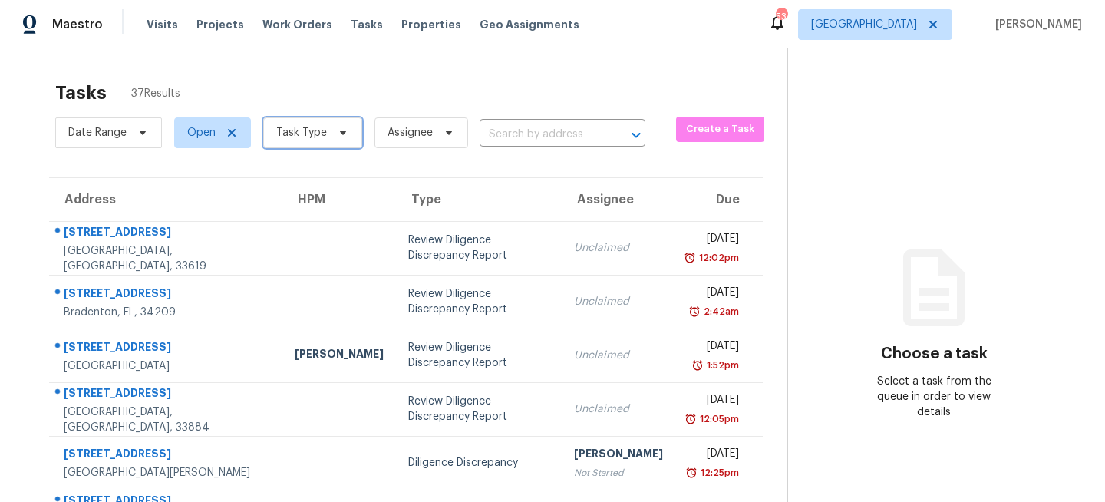
click at [325, 129] on span "Task Type" at bounding box center [312, 132] width 99 height 31
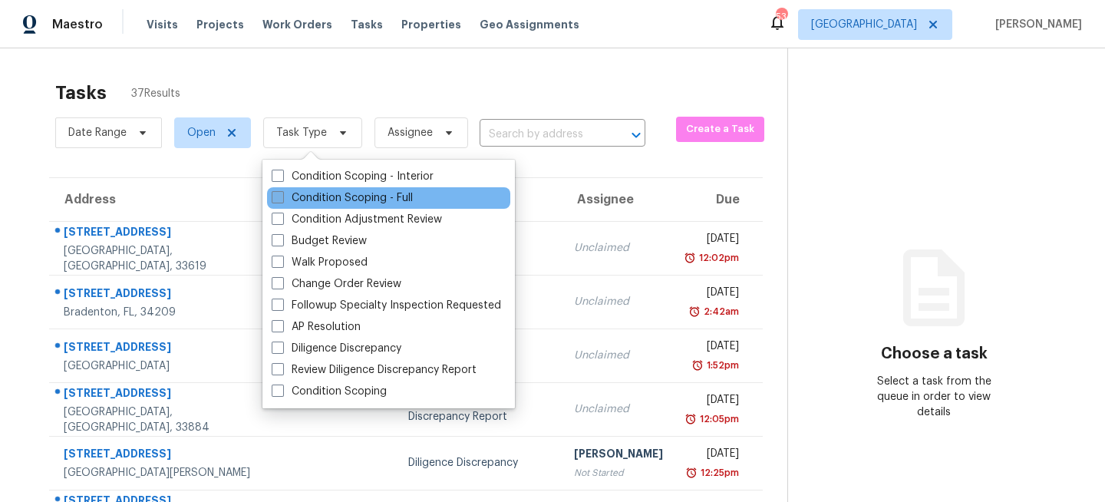
click at [305, 192] on label "Condition Scoping - Full" at bounding box center [342, 197] width 141 height 15
click at [282, 192] on input "Condition Scoping - Full" at bounding box center [277, 195] width 10 height 10
checkbox input "true"
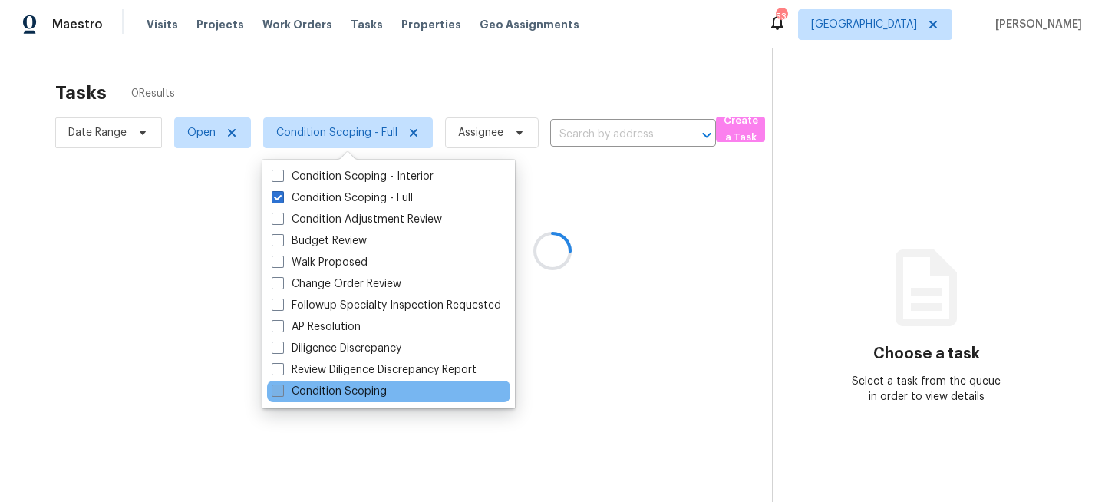
click at [298, 394] on label "Condition Scoping" at bounding box center [329, 391] width 115 height 15
click at [282, 394] on input "Condition Scoping" at bounding box center [277, 389] width 10 height 10
checkbox input "true"
